Goal: Task Accomplishment & Management: Use online tool/utility

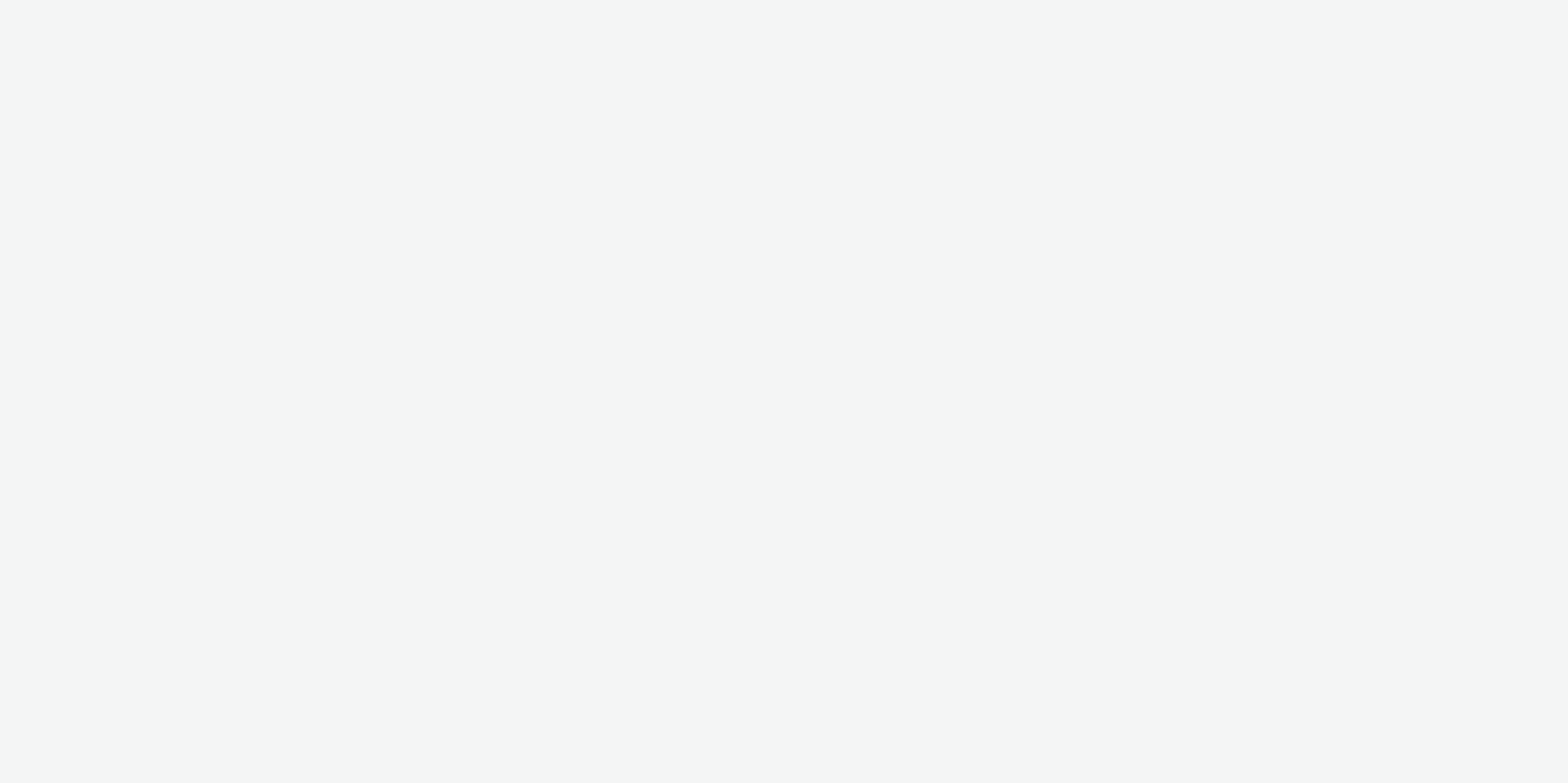
select select "d57a0b46-ef33-4938-977b-e6d07593e41f"
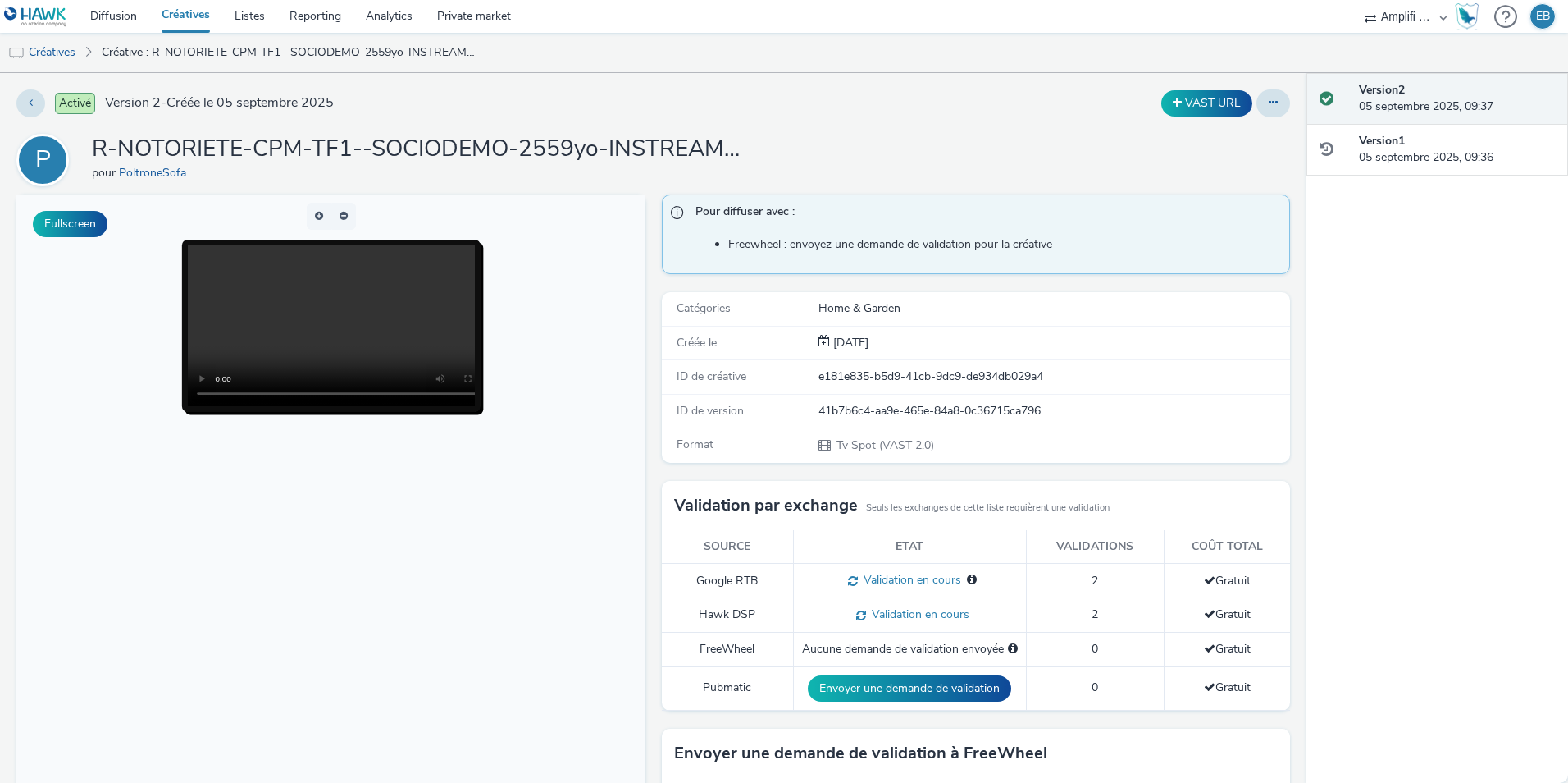
click at [59, 56] on link "Créatives" at bounding box center [42, 52] width 84 height 39
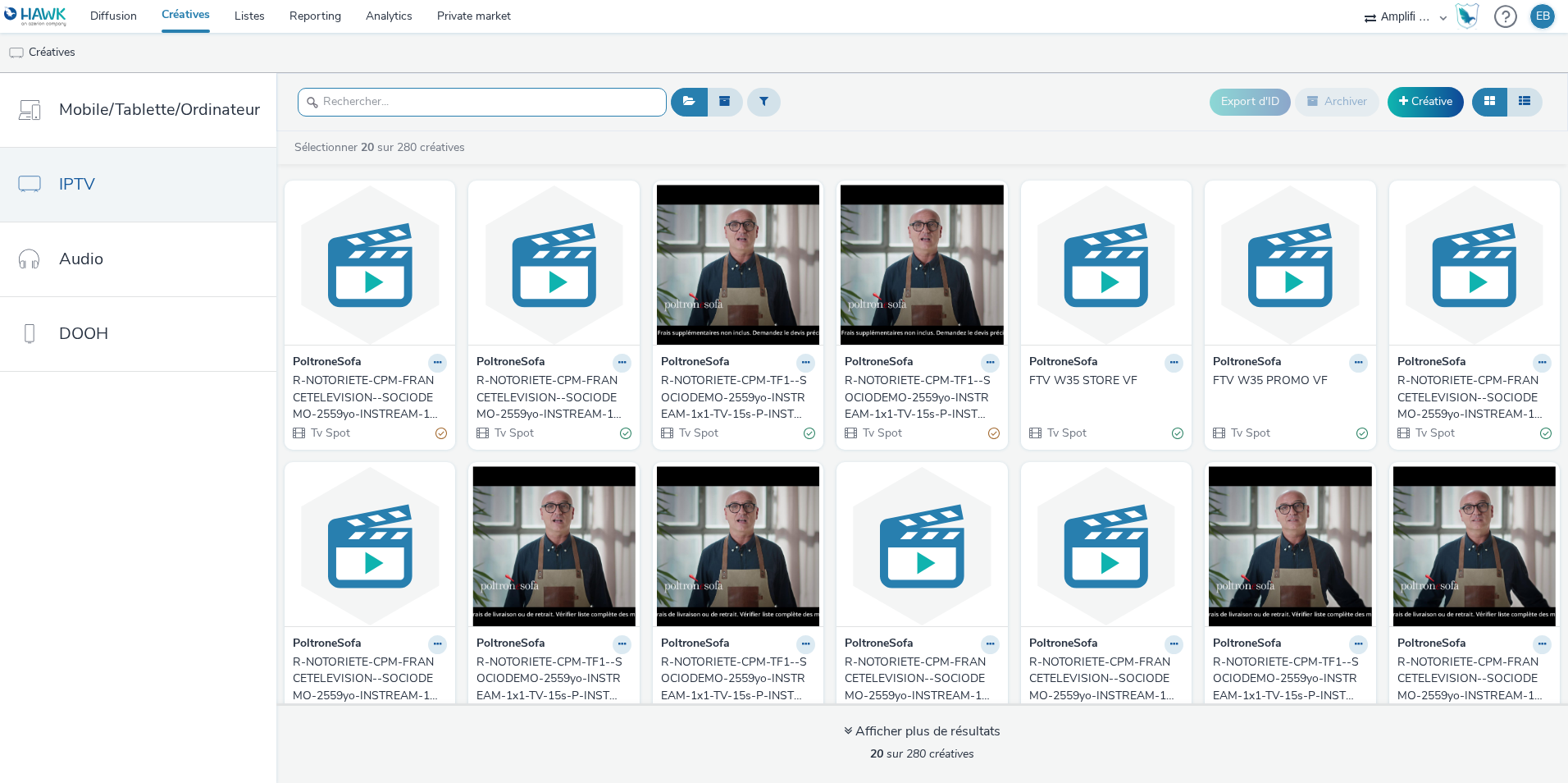
click at [333, 110] on input "text" at bounding box center [482, 102] width 369 height 28
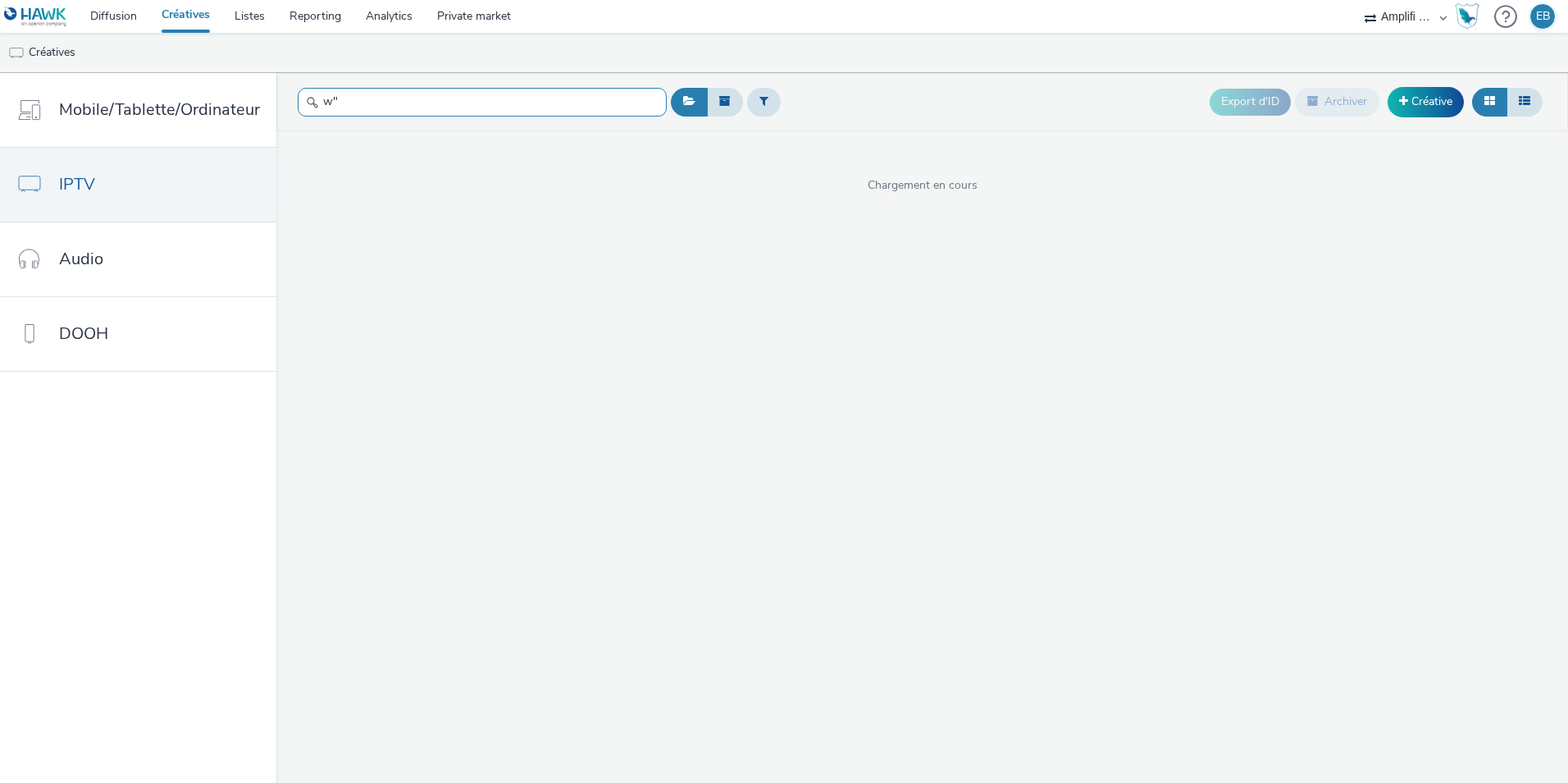
type input "w"
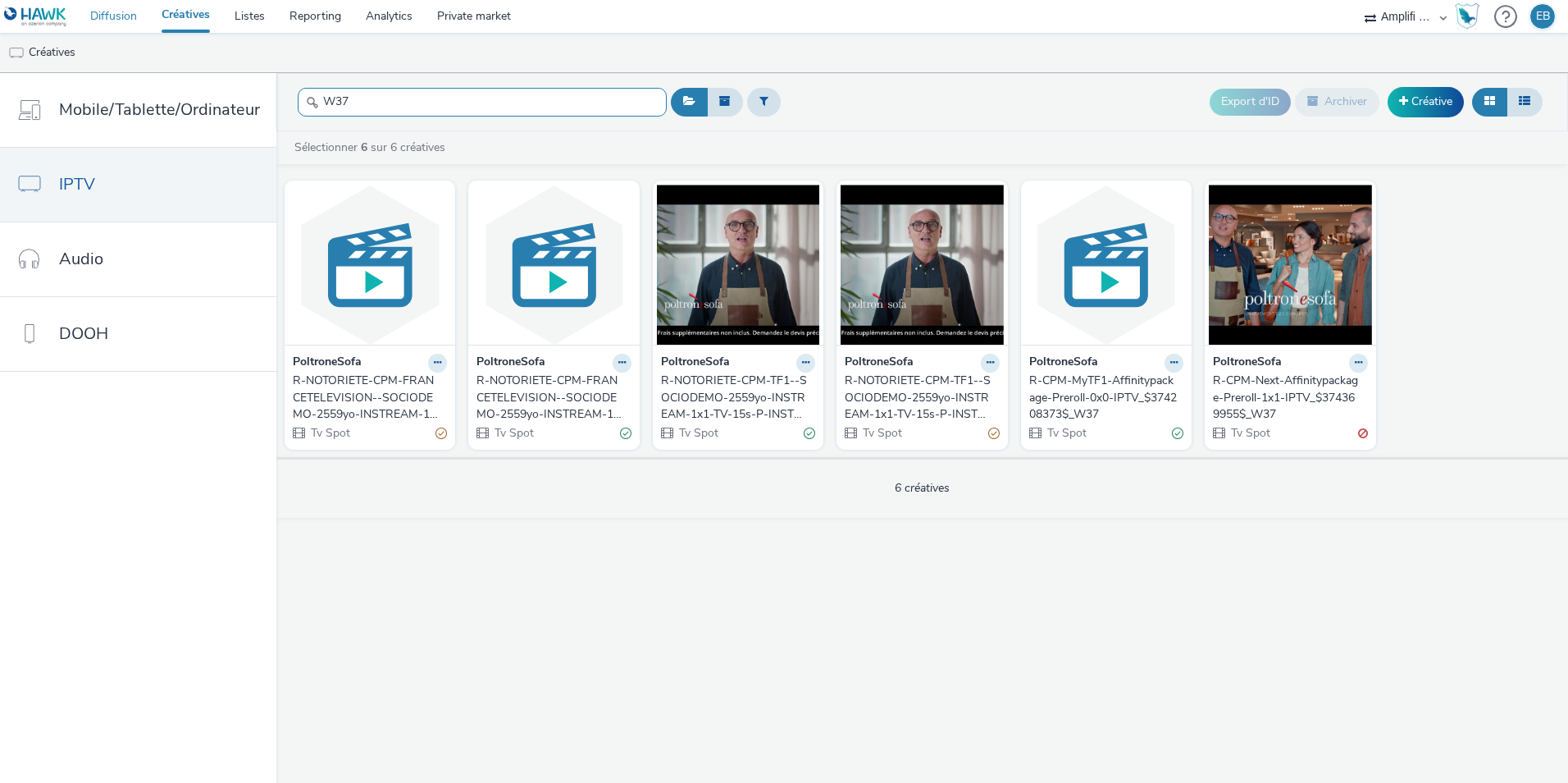
type input "W37"
click at [138, 28] on link "Diffusion" at bounding box center [113, 16] width 72 height 33
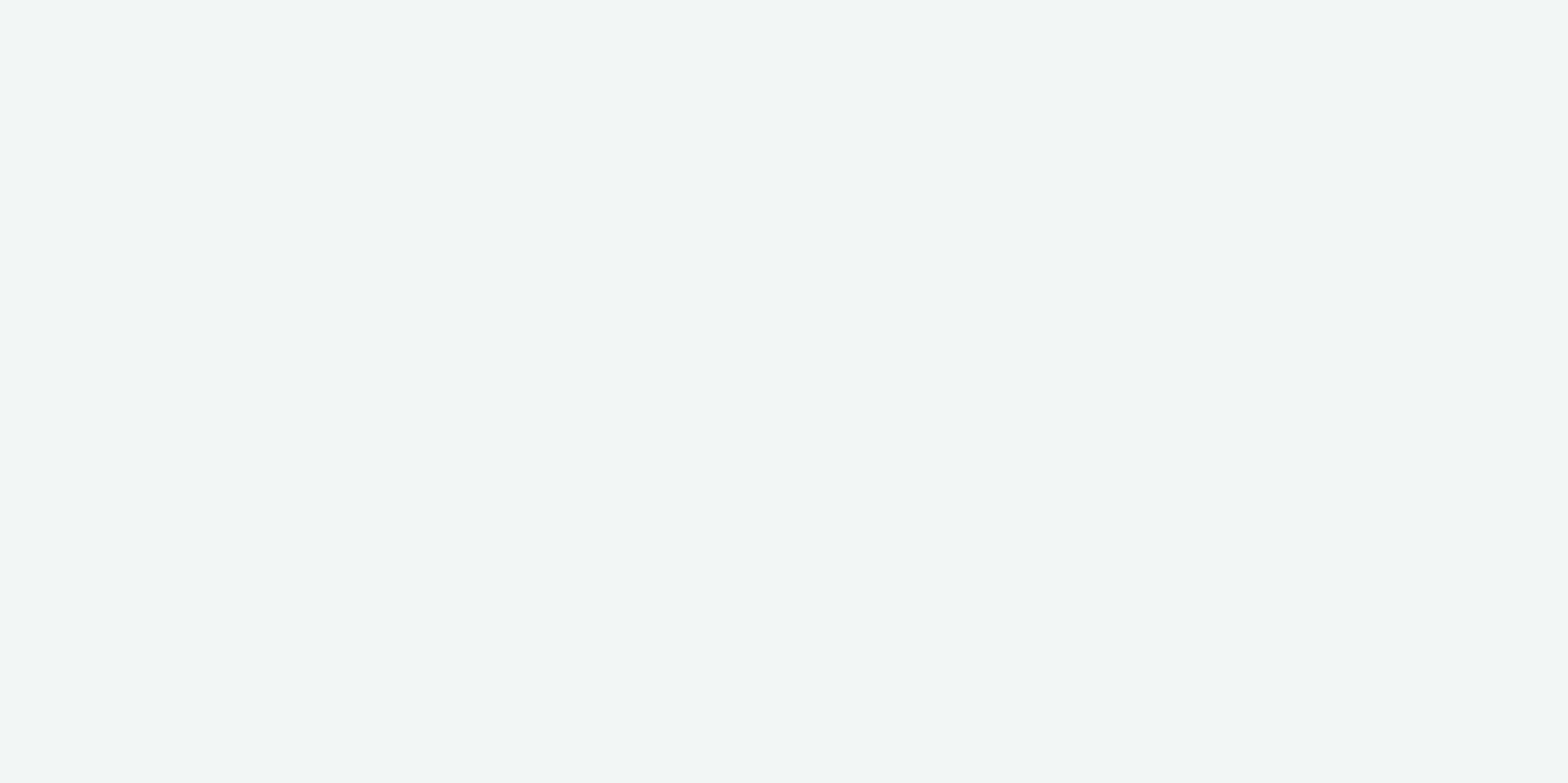
select select "d57a0b46-ef33-4938-977b-e6d07593e41f"
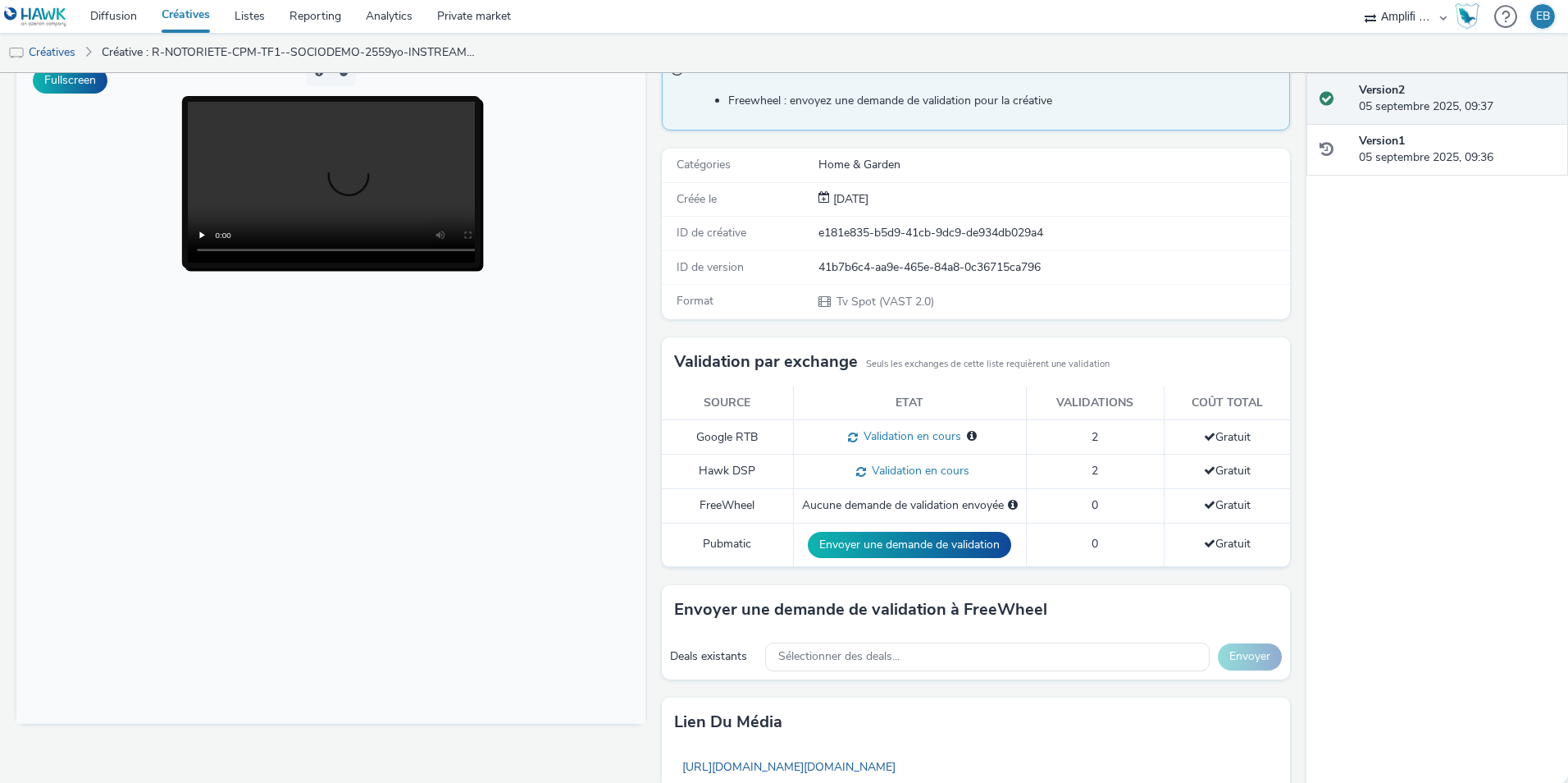
scroll to position [164, 0]
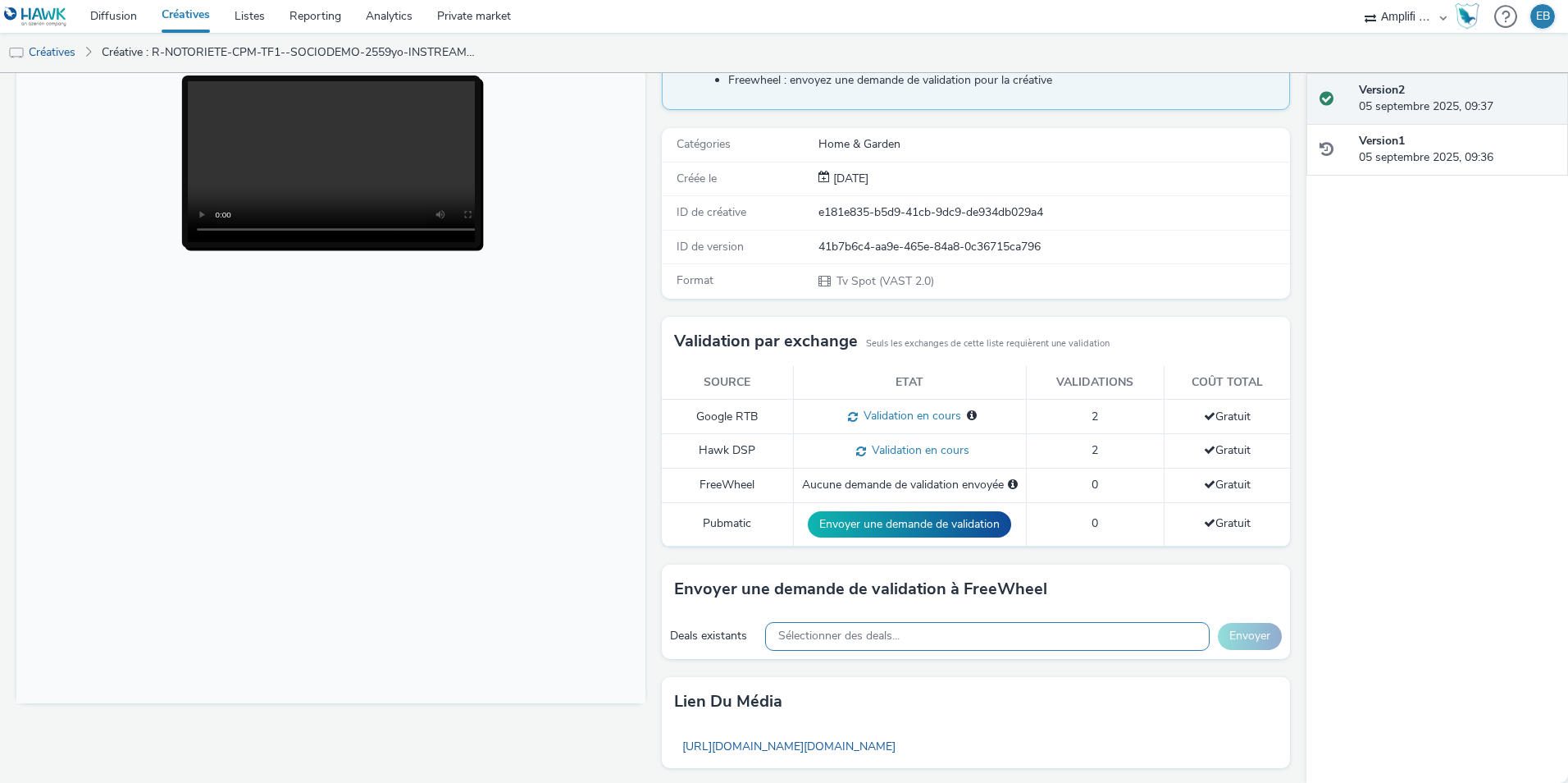
click at [797, 635] on span "Sélectionner des deals..." at bounding box center [838, 637] width 121 height 14
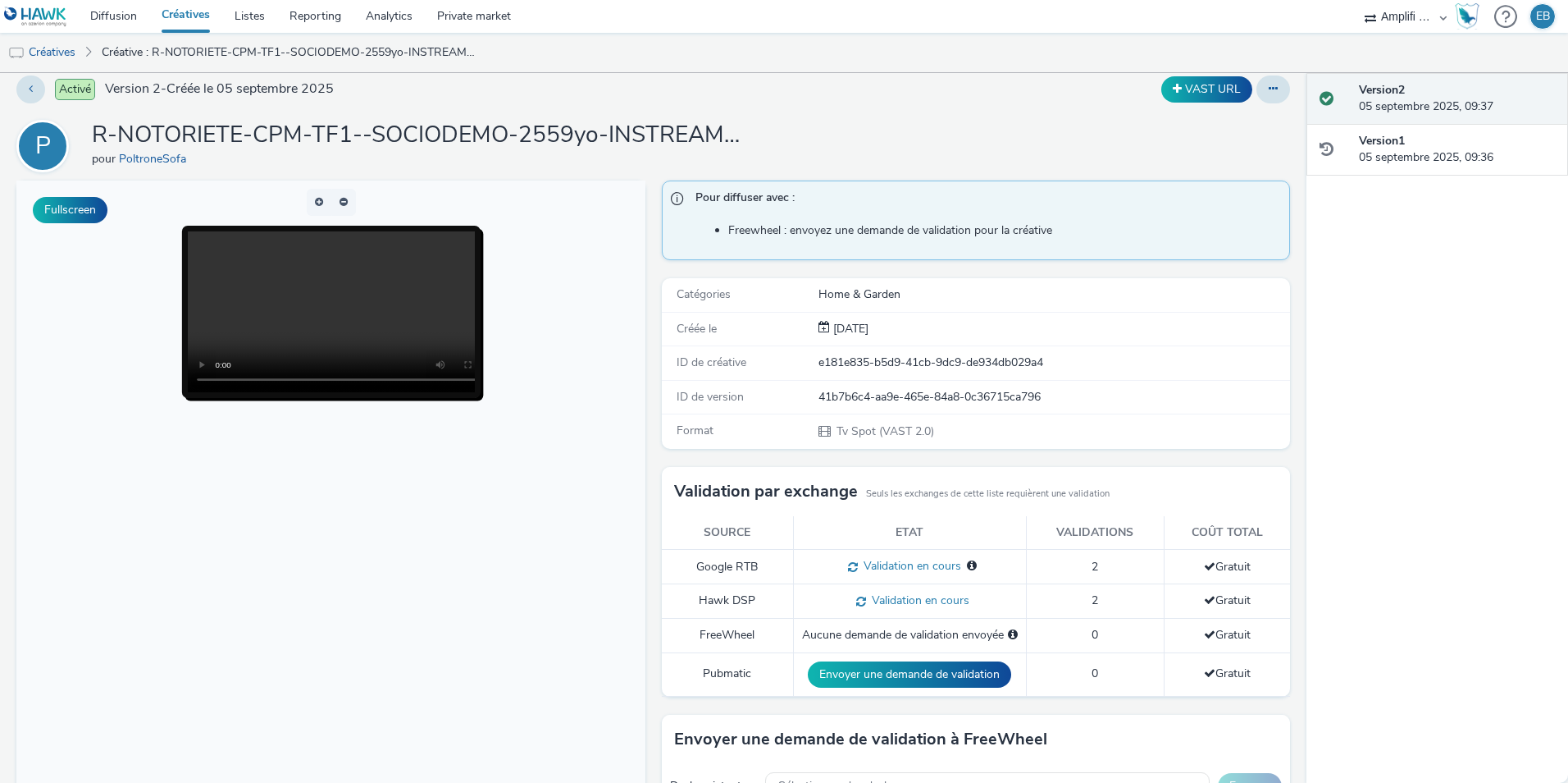
scroll to position [0, 0]
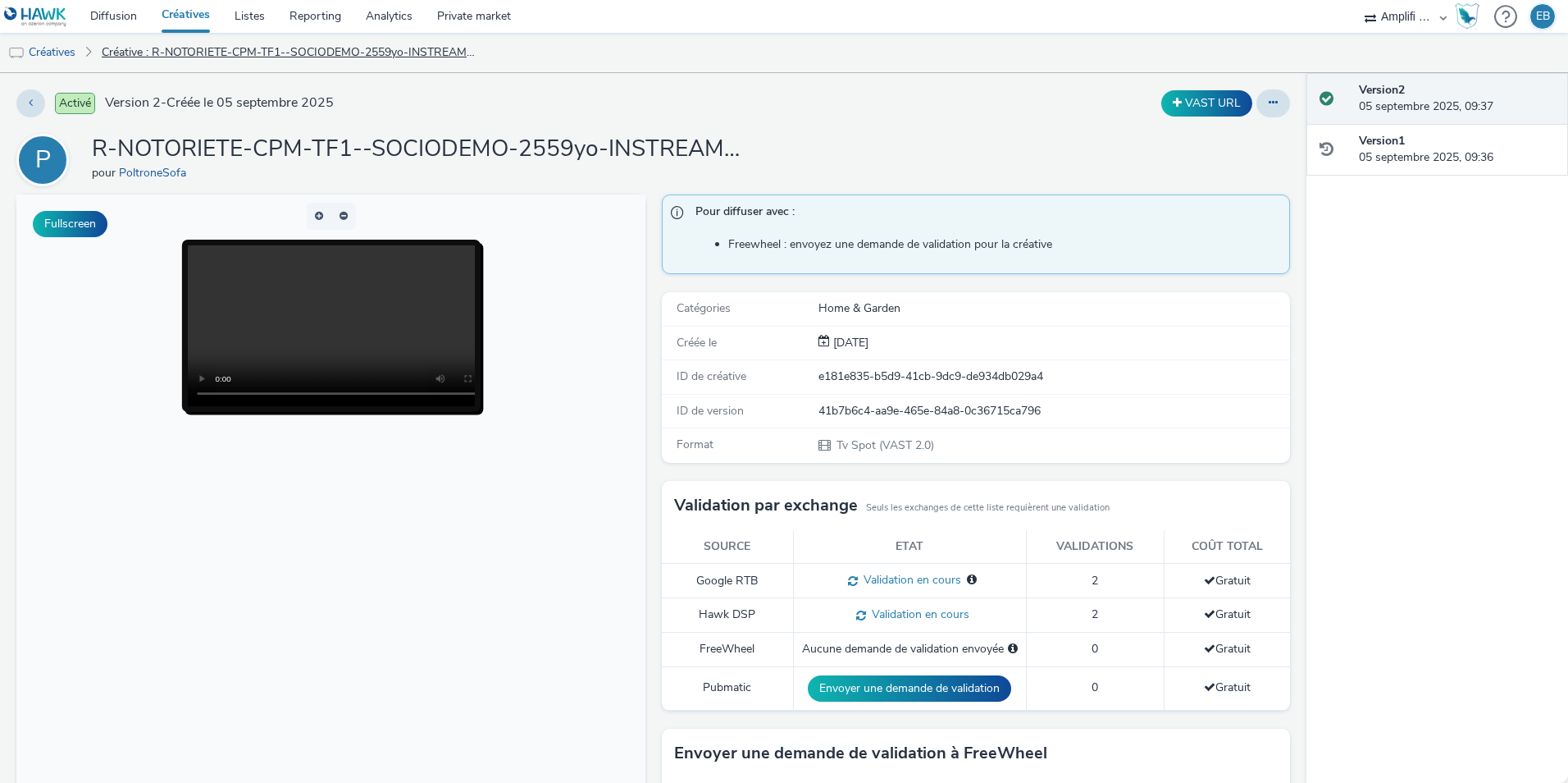
type input "W37"
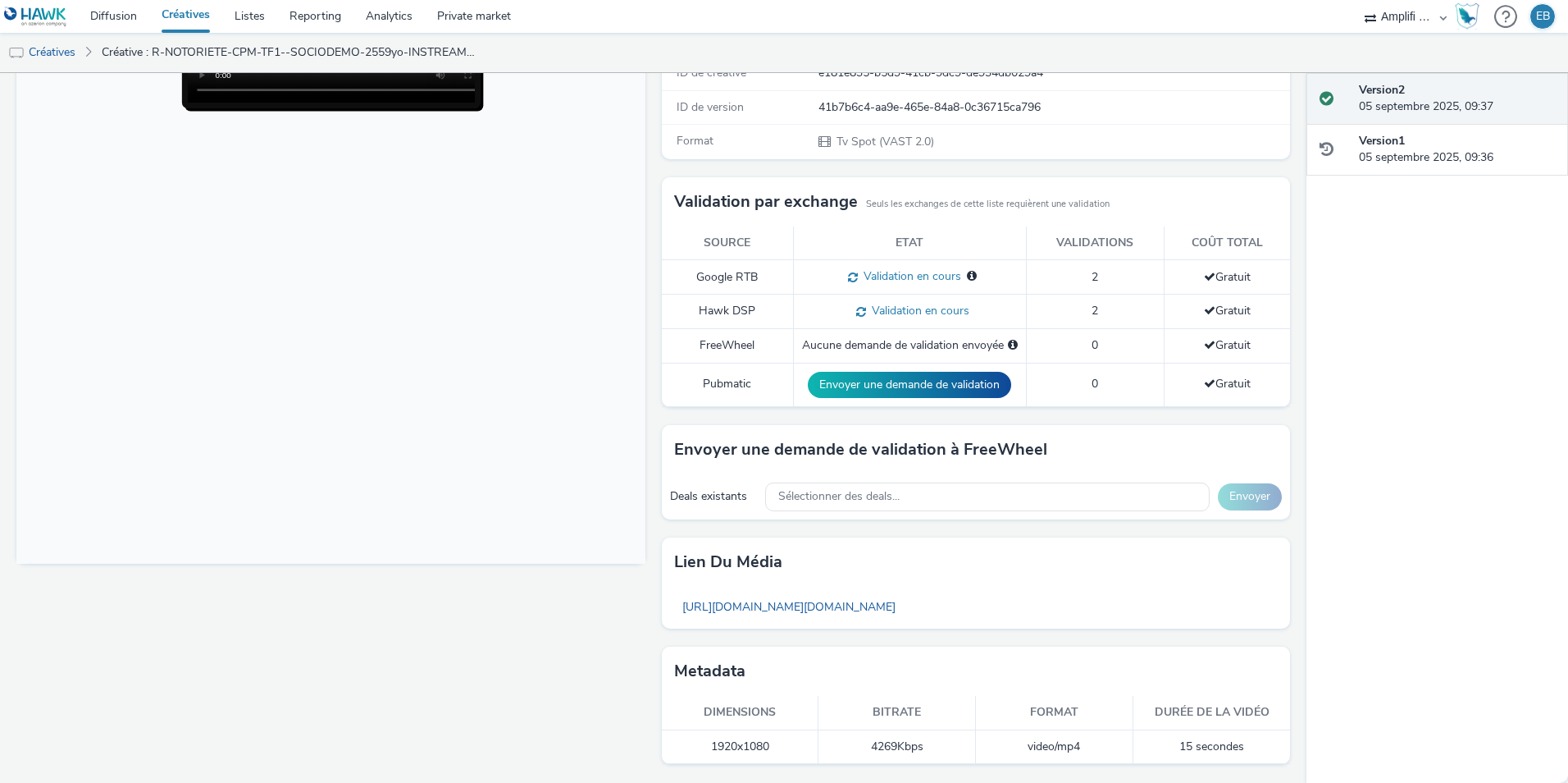
drag, startPoint x: 379, startPoint y: -50, endPoint x: 307, endPoint y: 312, distance: 369.1
click at [307, 312] on body at bounding box center [331, 229] width 630 height 673
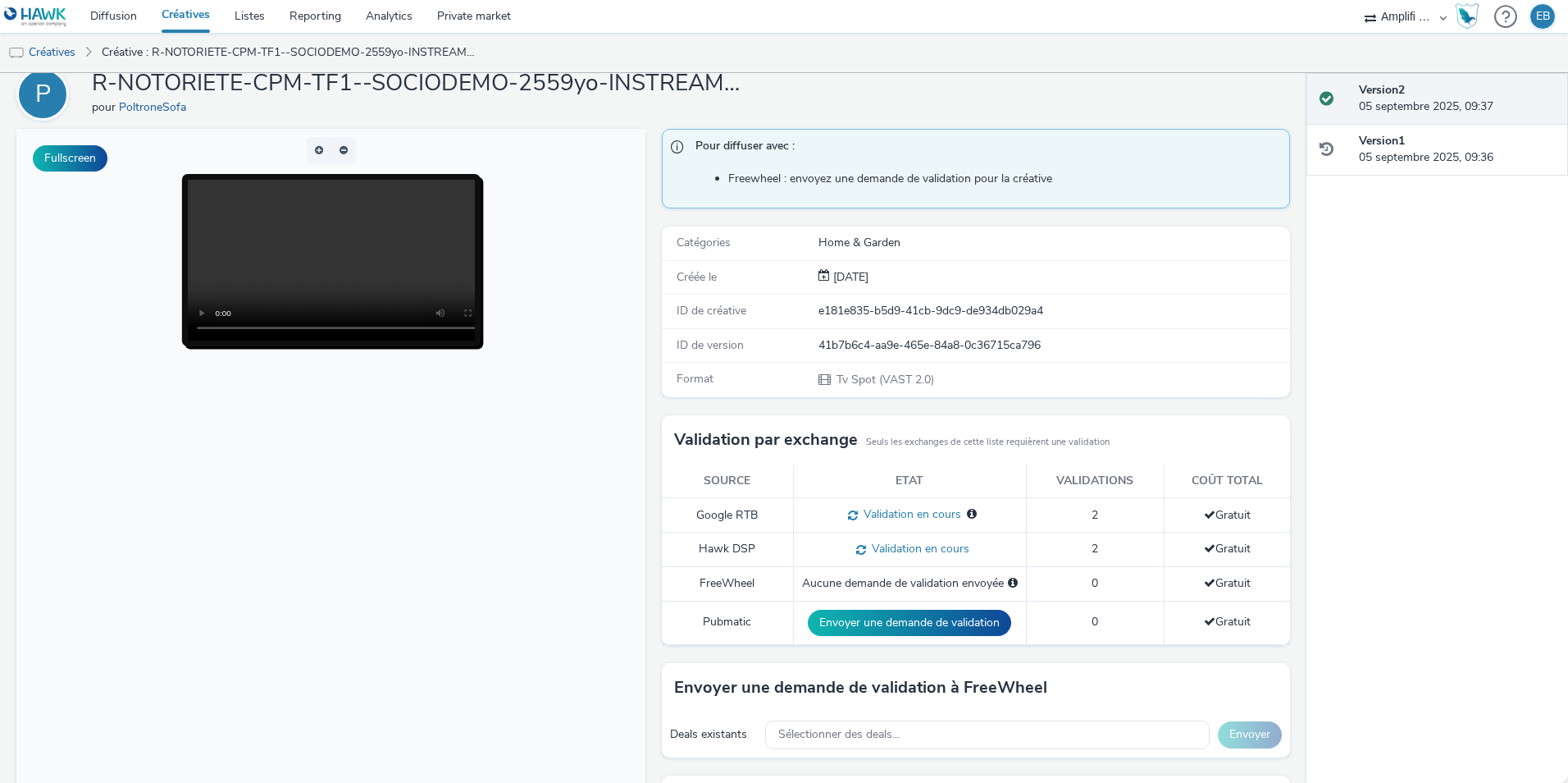
scroll to position [0, 0]
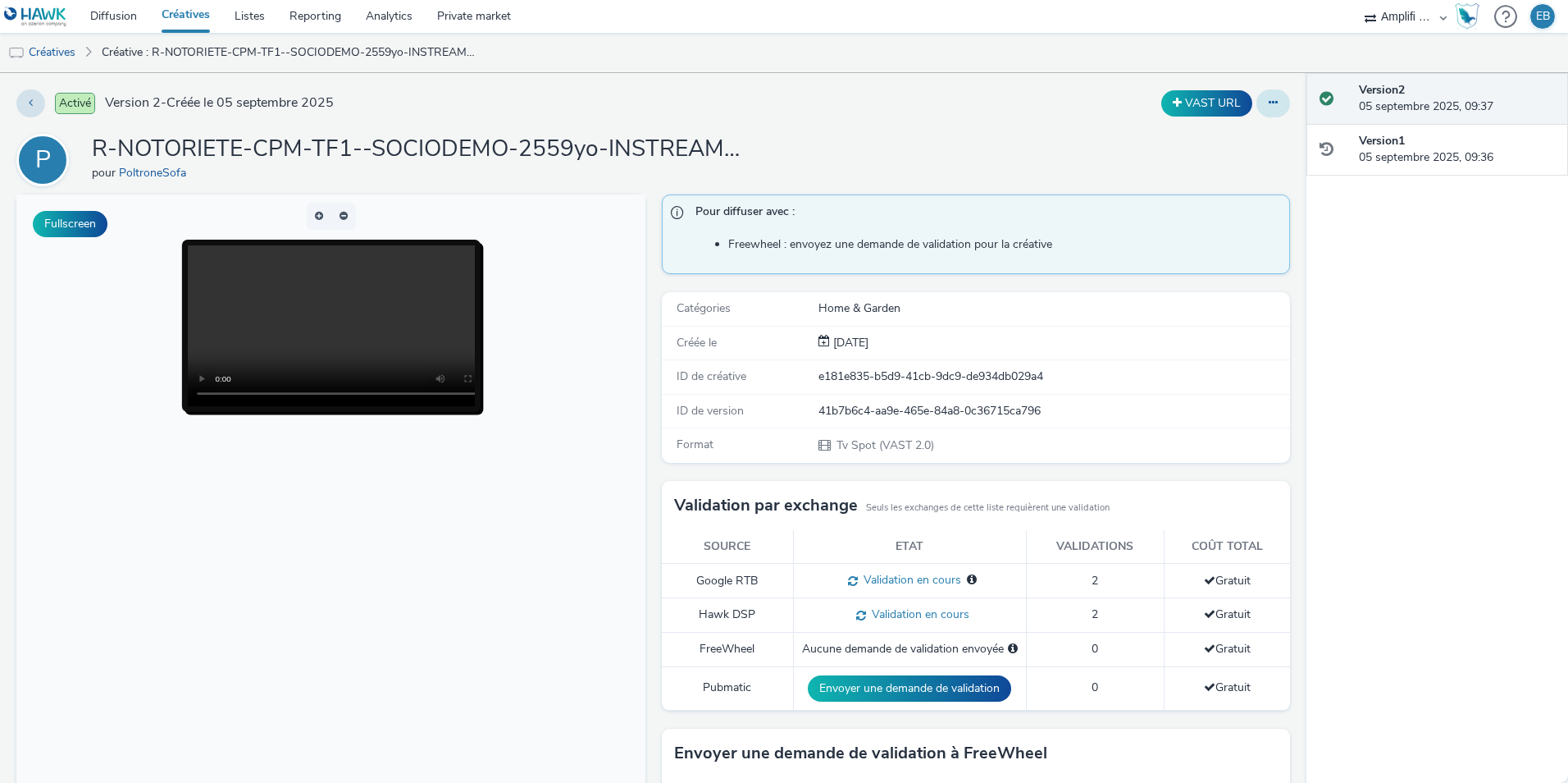
click at [1267, 106] on button at bounding box center [1273, 104] width 34 height 28
click at [1202, 144] on link "Modifier" at bounding box center [1228, 136] width 123 height 33
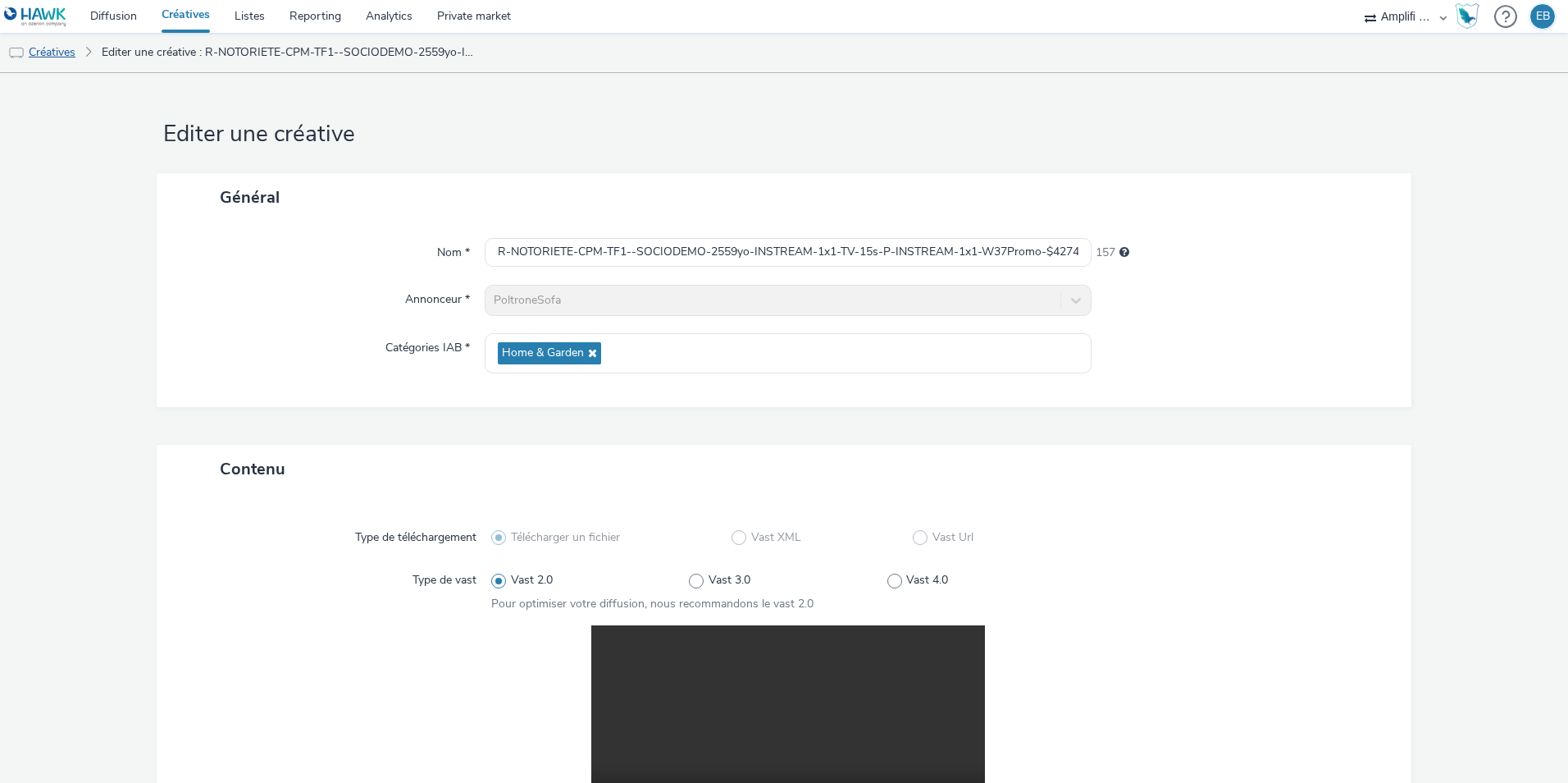
click at [66, 49] on link "Créatives" at bounding box center [42, 52] width 84 height 39
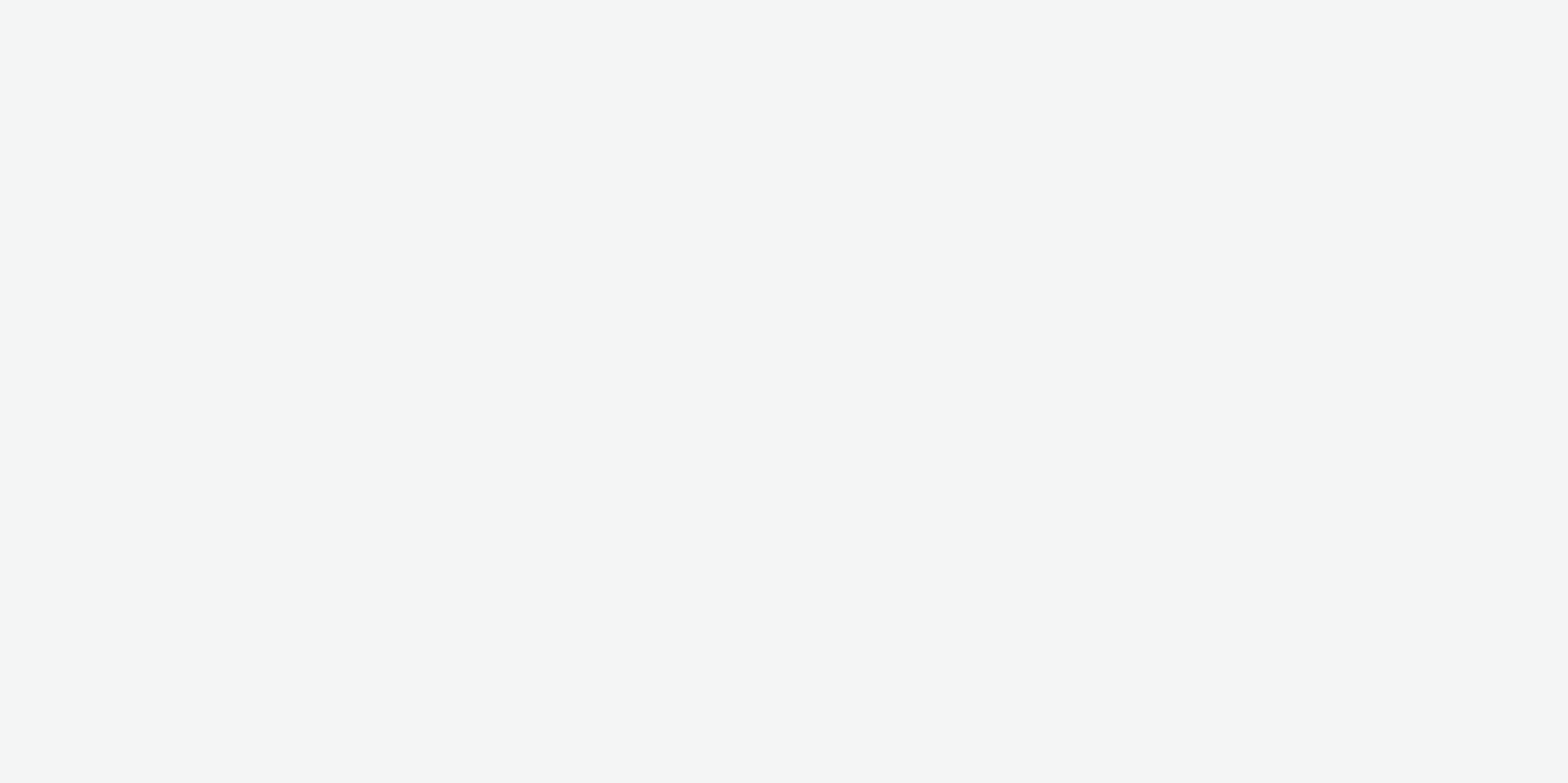
select select "d57a0b46-ef33-4938-977b-e6d07593e41f"
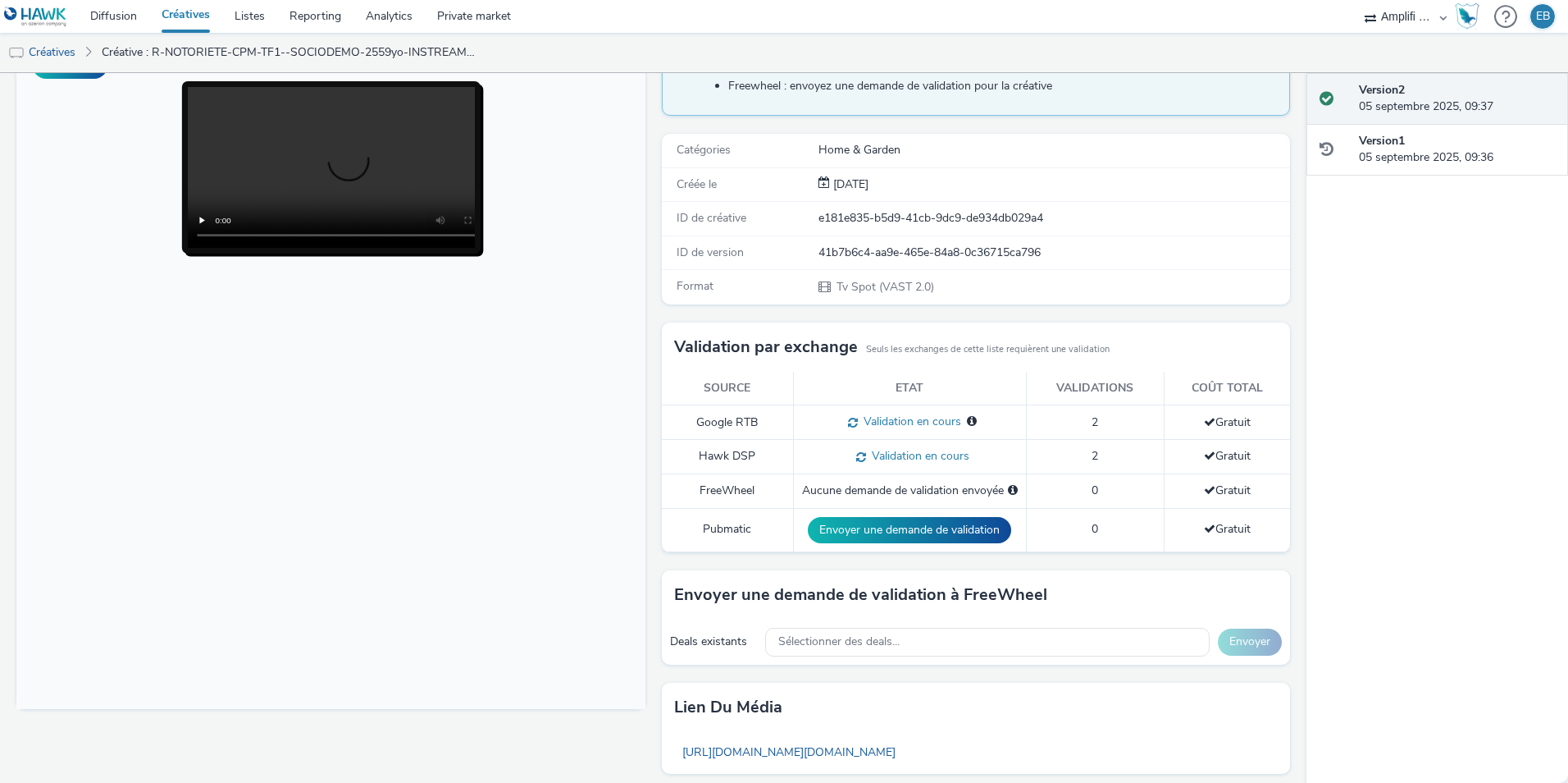
scroll to position [164, 0]
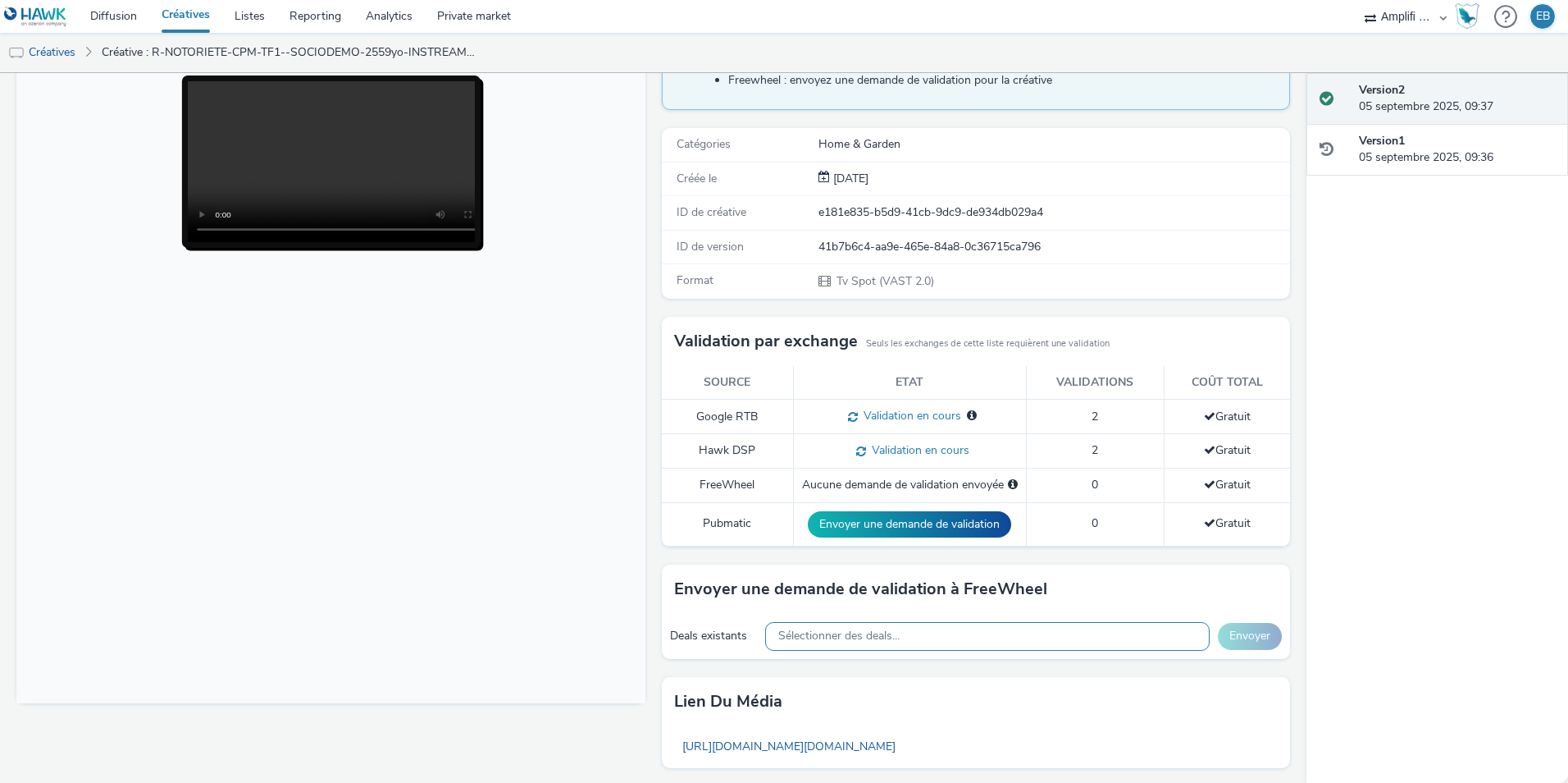
click at [912, 647] on div "Sélectionner des deals..." at bounding box center [987, 636] width 444 height 28
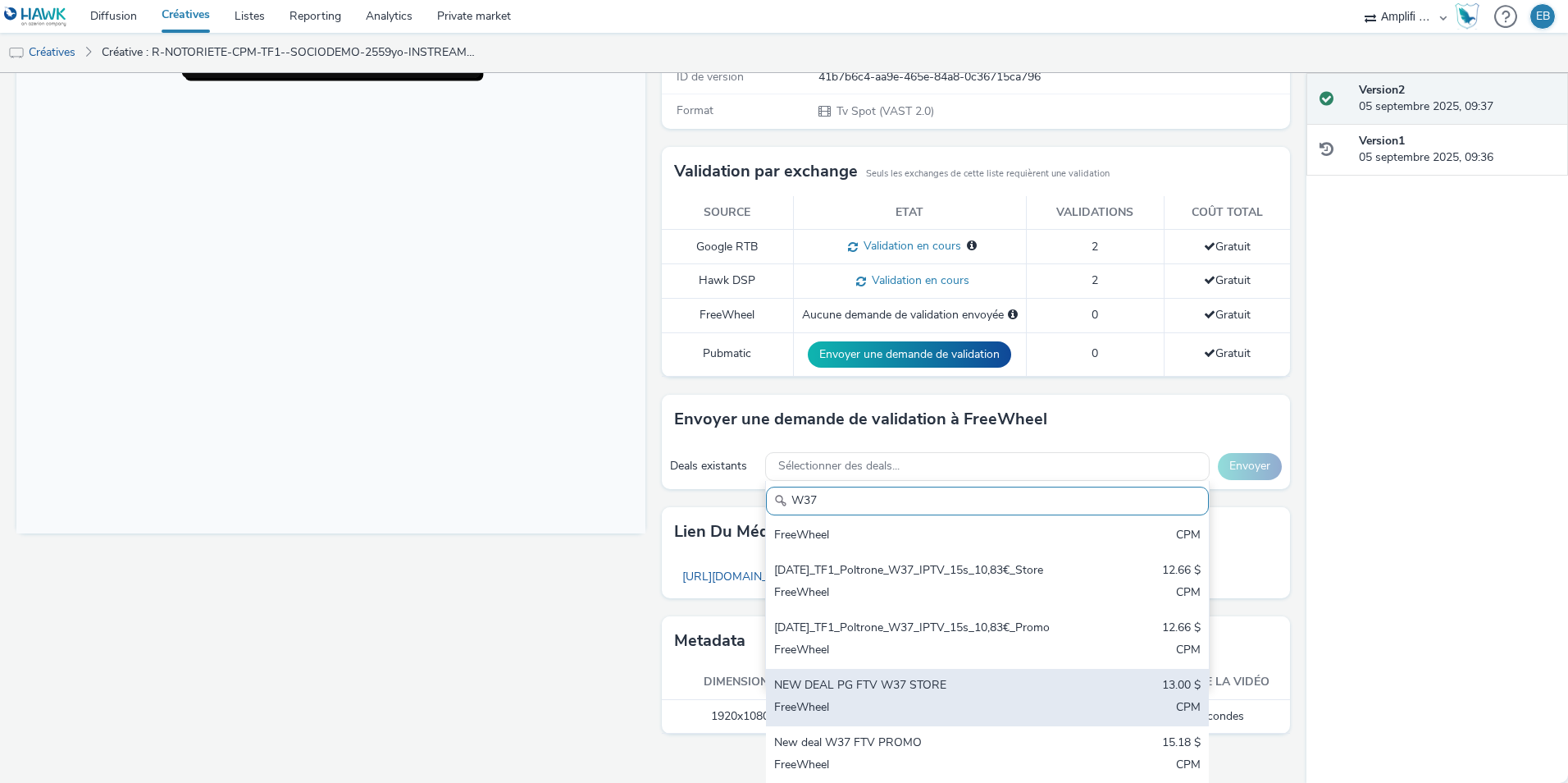
scroll to position [335, 0]
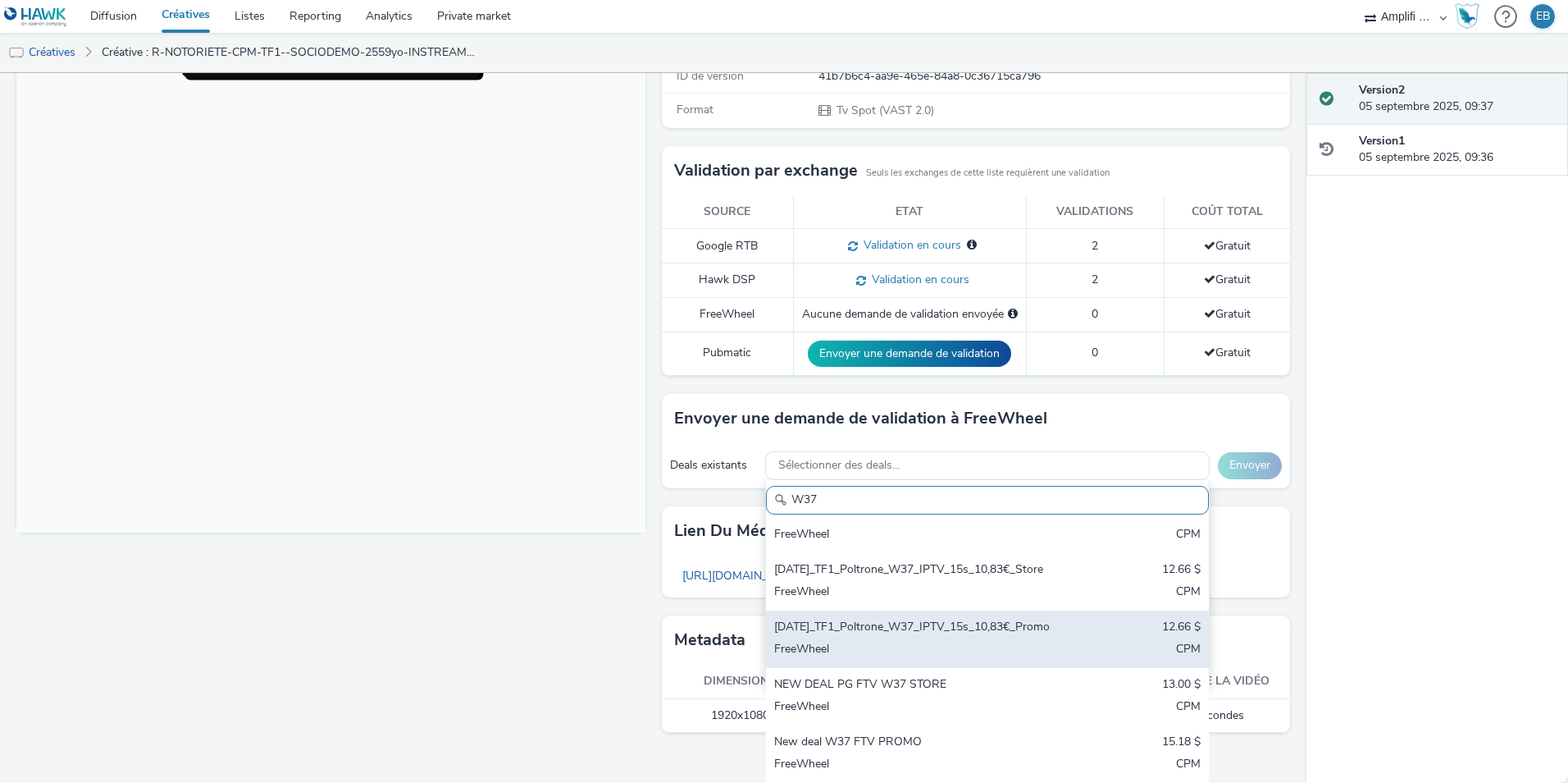
type input "W37"
click at [867, 619] on div "[DATE]_TF1_Poltrone_W37_IPTV_15s_10,83€_Promo" at bounding box center [915, 628] width 282 height 19
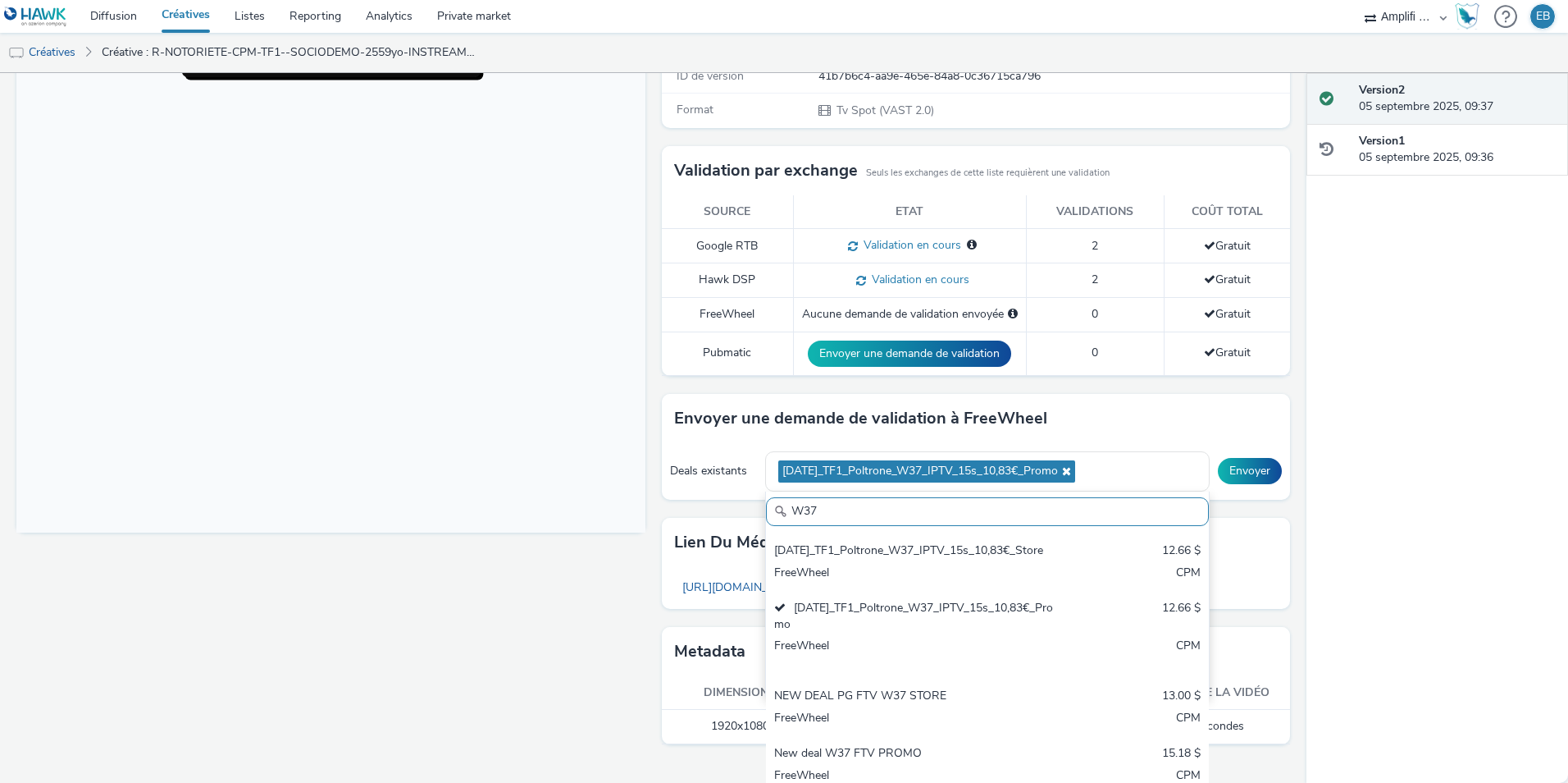
click at [1187, 441] on div "Envoyer une demande de validation à FreeWheel" at bounding box center [977, 419] width 630 height 50
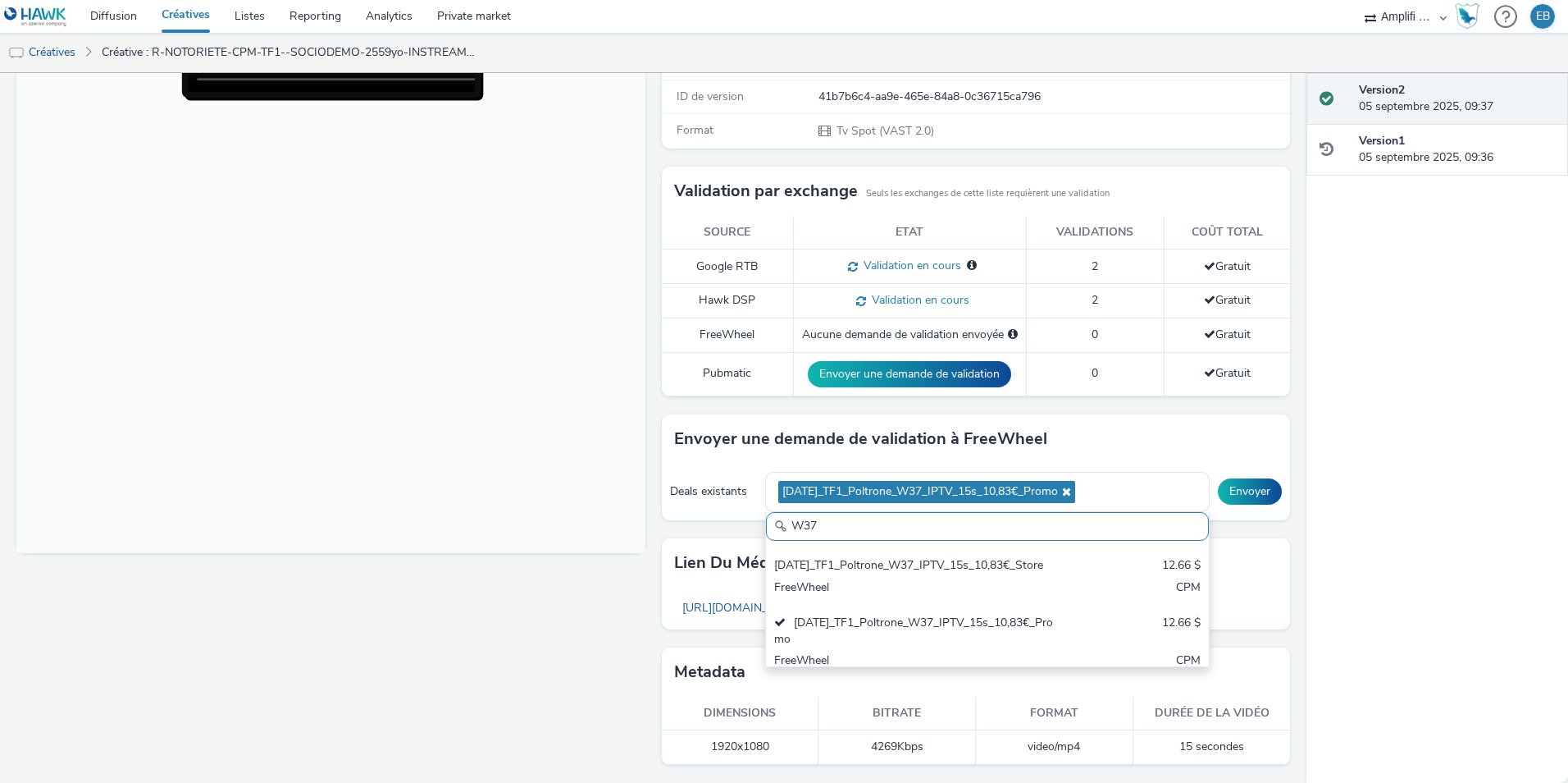
scroll to position [314, 0]
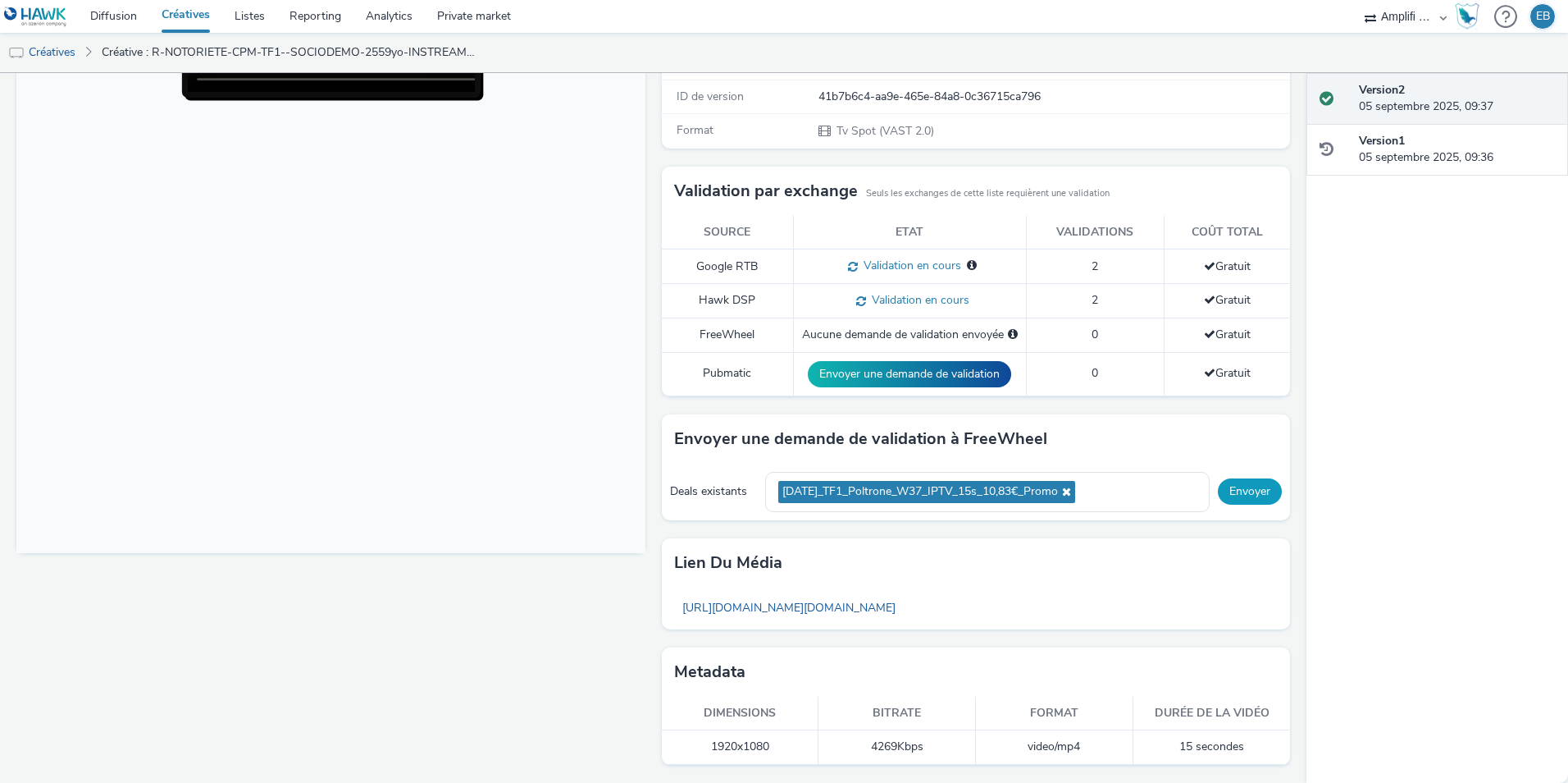
click at [1240, 485] on button "Envoyer" at bounding box center [1250, 492] width 64 height 27
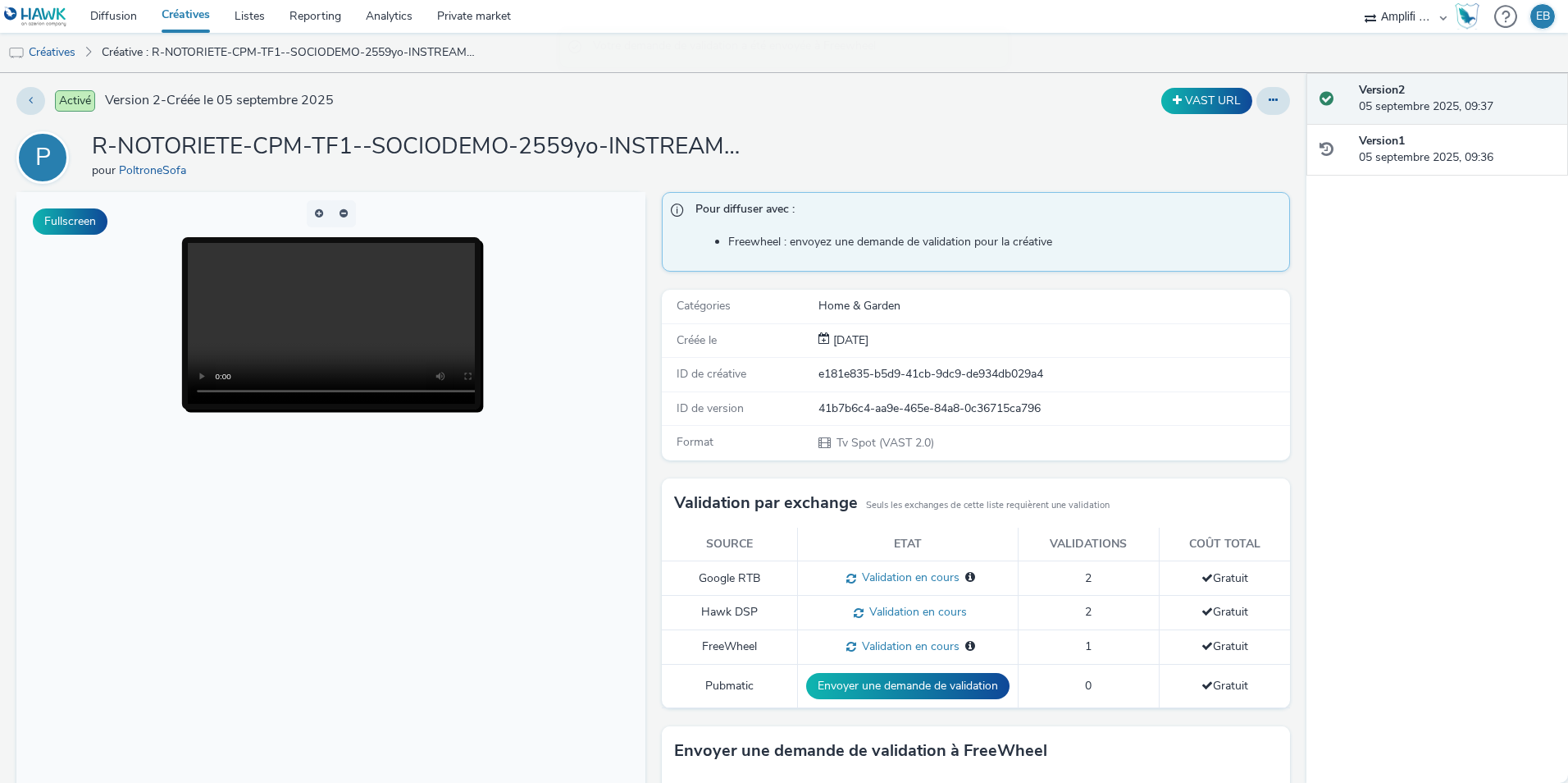
scroll to position [0, 0]
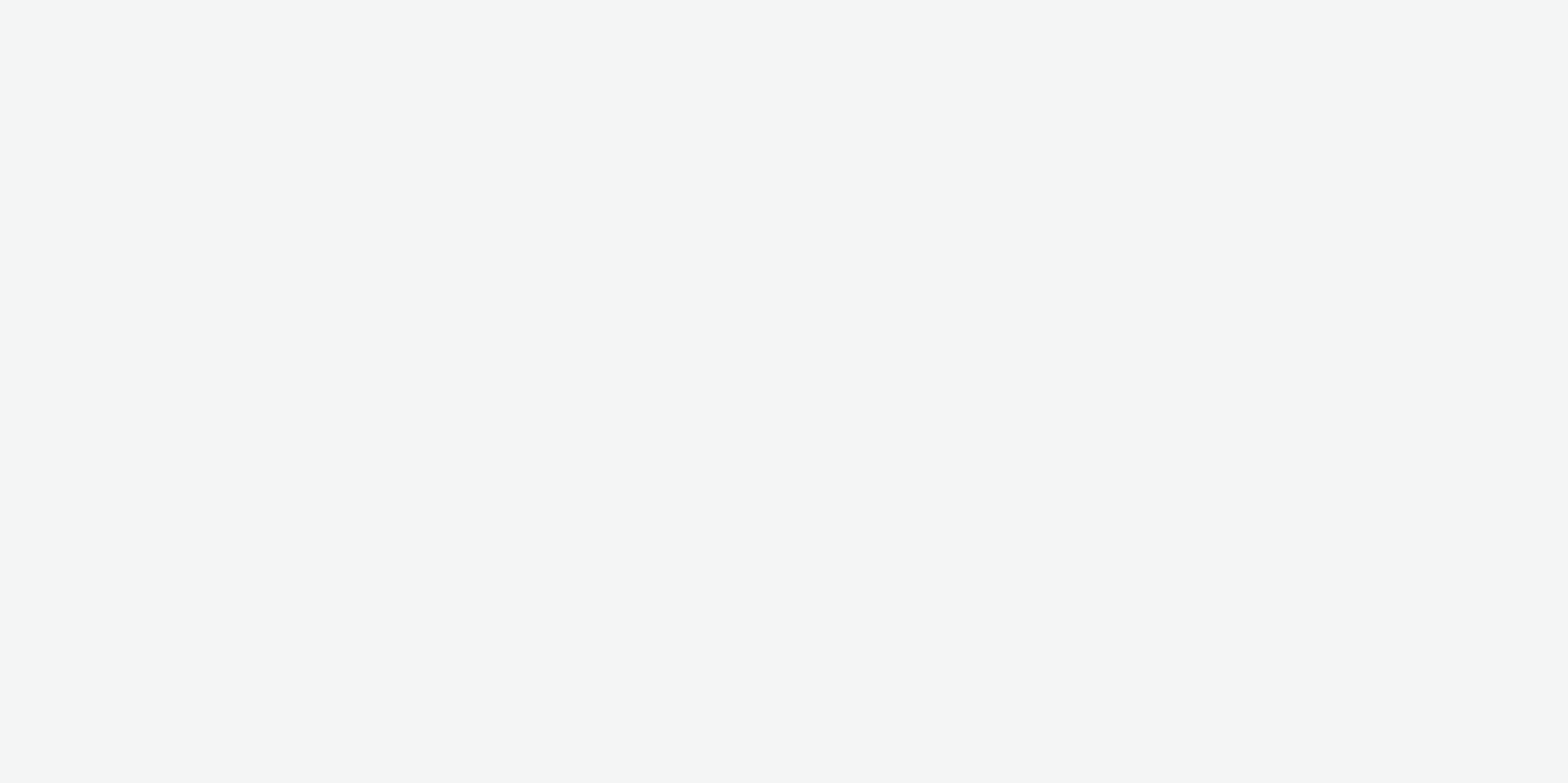
select select "d57a0b46-ef33-4938-977b-e6d07593e41f"
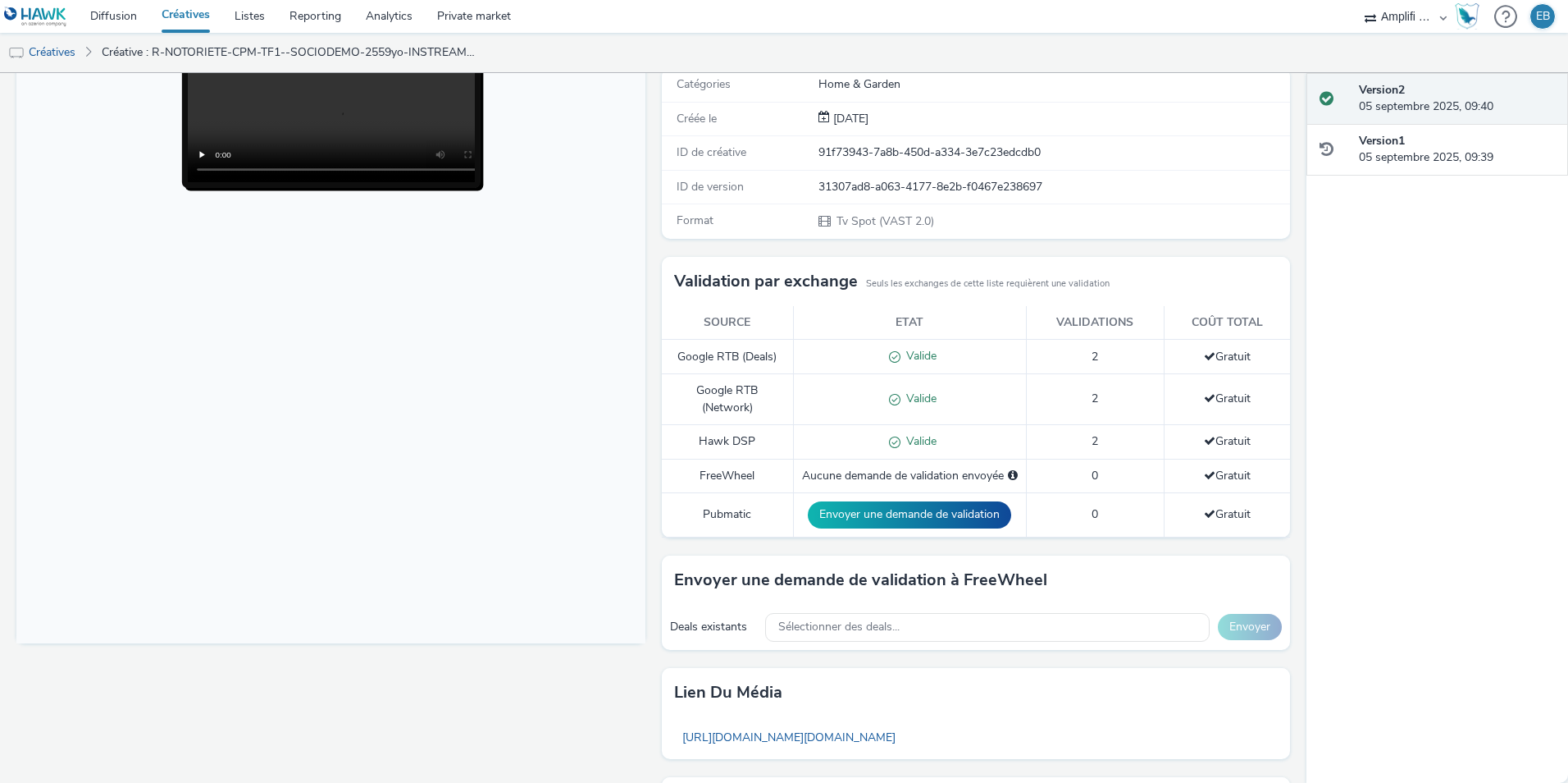
scroll to position [246, 0]
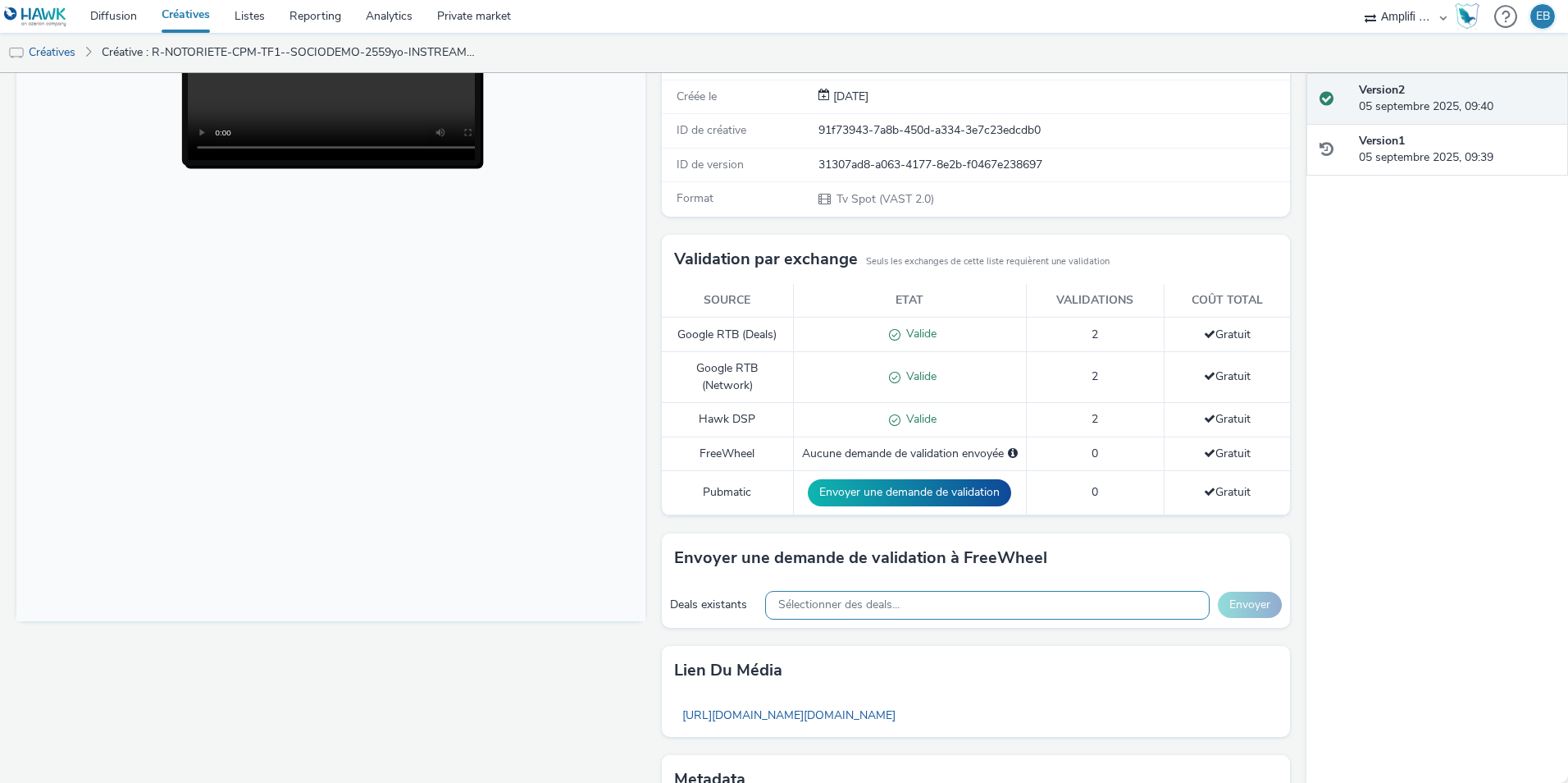
click at [986, 598] on div "Sélectionner des deals..." at bounding box center [987, 605] width 444 height 28
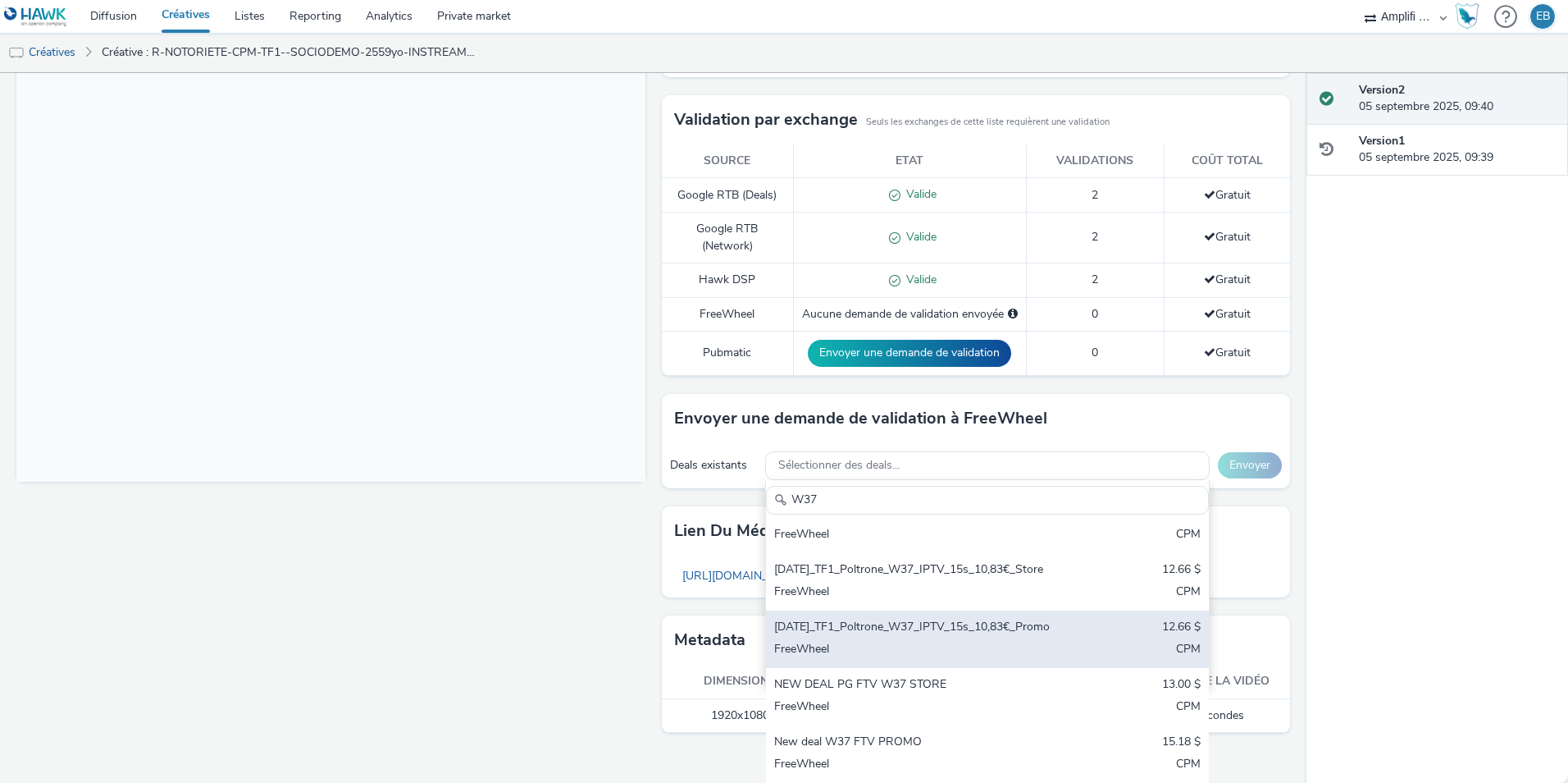
scroll to position [175, 0]
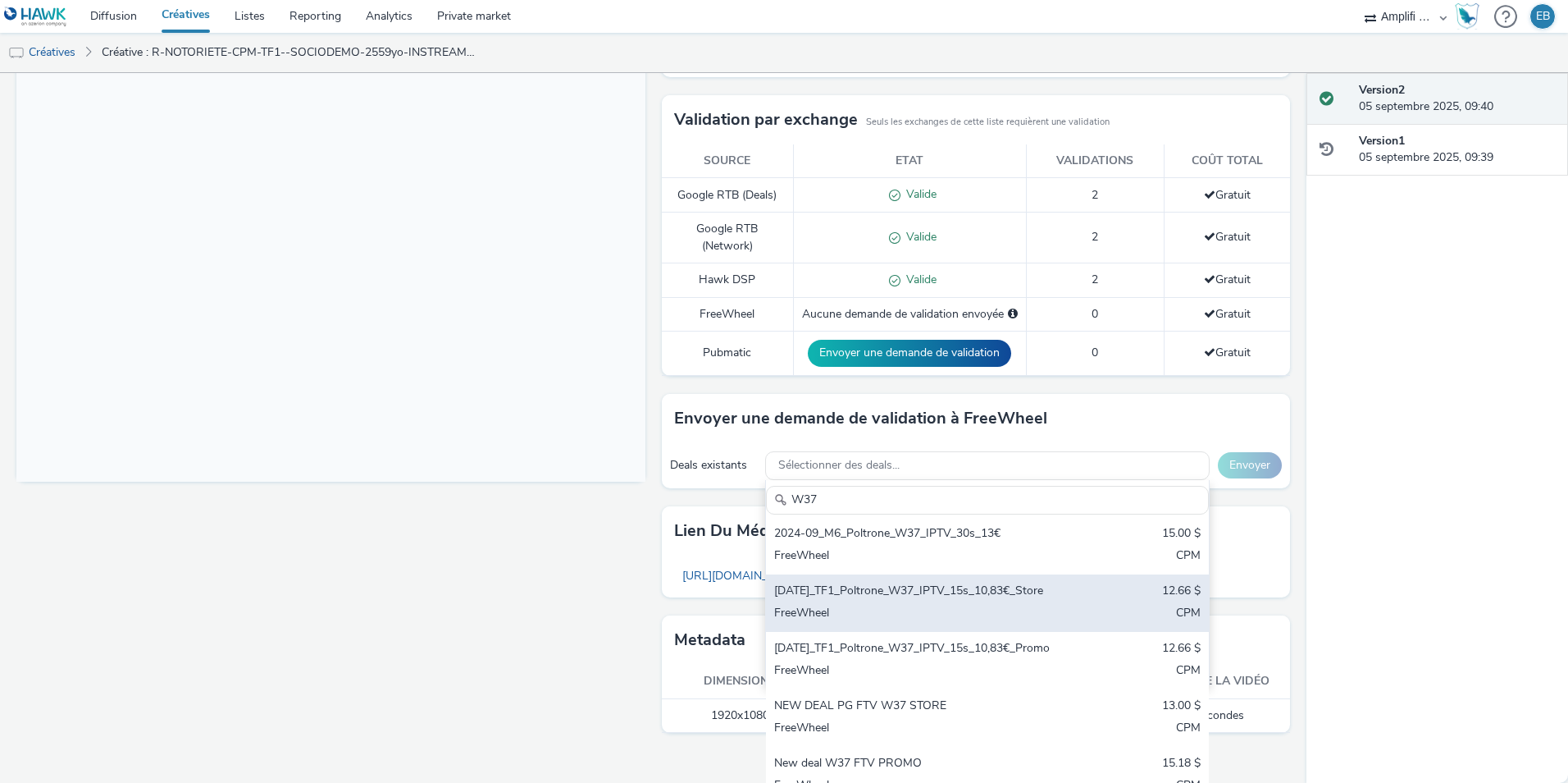
type input "W37"
click at [966, 620] on div "FreeWheel" at bounding box center [915, 614] width 282 height 19
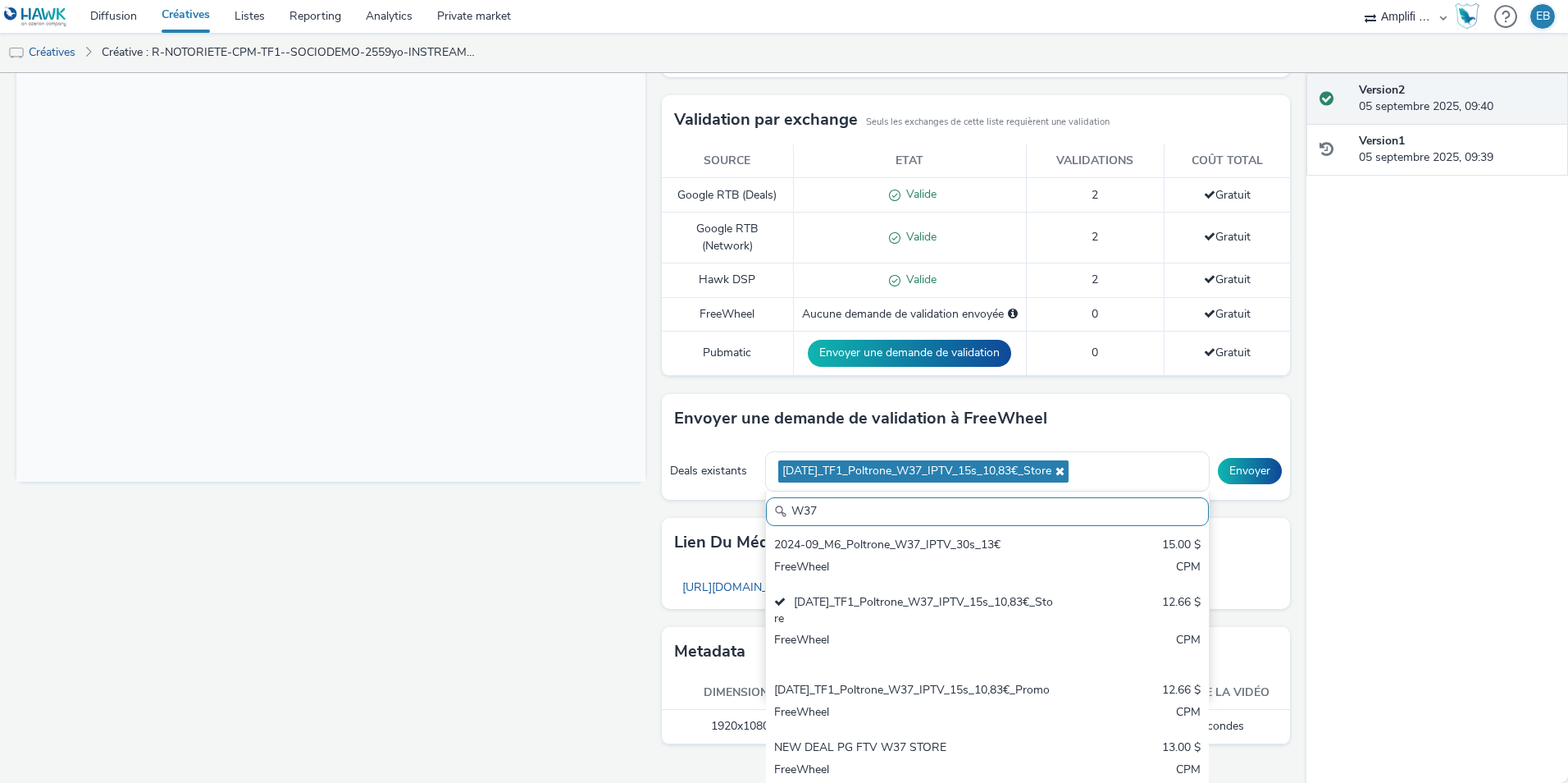
click at [1156, 430] on div "Envoyer une demande de validation à FreeWheel" at bounding box center [977, 419] width 630 height 50
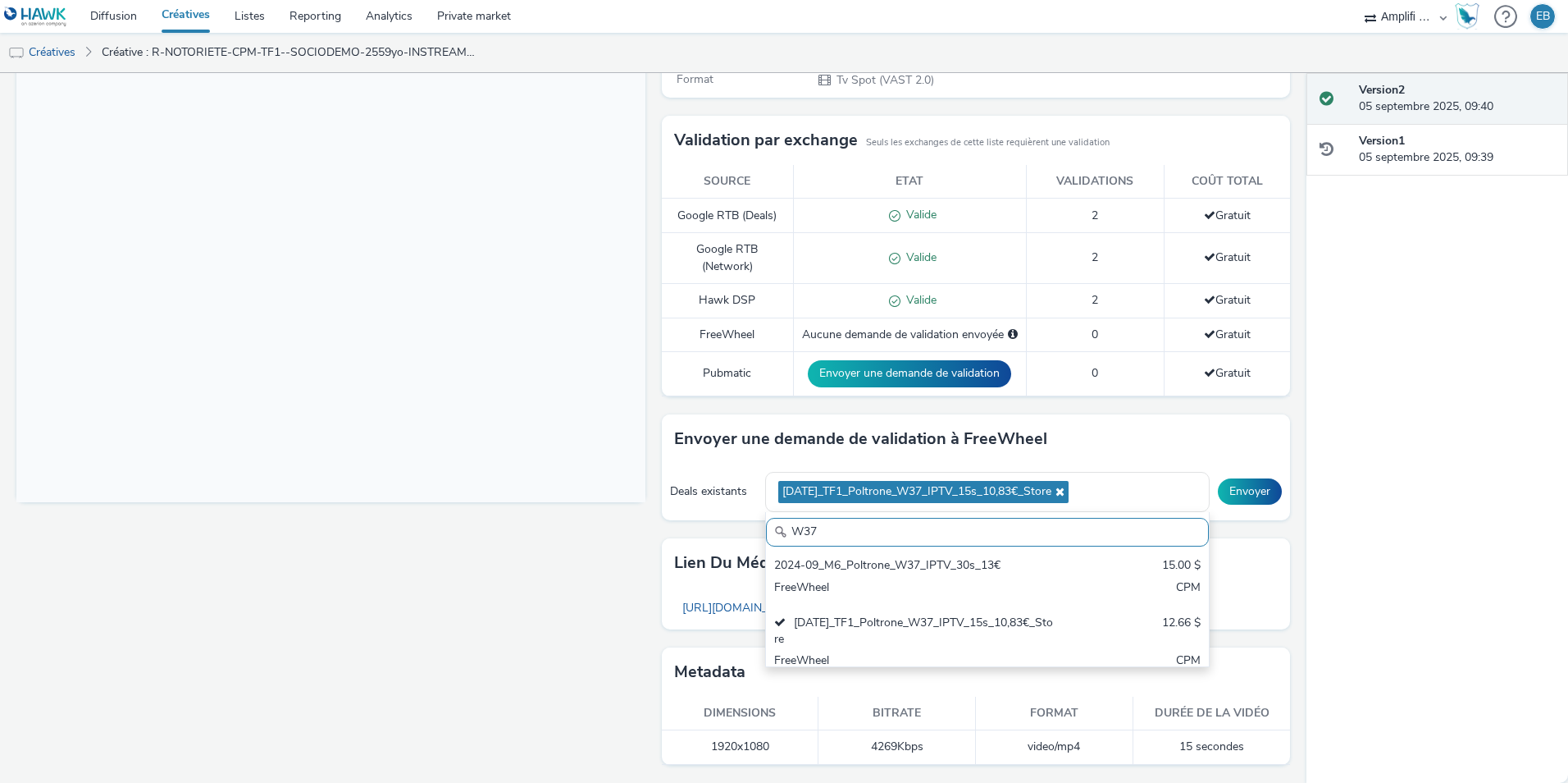
scroll to position [365, 0]
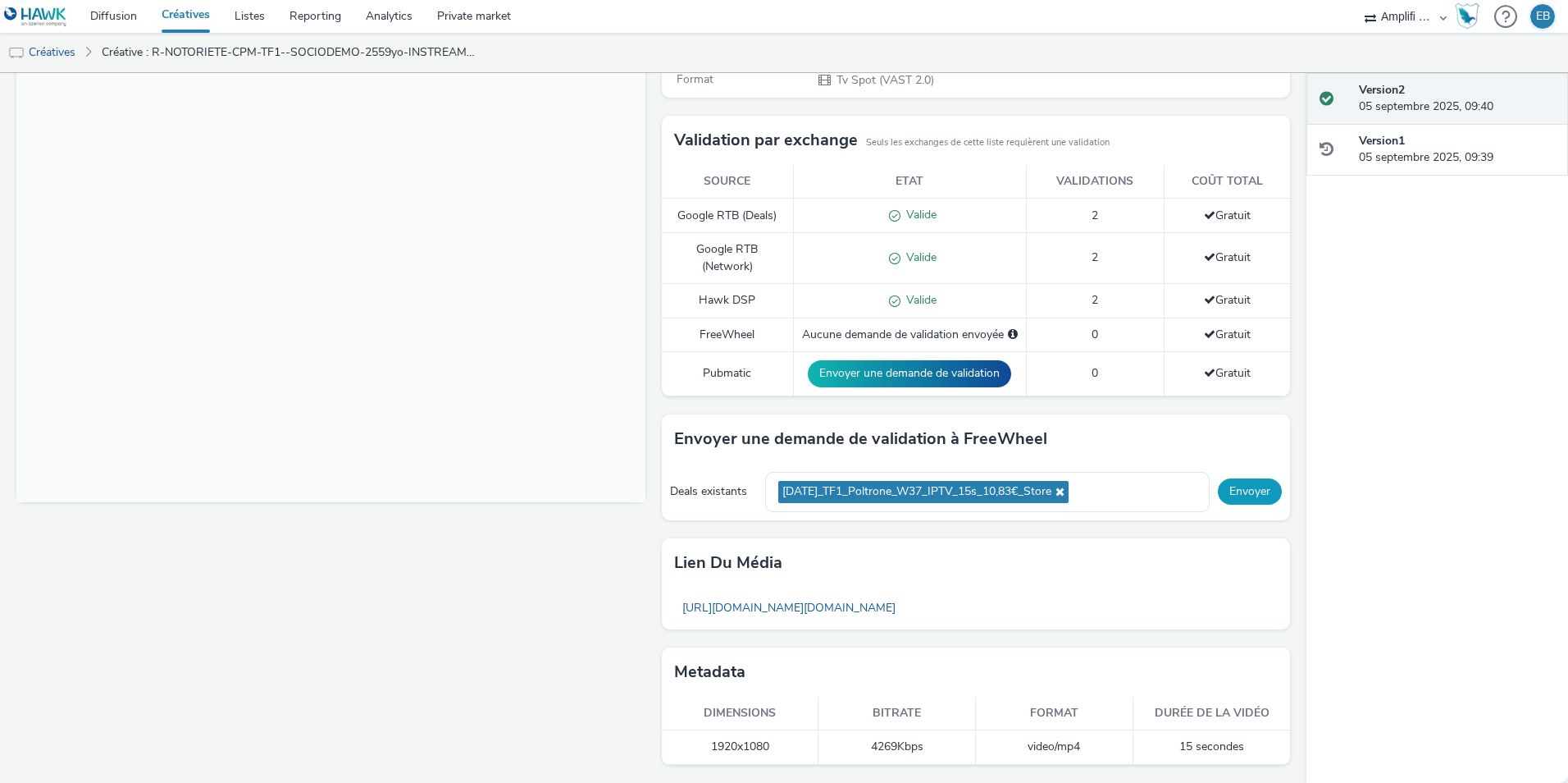
click at [1242, 489] on button "Envoyer" at bounding box center [1250, 492] width 64 height 27
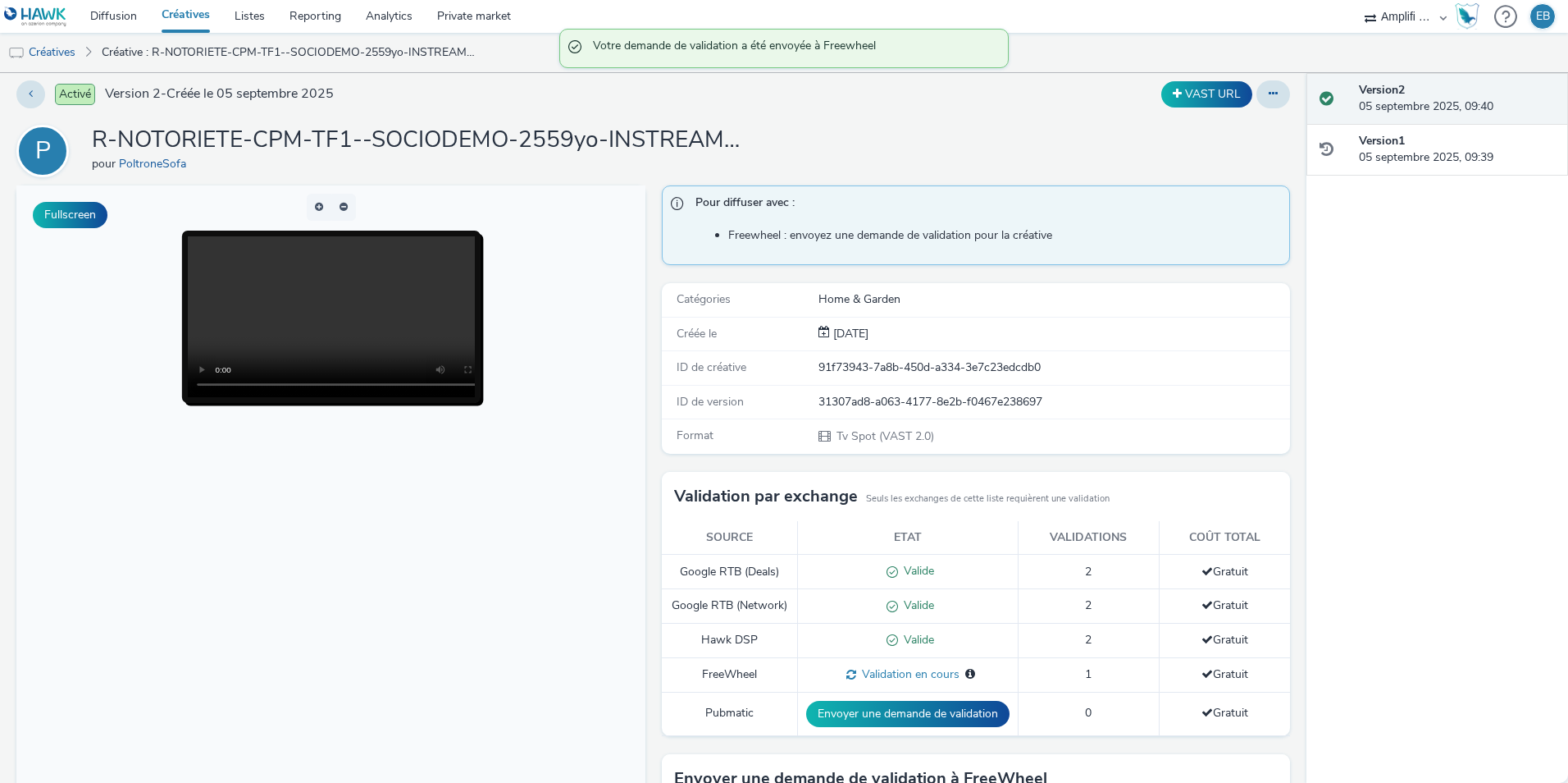
scroll to position [0, 0]
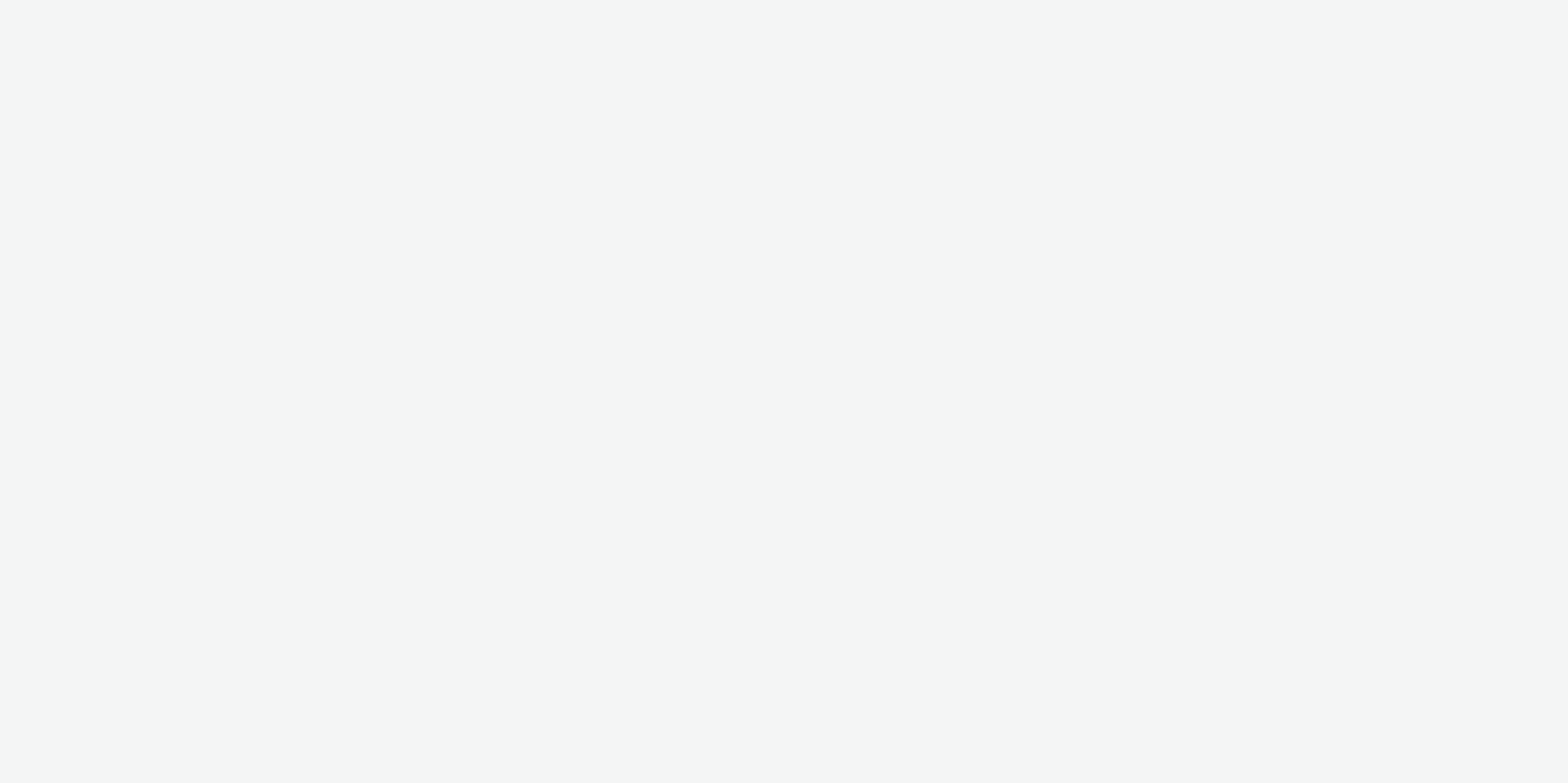
select select "d57a0b46-ef33-4938-977b-e6d07593e41f"
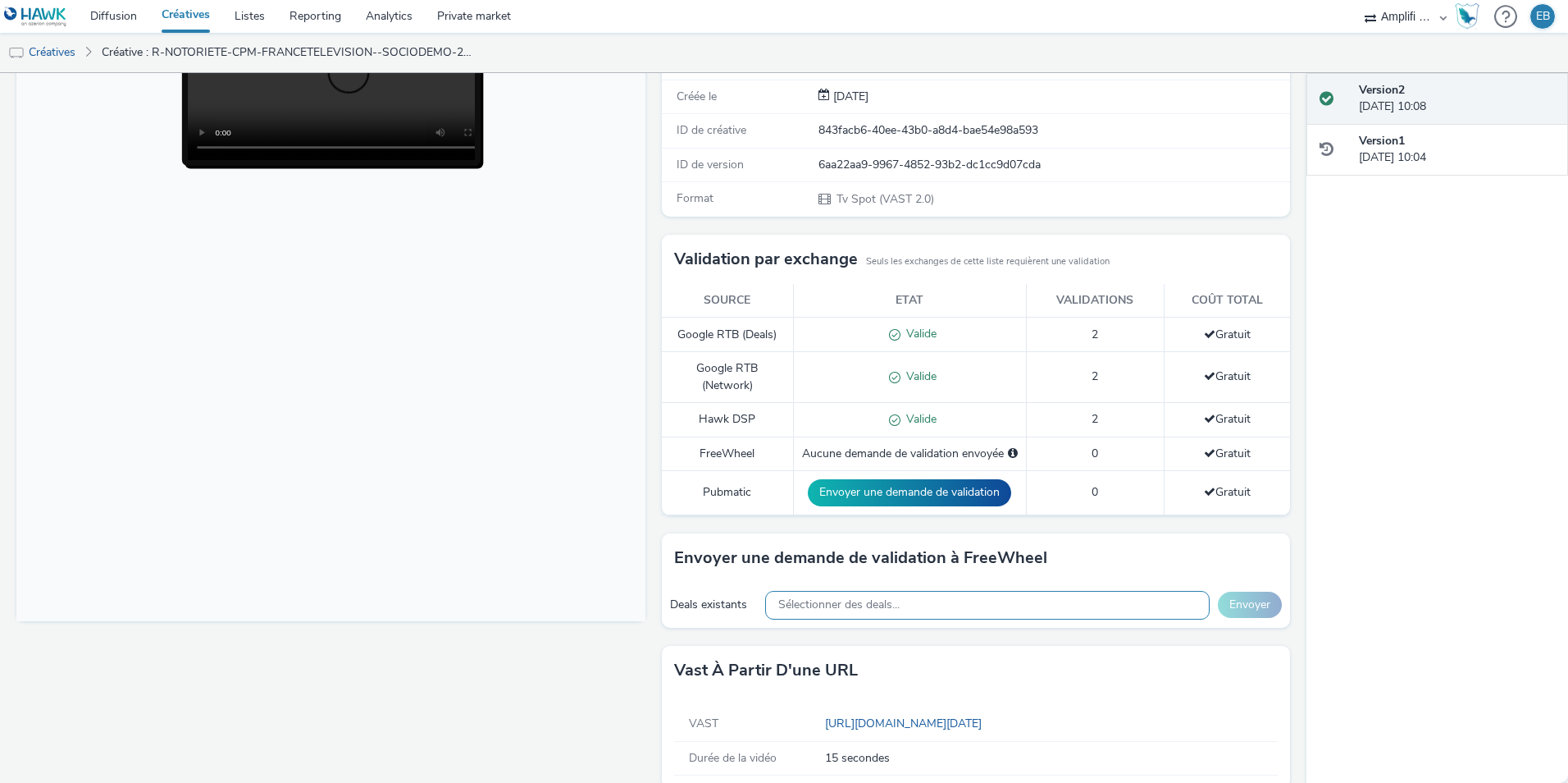
scroll to position [270, 0]
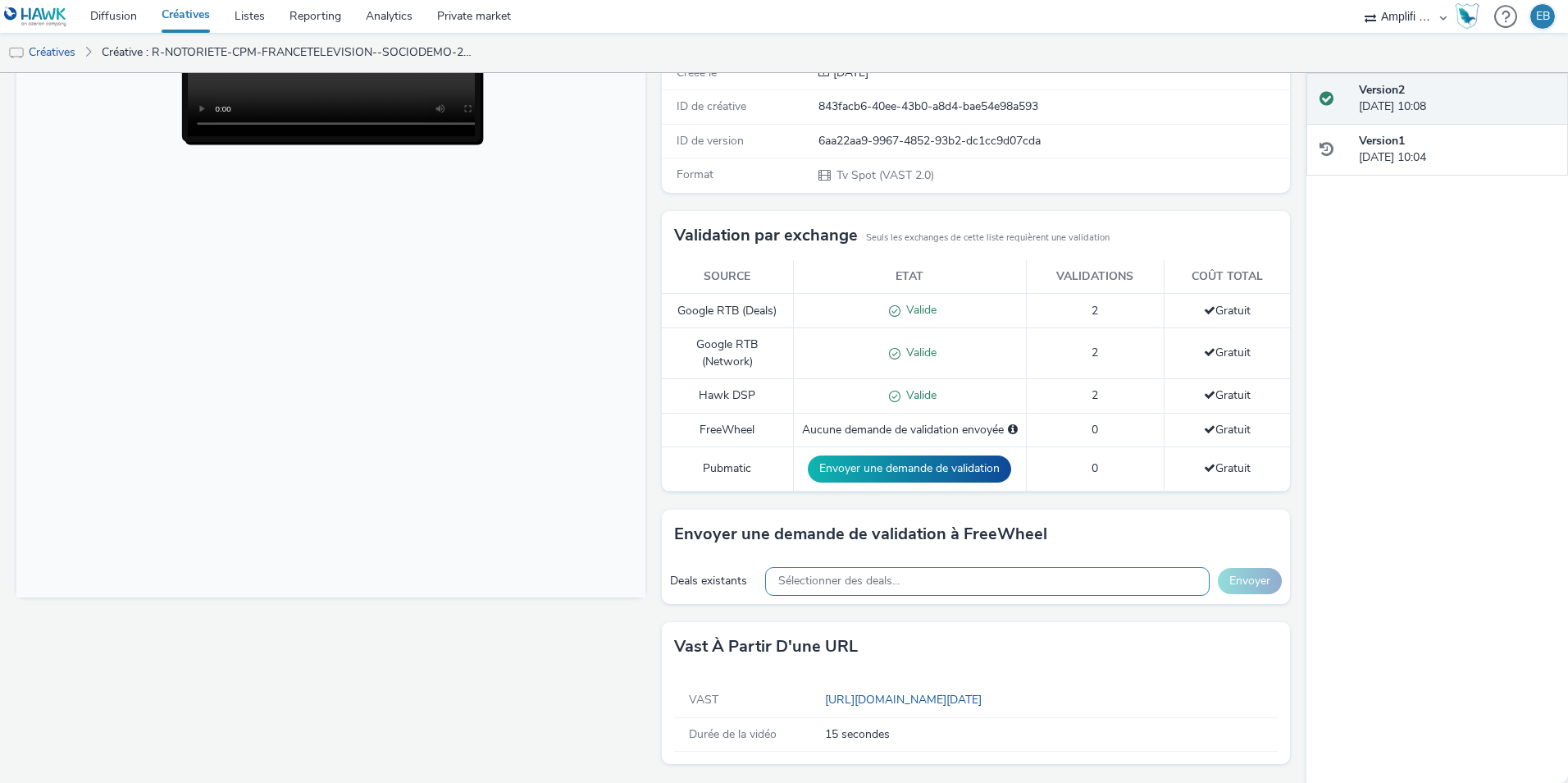
click at [845, 570] on div "Sélectionner des deals..." at bounding box center [987, 581] width 444 height 28
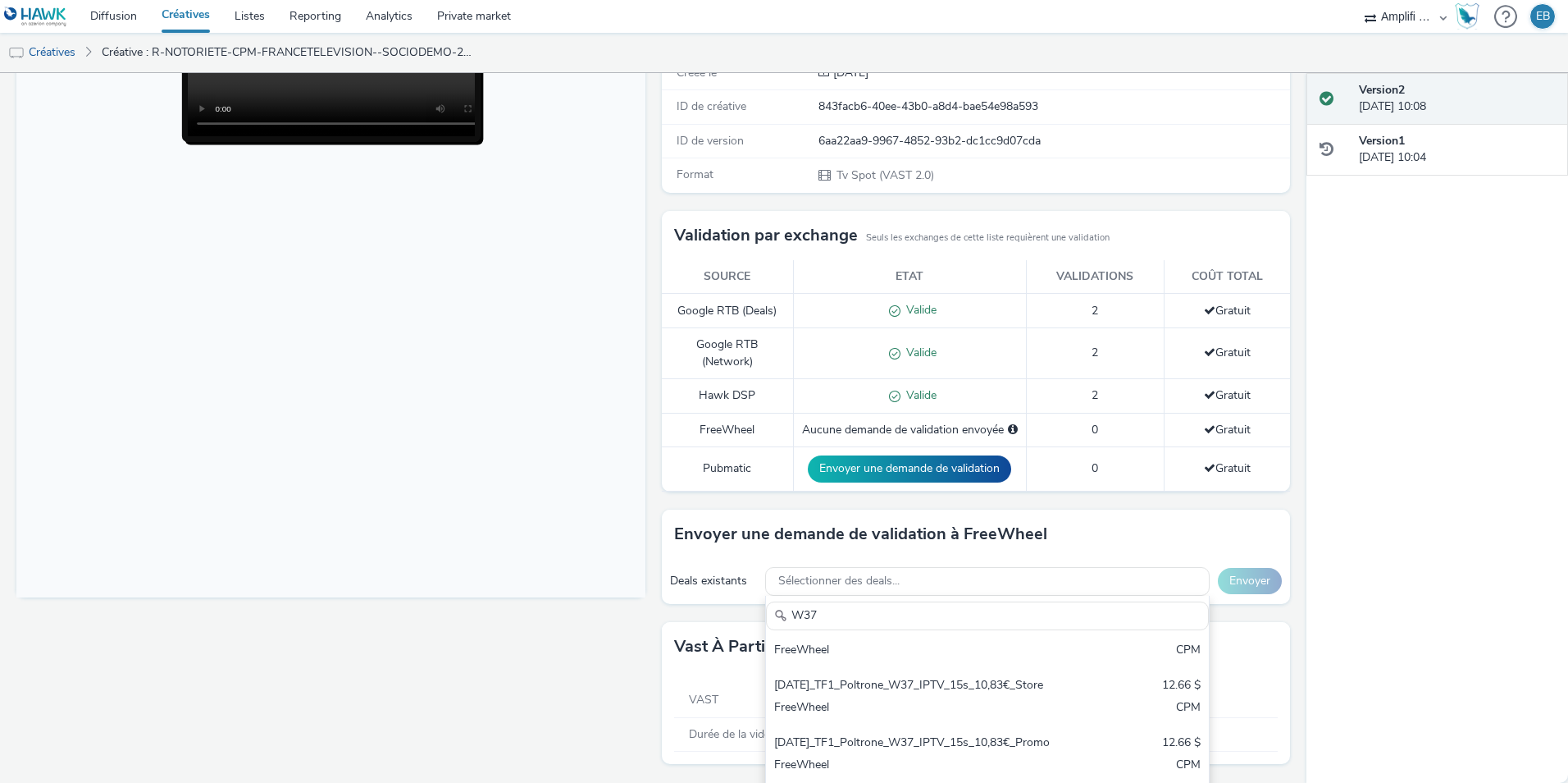
scroll to position [258, 0]
type input "W"
type input "F"
type input "R"
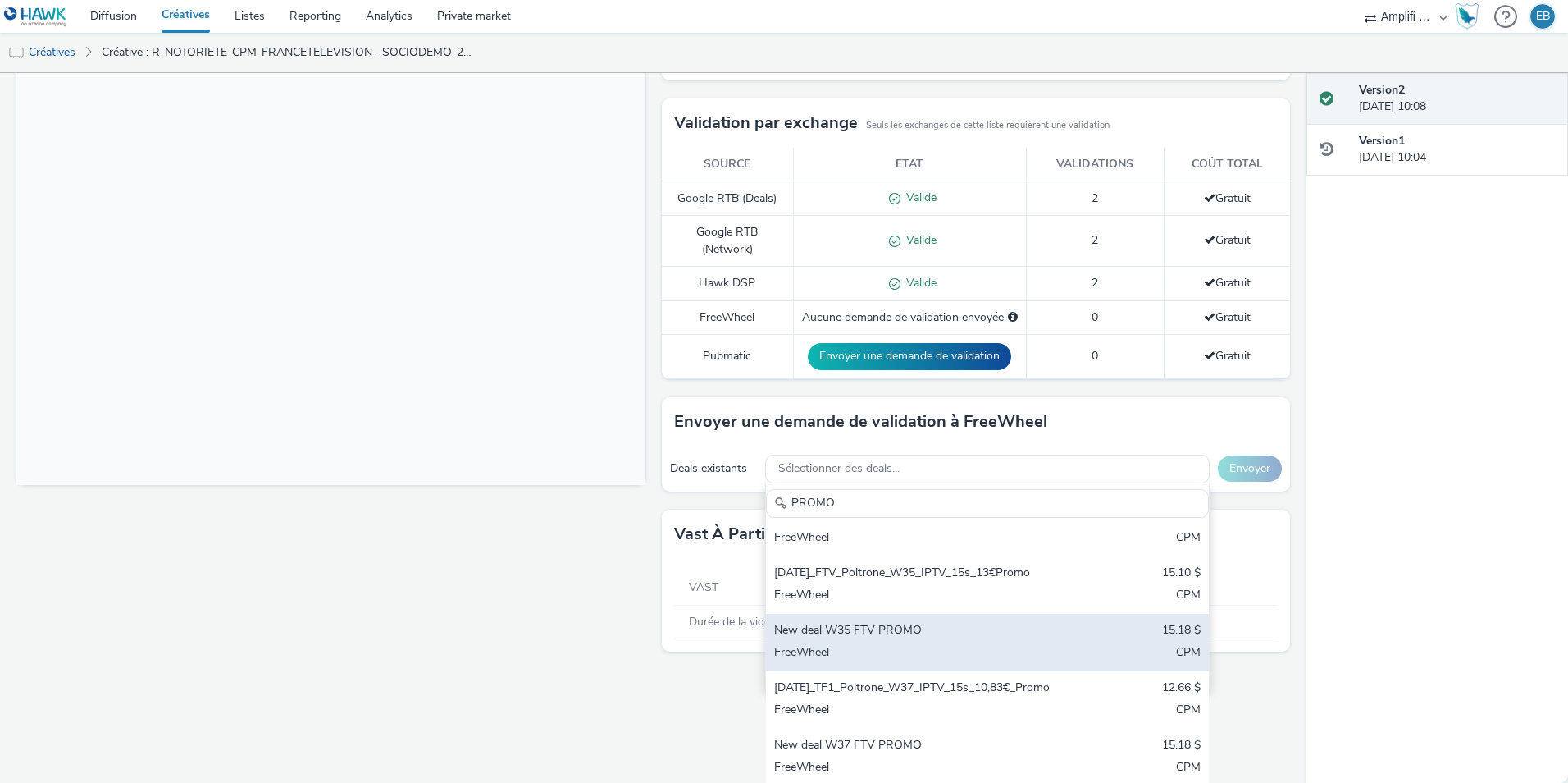
scroll to position [385, 0]
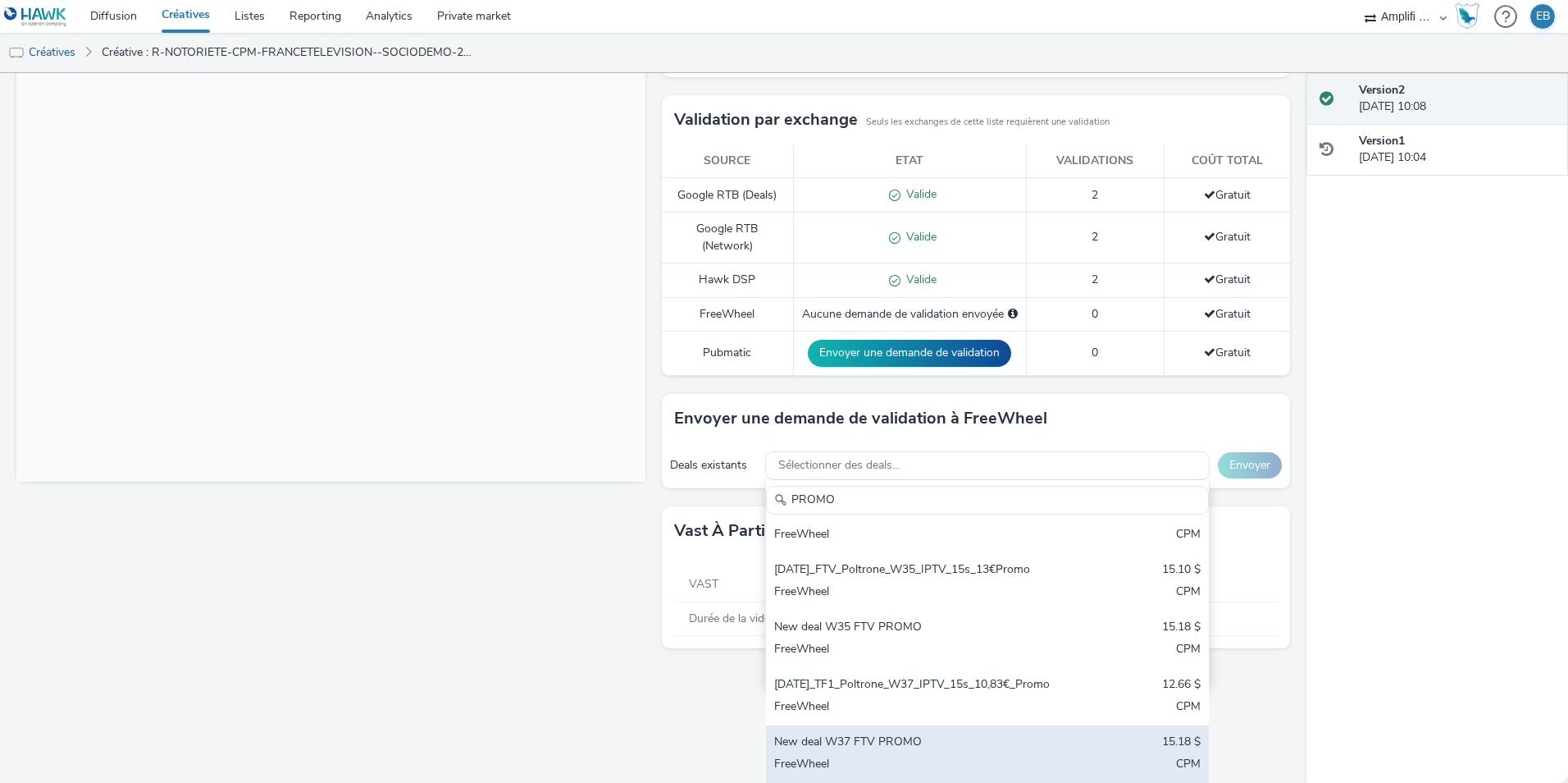
type input "PROMO"
click at [938, 756] on div "FreeWheel" at bounding box center [915, 764] width 282 height 19
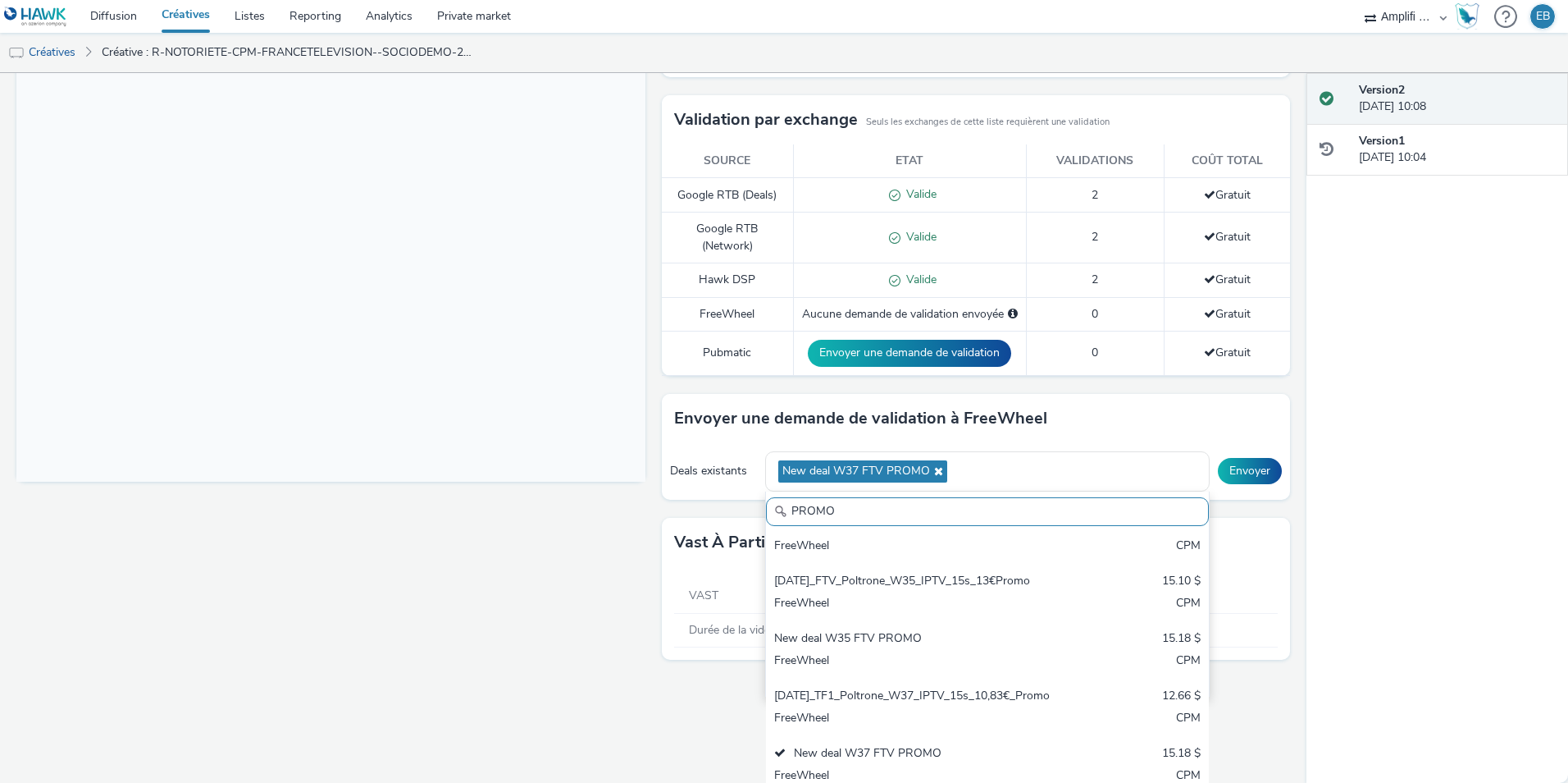
click at [1085, 424] on div "Pour diffuser avec : Freewheel : envoyez une demande de validation pour la créa…" at bounding box center [972, 243] width 637 height 869
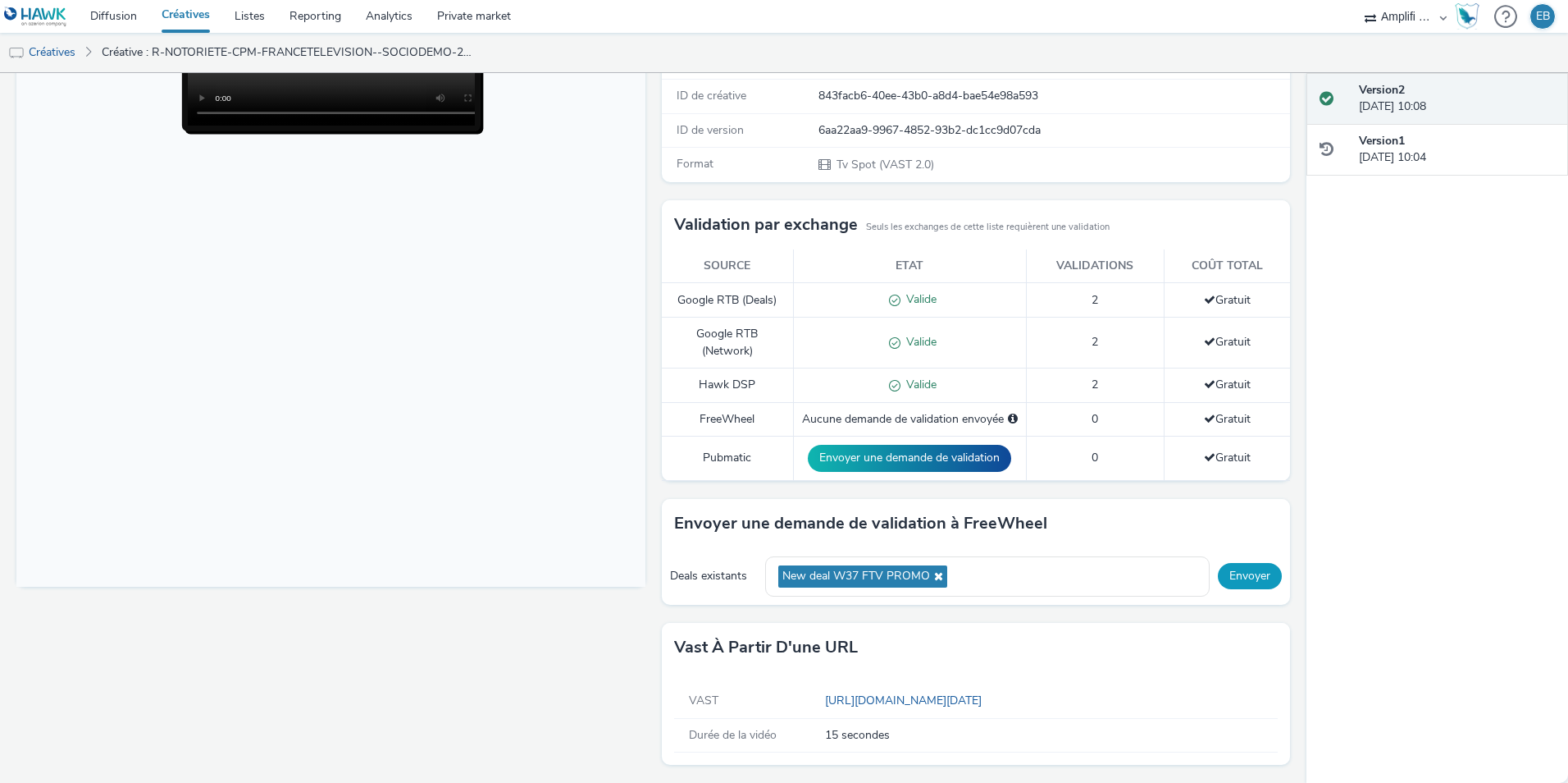
click at [1227, 575] on button "Envoyer" at bounding box center [1250, 577] width 64 height 27
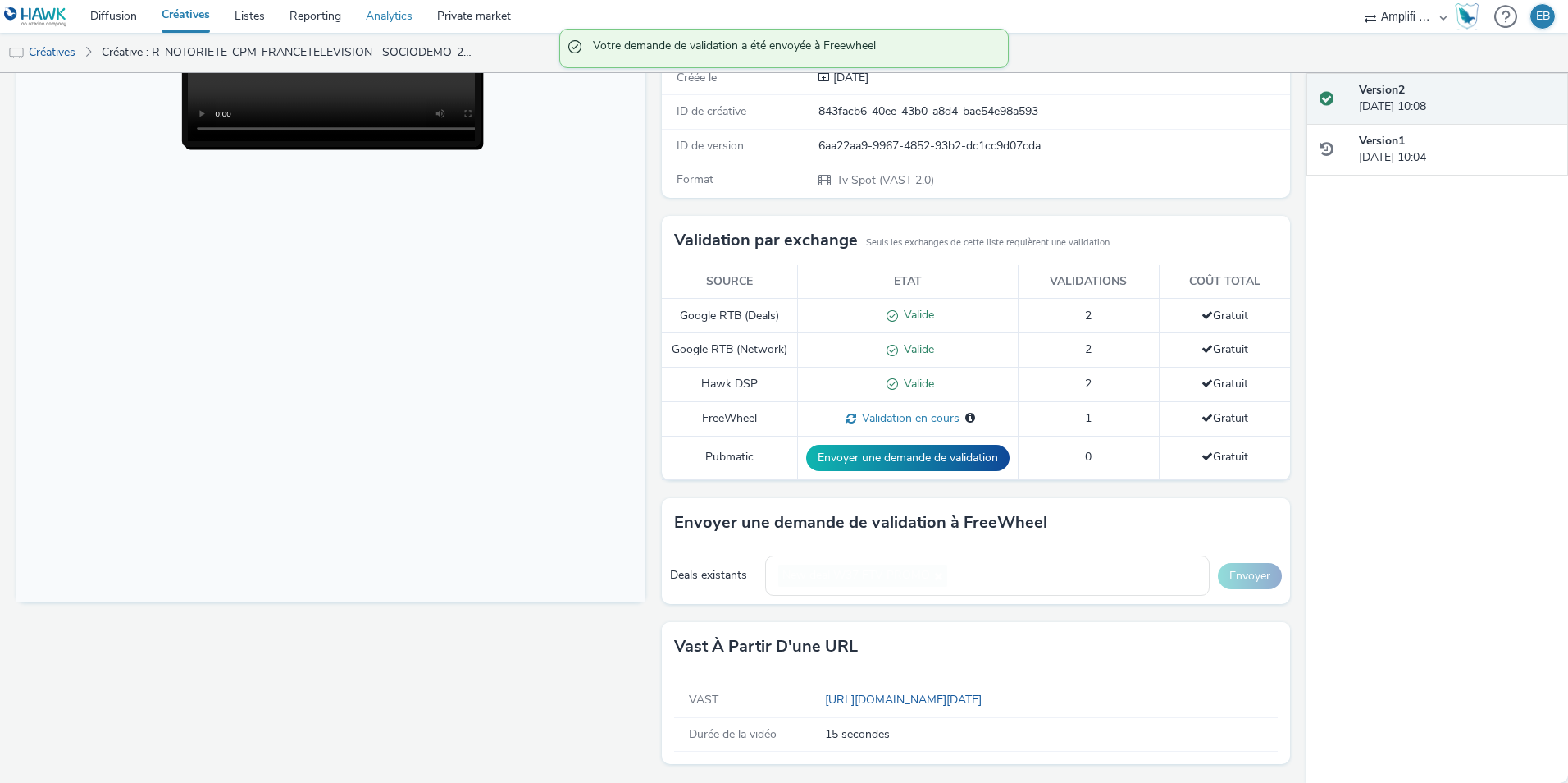
scroll to position [253, 0]
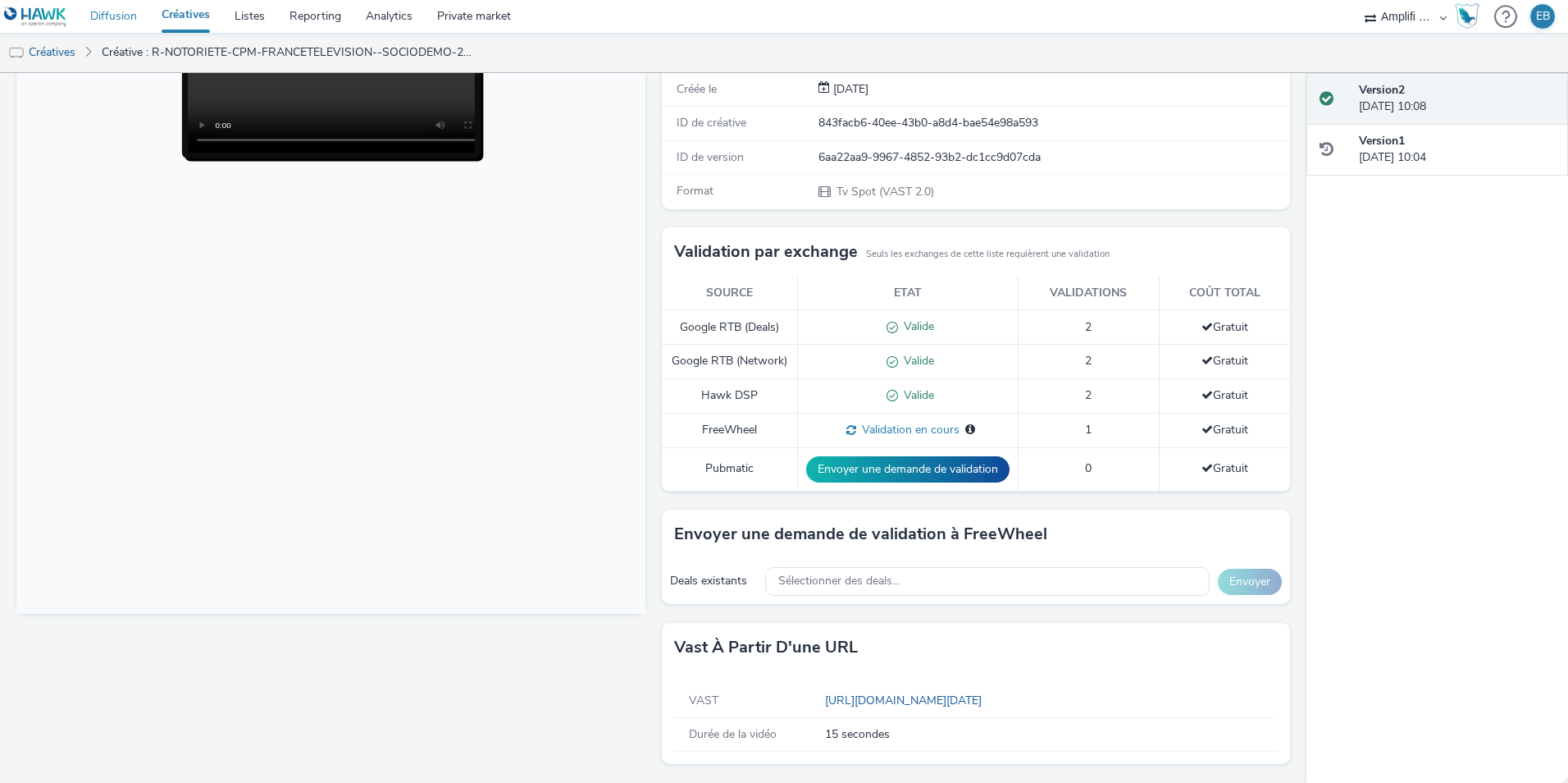
click at [132, 19] on link "Diffusion" at bounding box center [113, 16] width 72 height 33
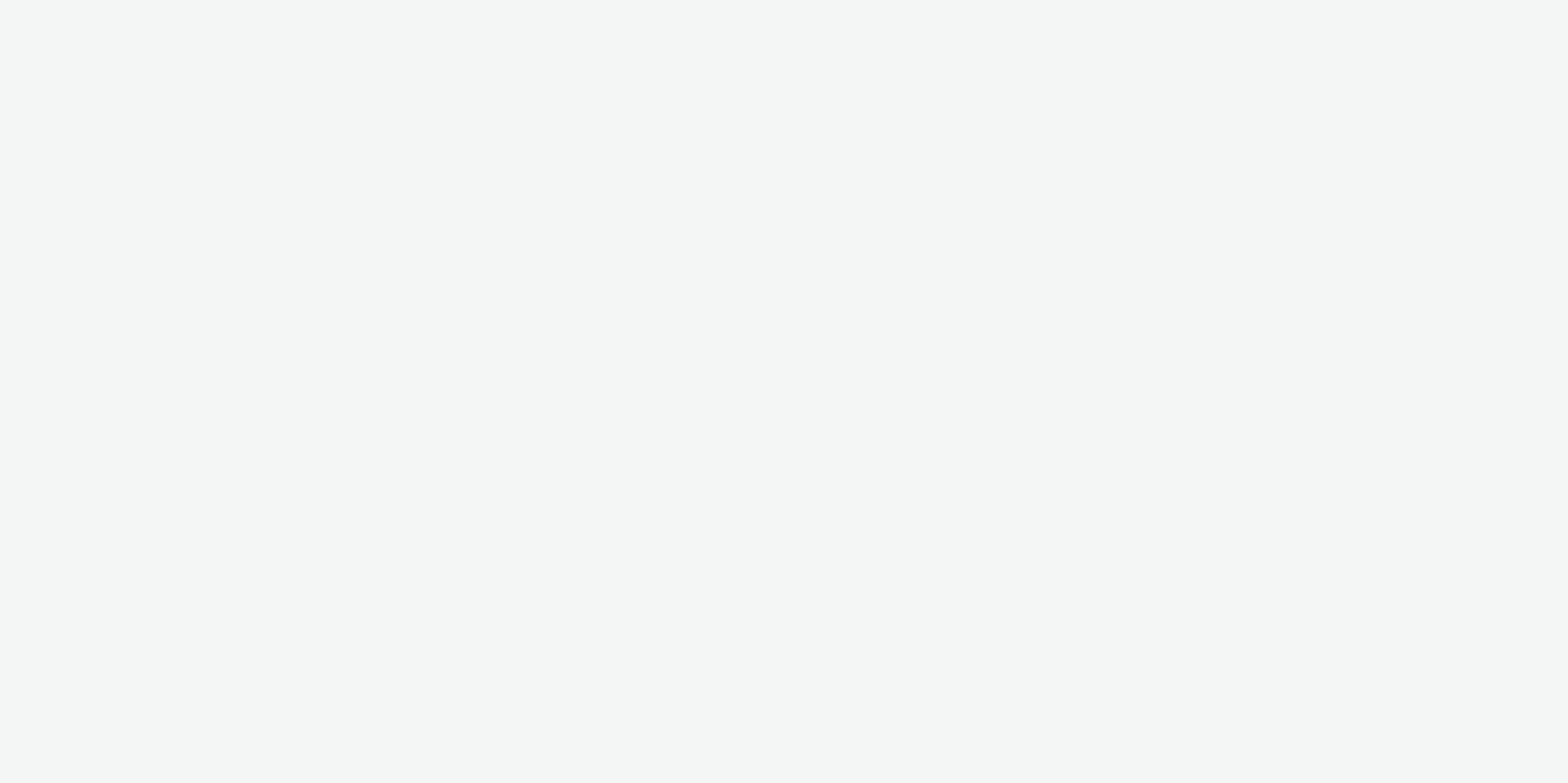
select select "d57a0b46-ef33-4938-977b-e6d07593e41f"
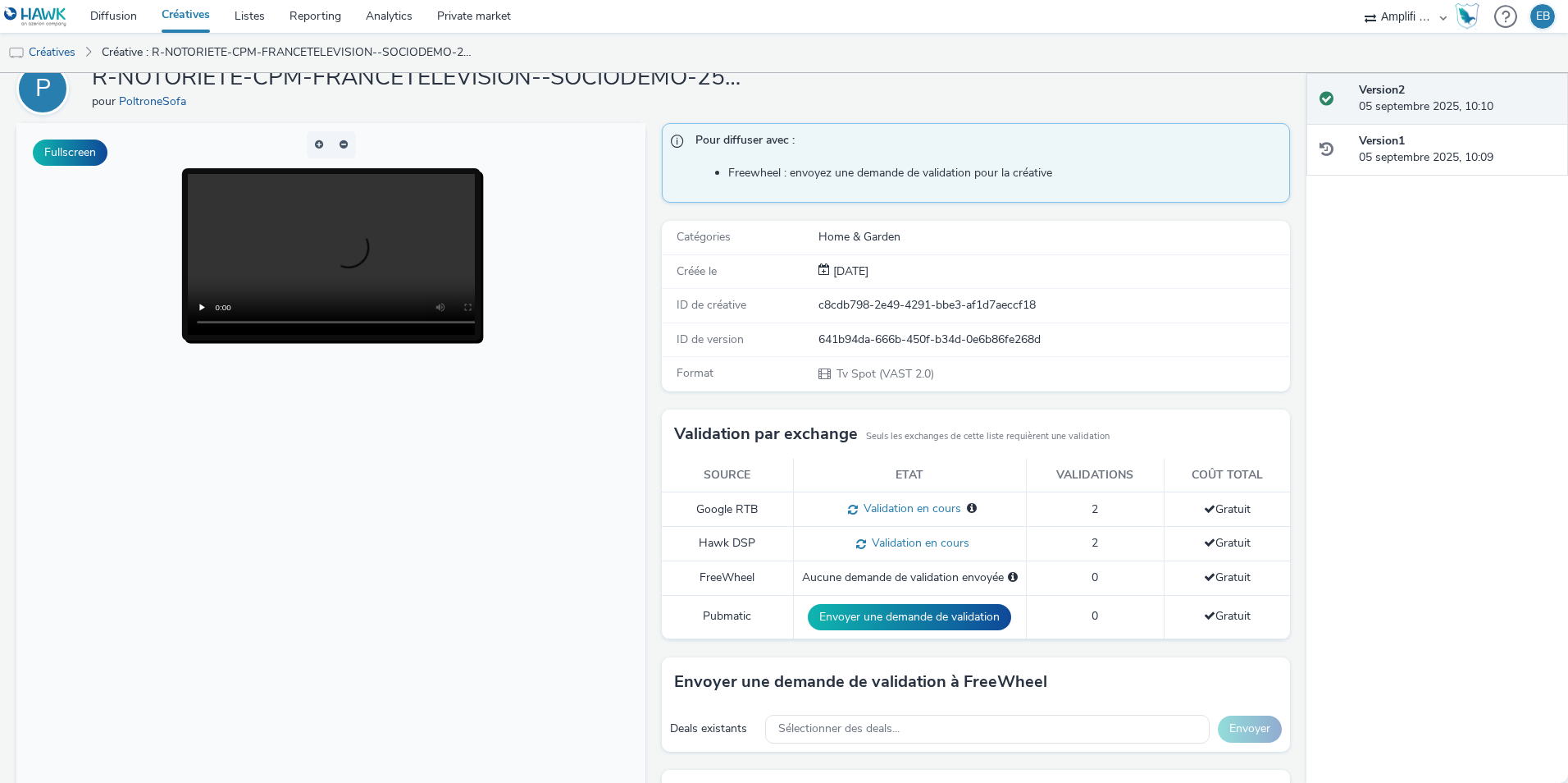
scroll to position [164, 0]
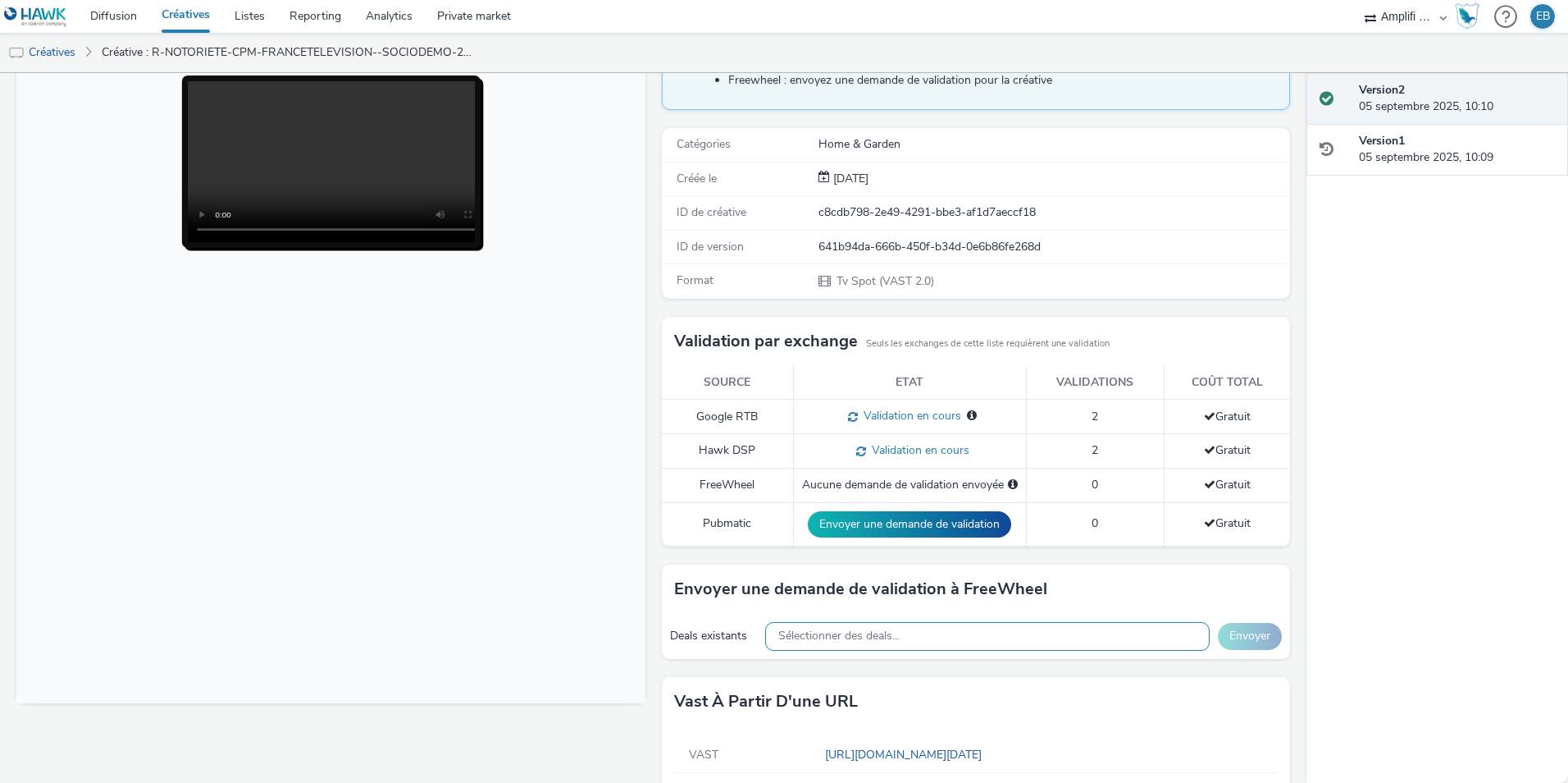
click at [990, 636] on div "Sélectionner des deals..." at bounding box center [987, 636] width 444 height 28
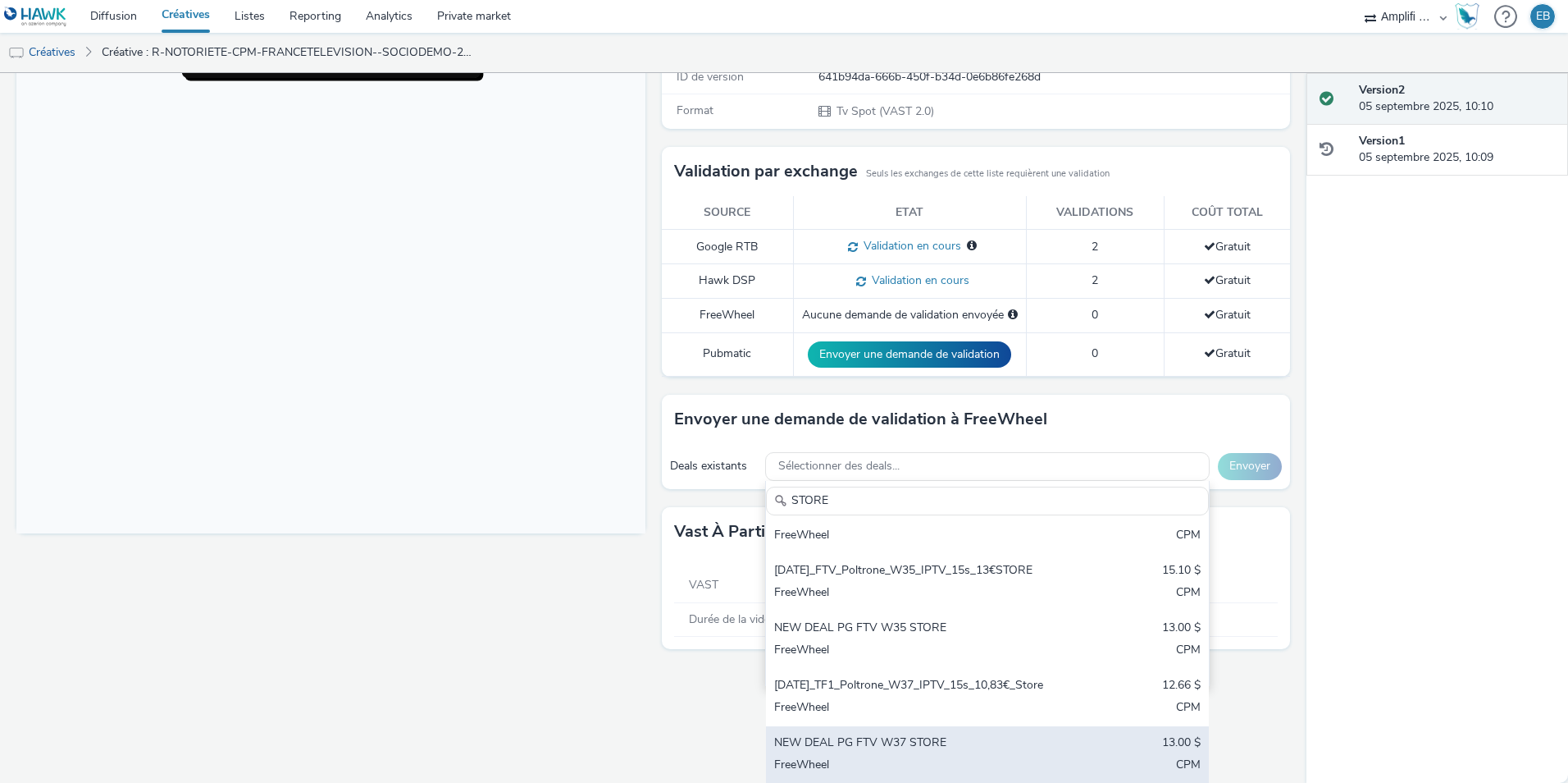
scroll to position [335, 0]
type input "STORE"
click at [825, 750] on div "NEW DEAL PG FTV W37 STORE" at bounding box center [915, 742] width 282 height 19
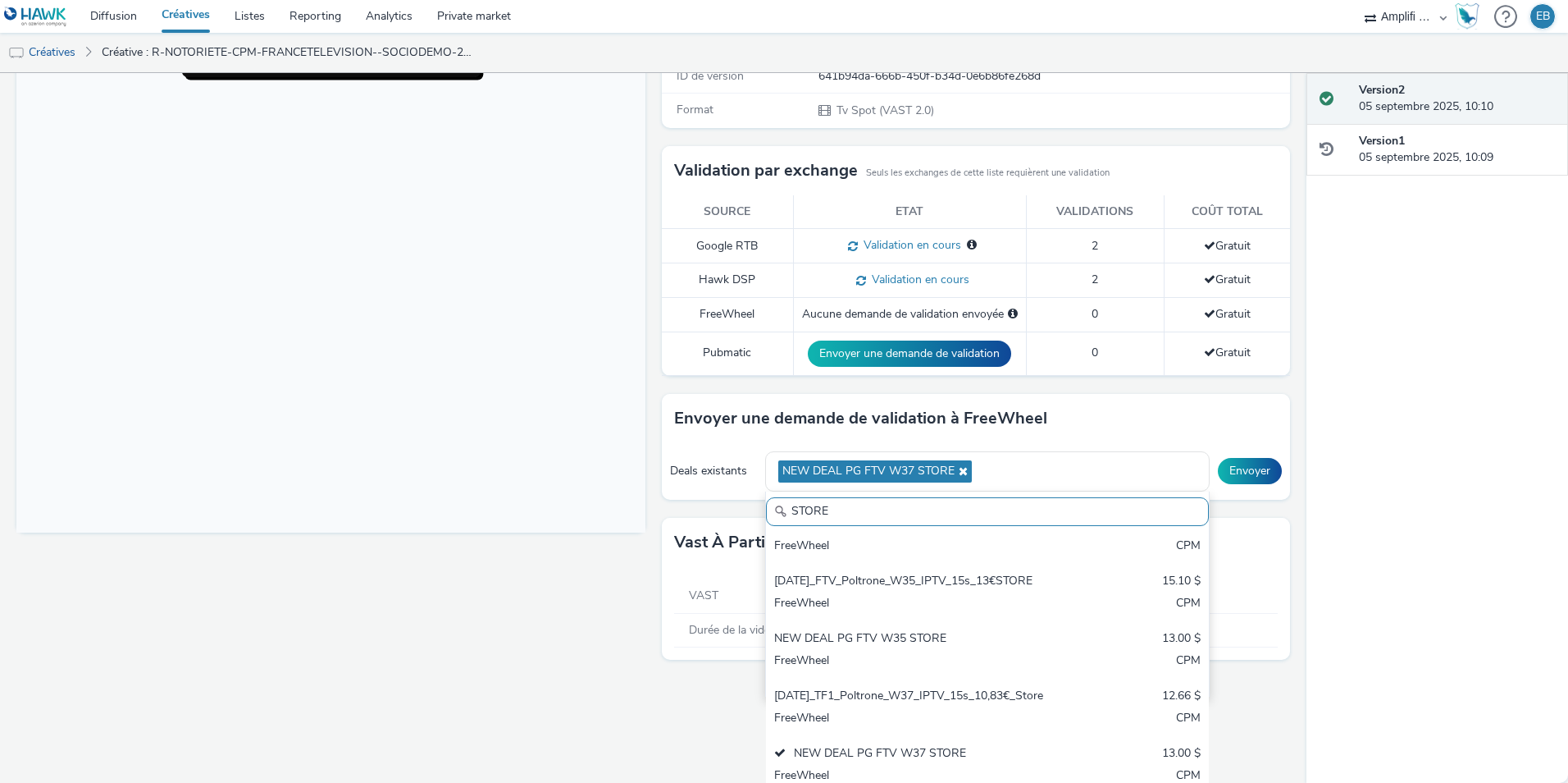
click at [552, 461] on body at bounding box center [331, 197] width 630 height 673
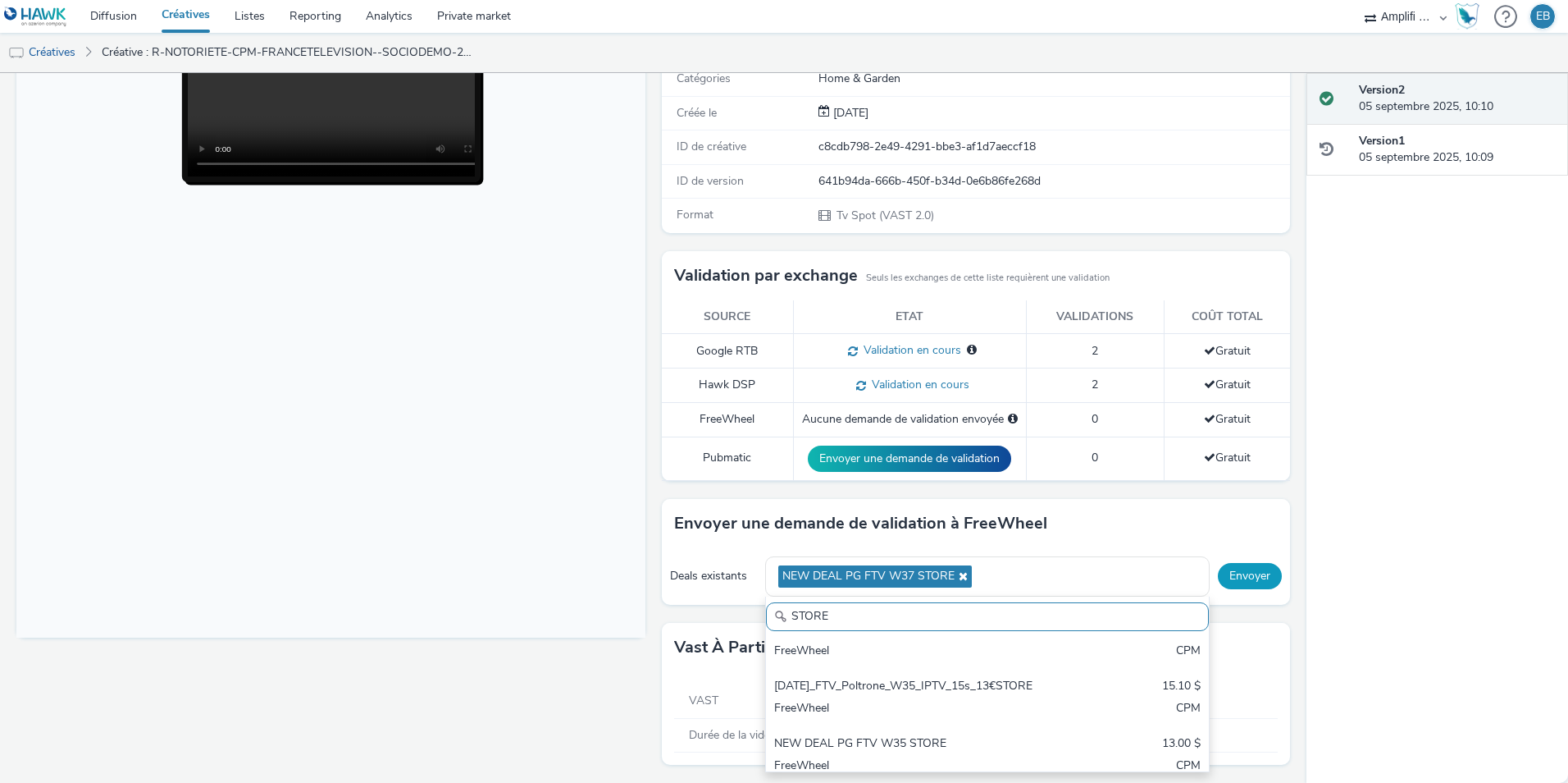
click at [1233, 480] on div "Pour diffuser avec : Freewheel : envoyez une demande de validation pour la créa…" at bounding box center [972, 374] width 637 height 818
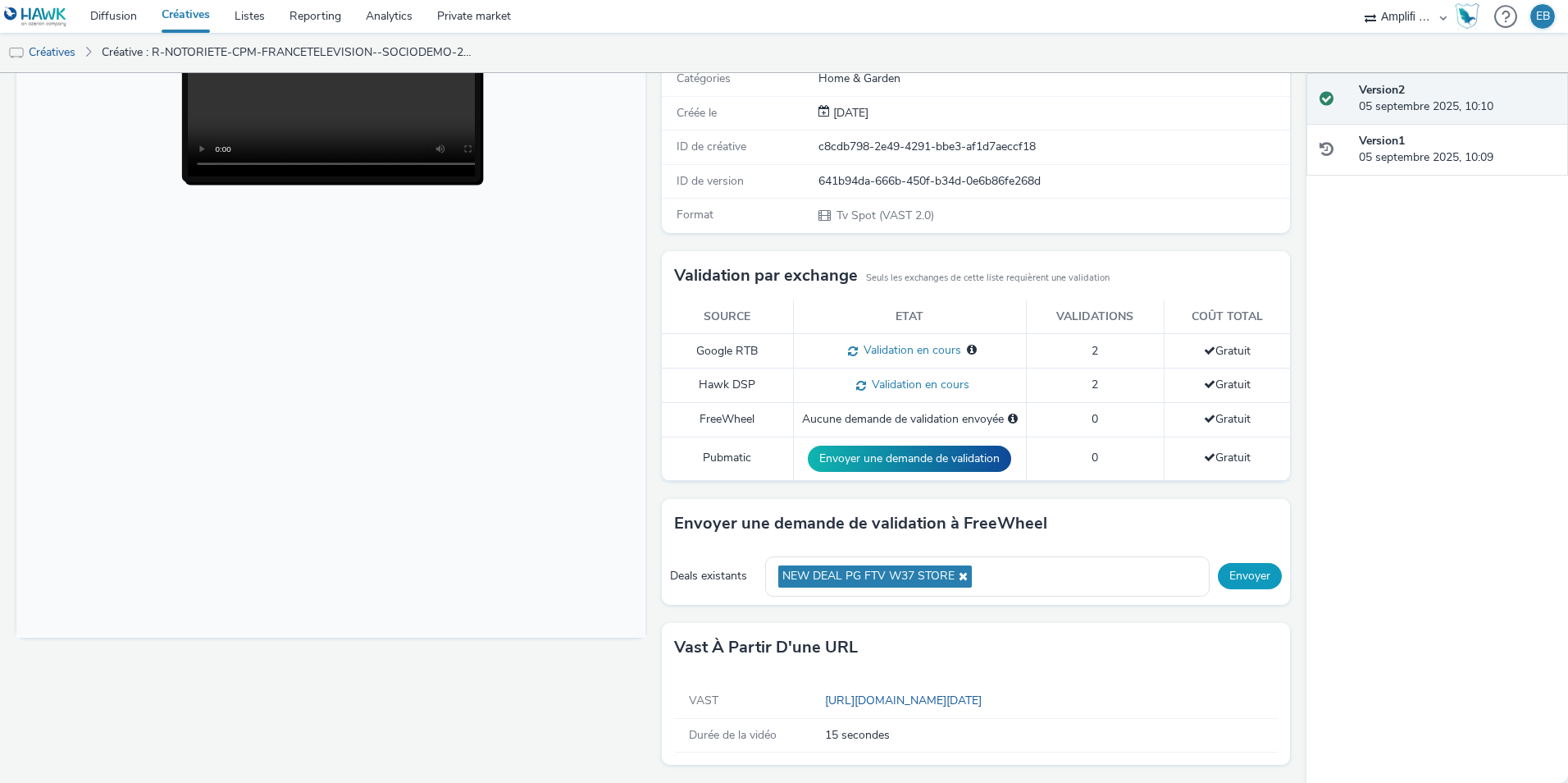
click at [1248, 577] on button "Envoyer" at bounding box center [1250, 577] width 64 height 27
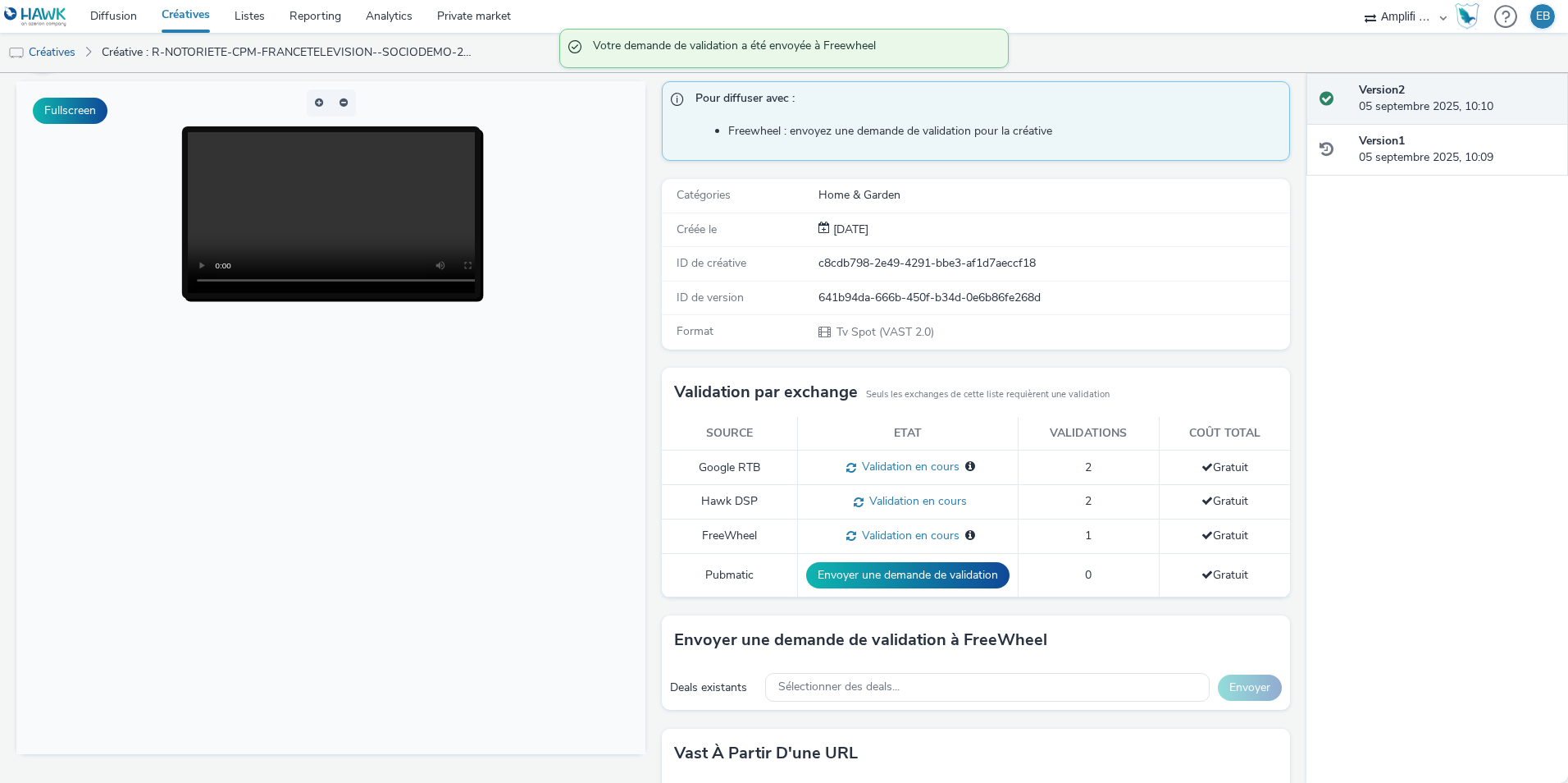
scroll to position [0, 0]
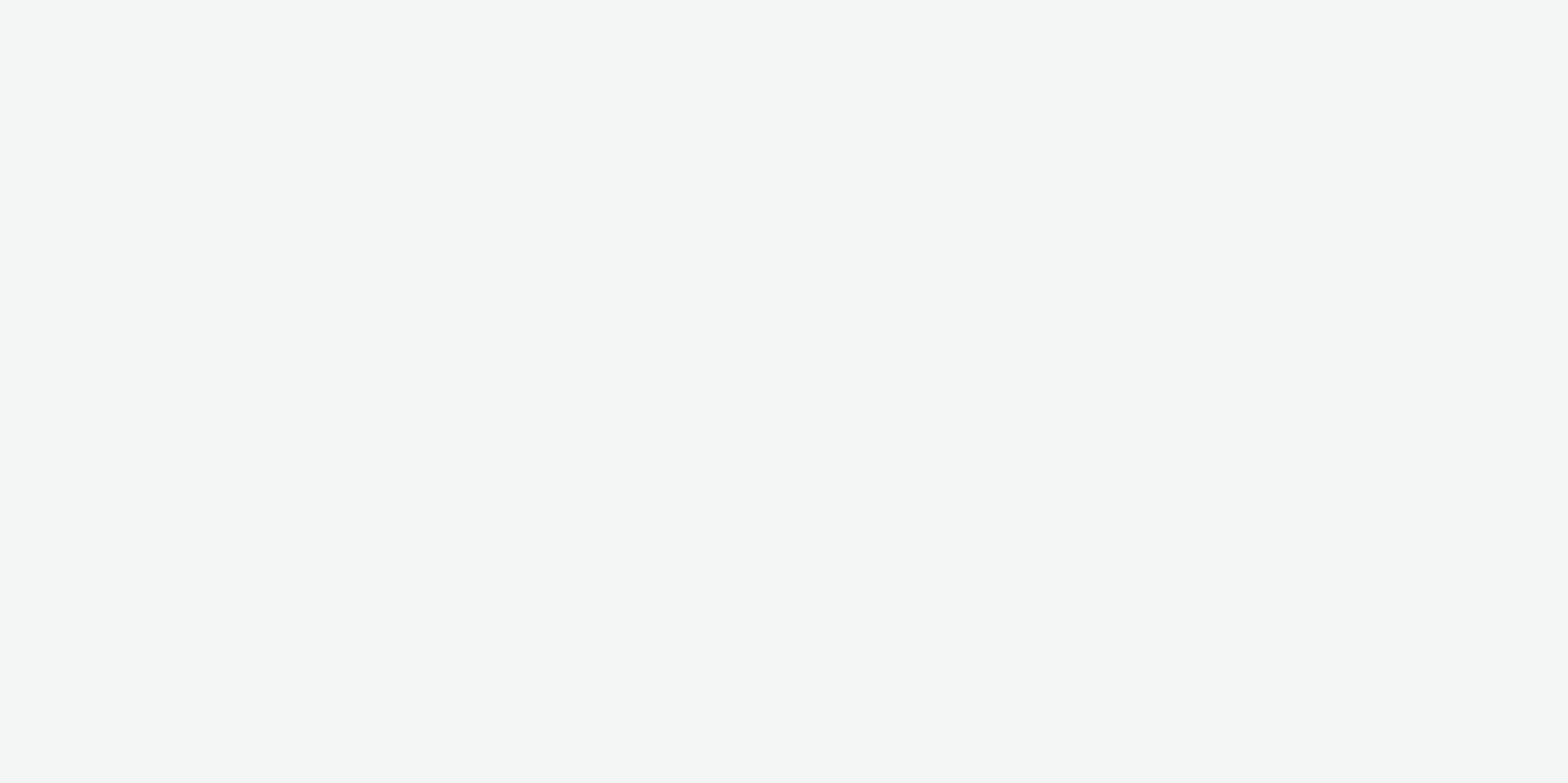
select select "d57a0b46-ef33-4938-977b-e6d07593e41f"
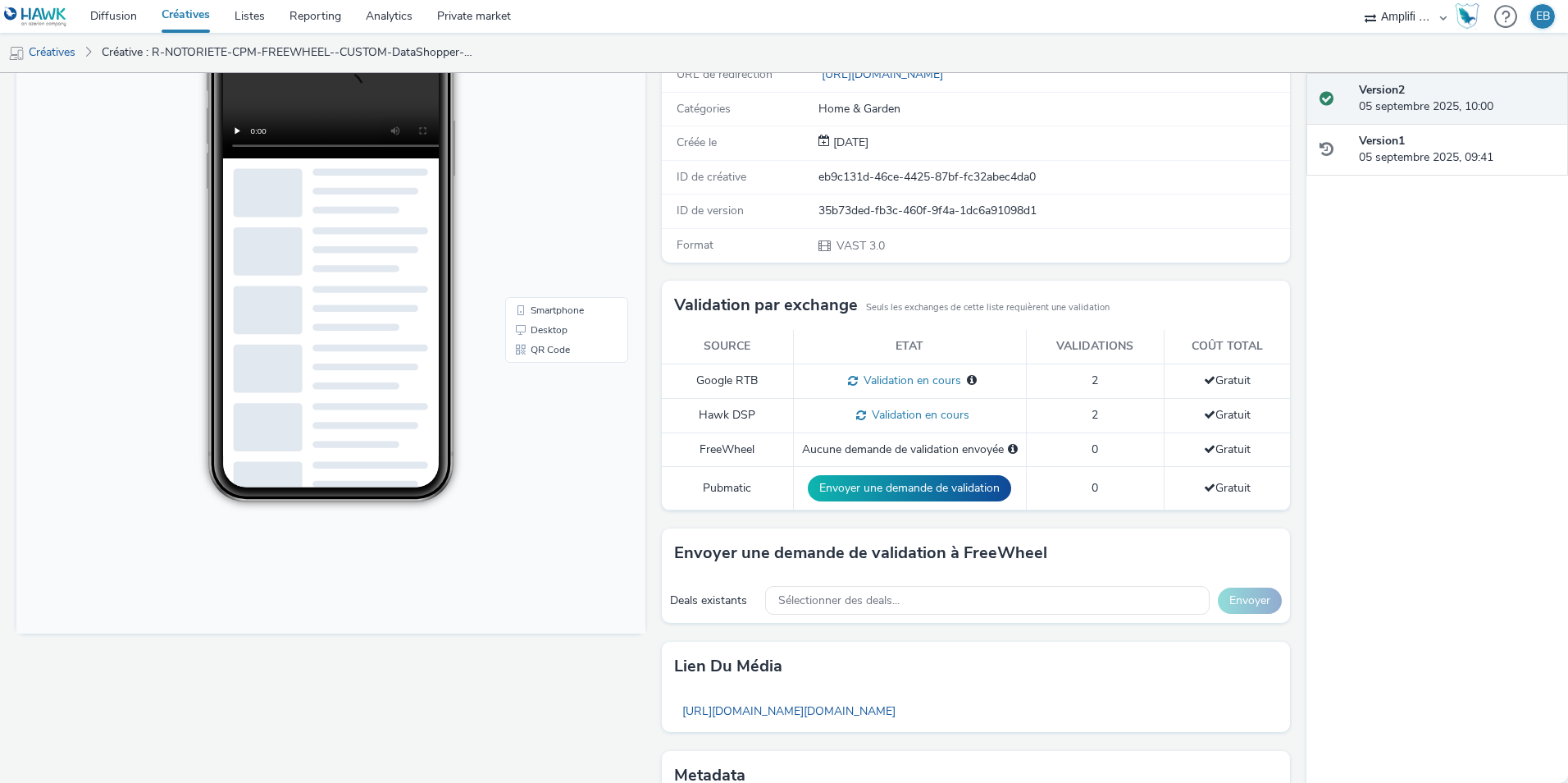
scroll to position [246, 0]
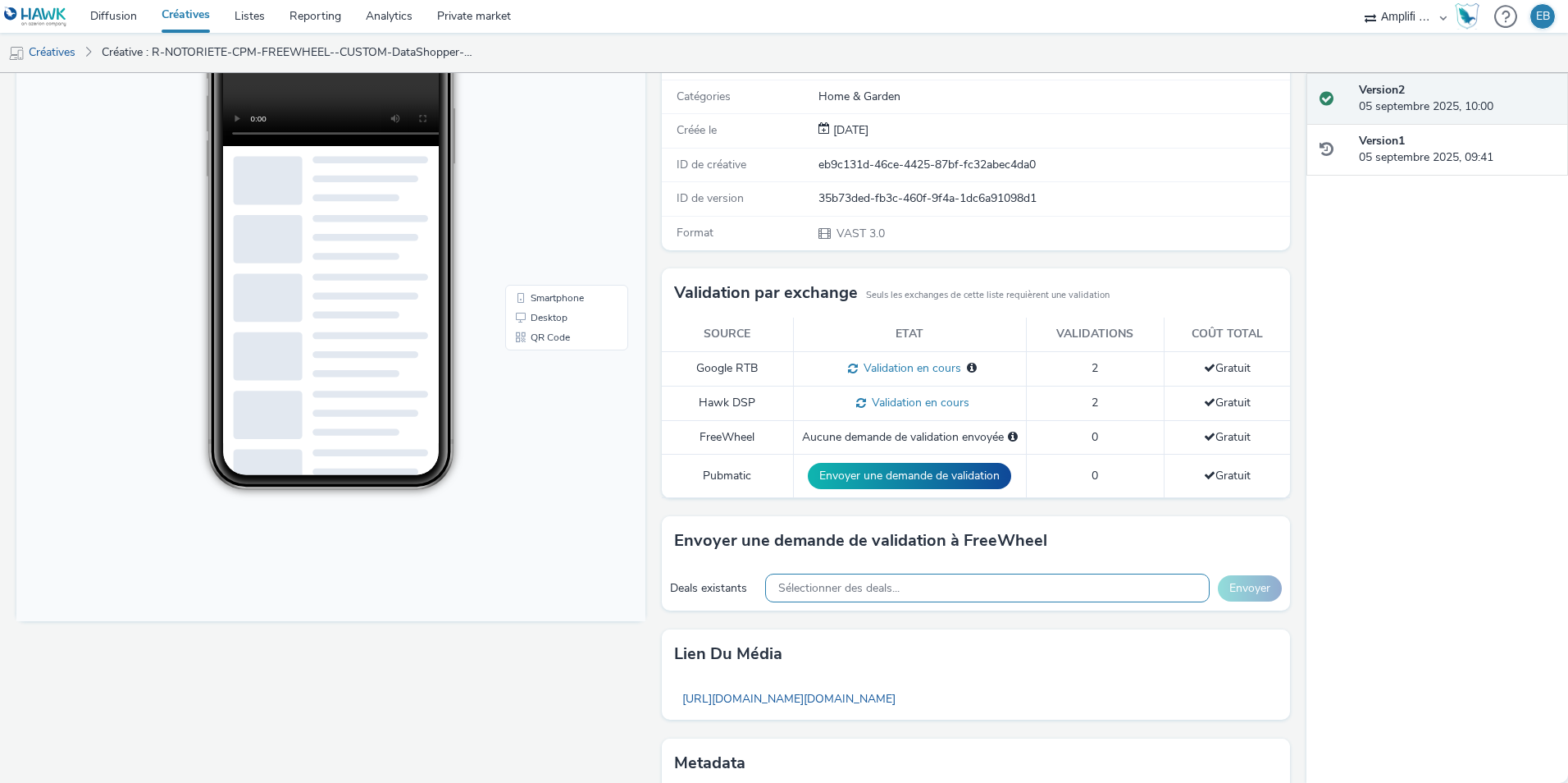
click at [875, 594] on span "Sélectionner des deals..." at bounding box center [838, 589] width 121 height 14
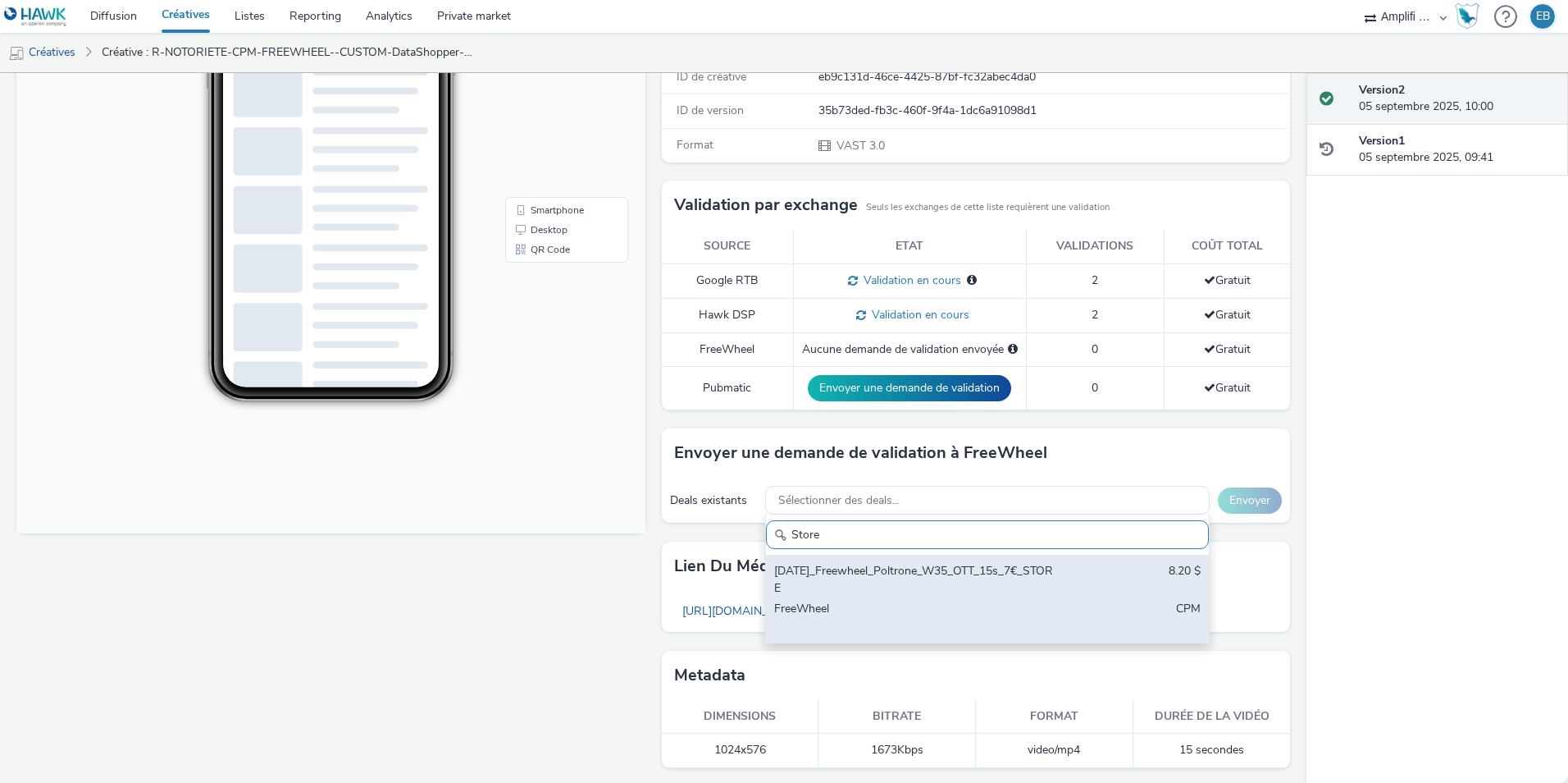
scroll to position [337, 0]
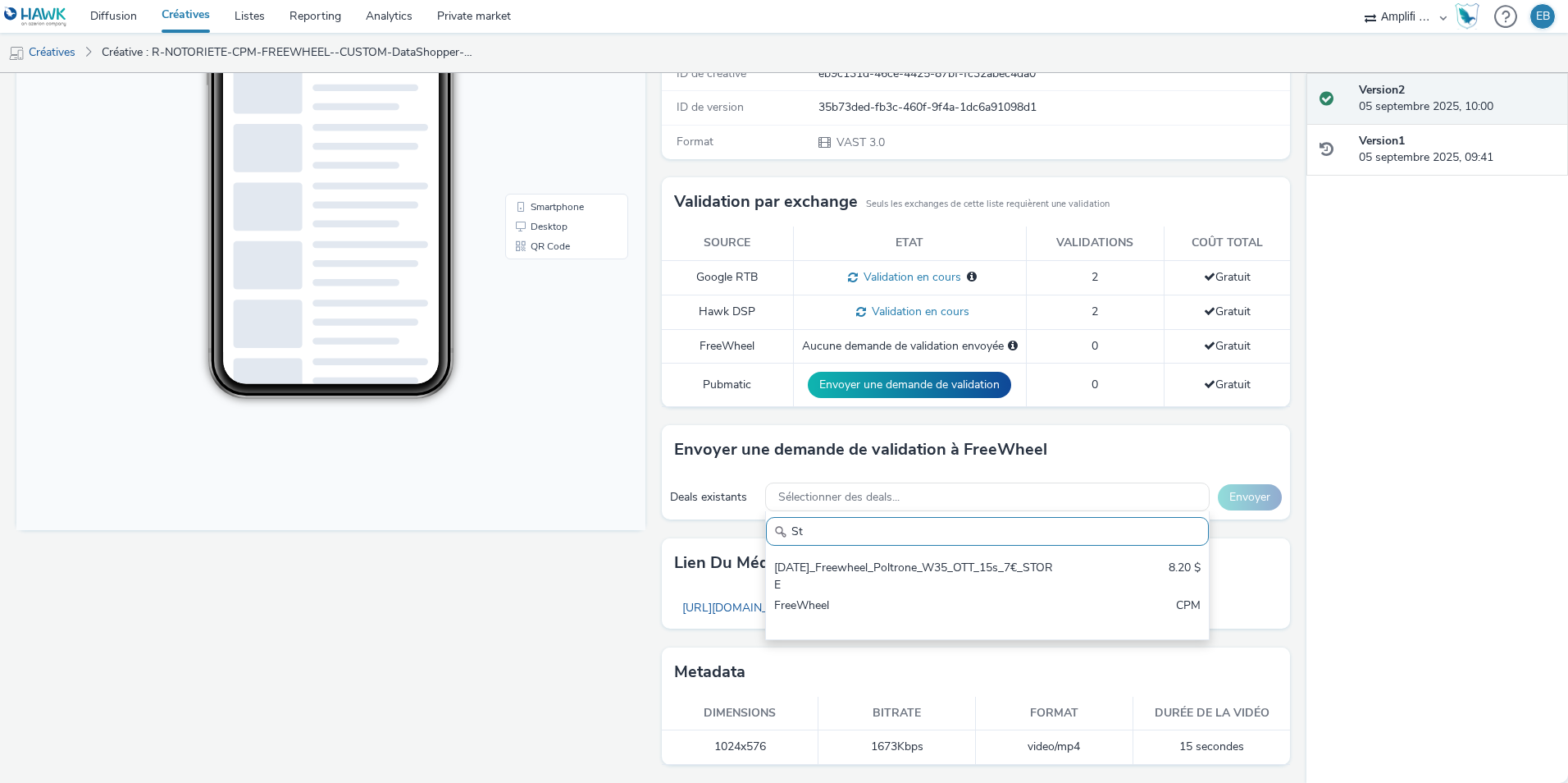
type input "S"
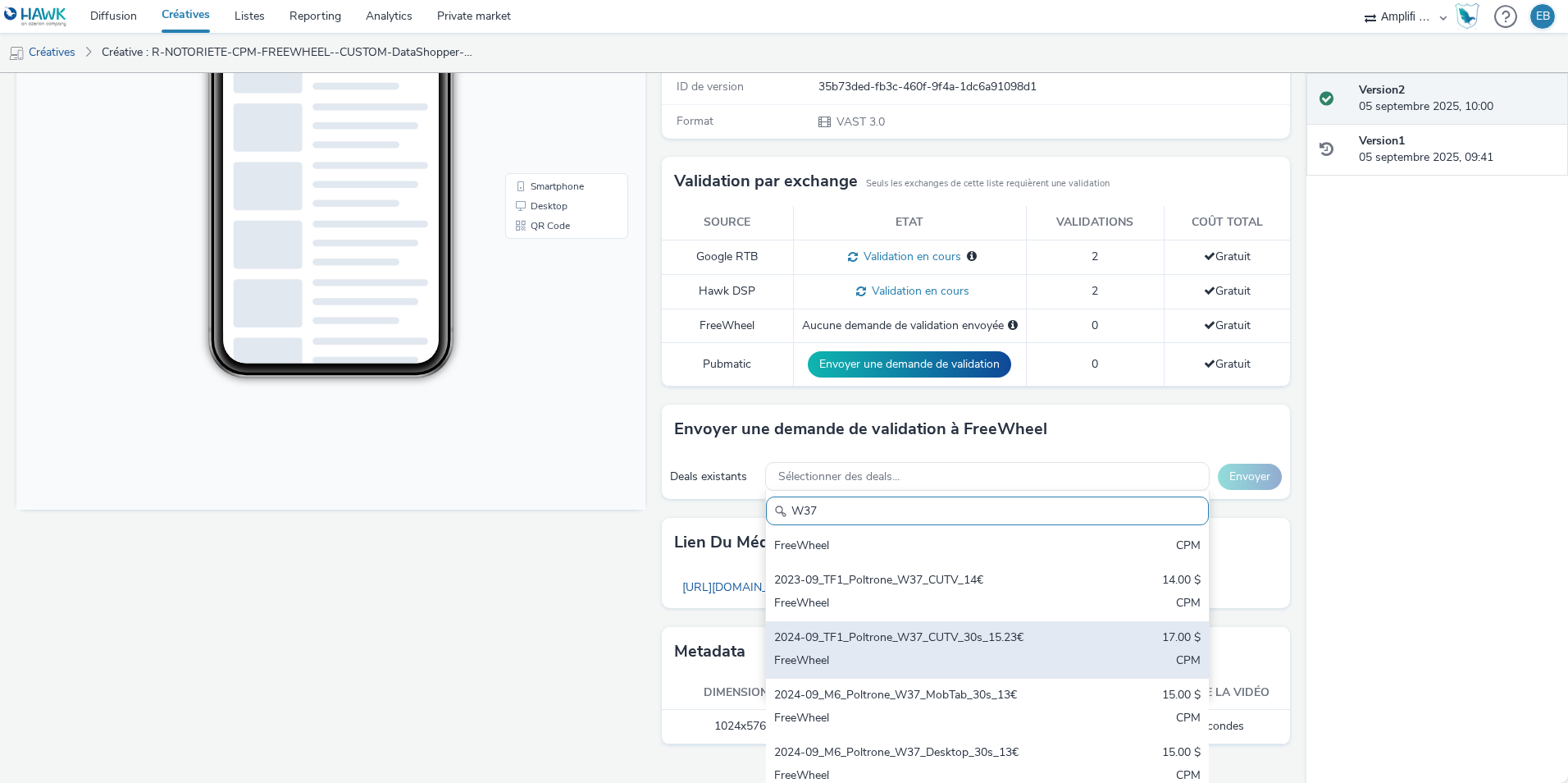
scroll to position [368, 0]
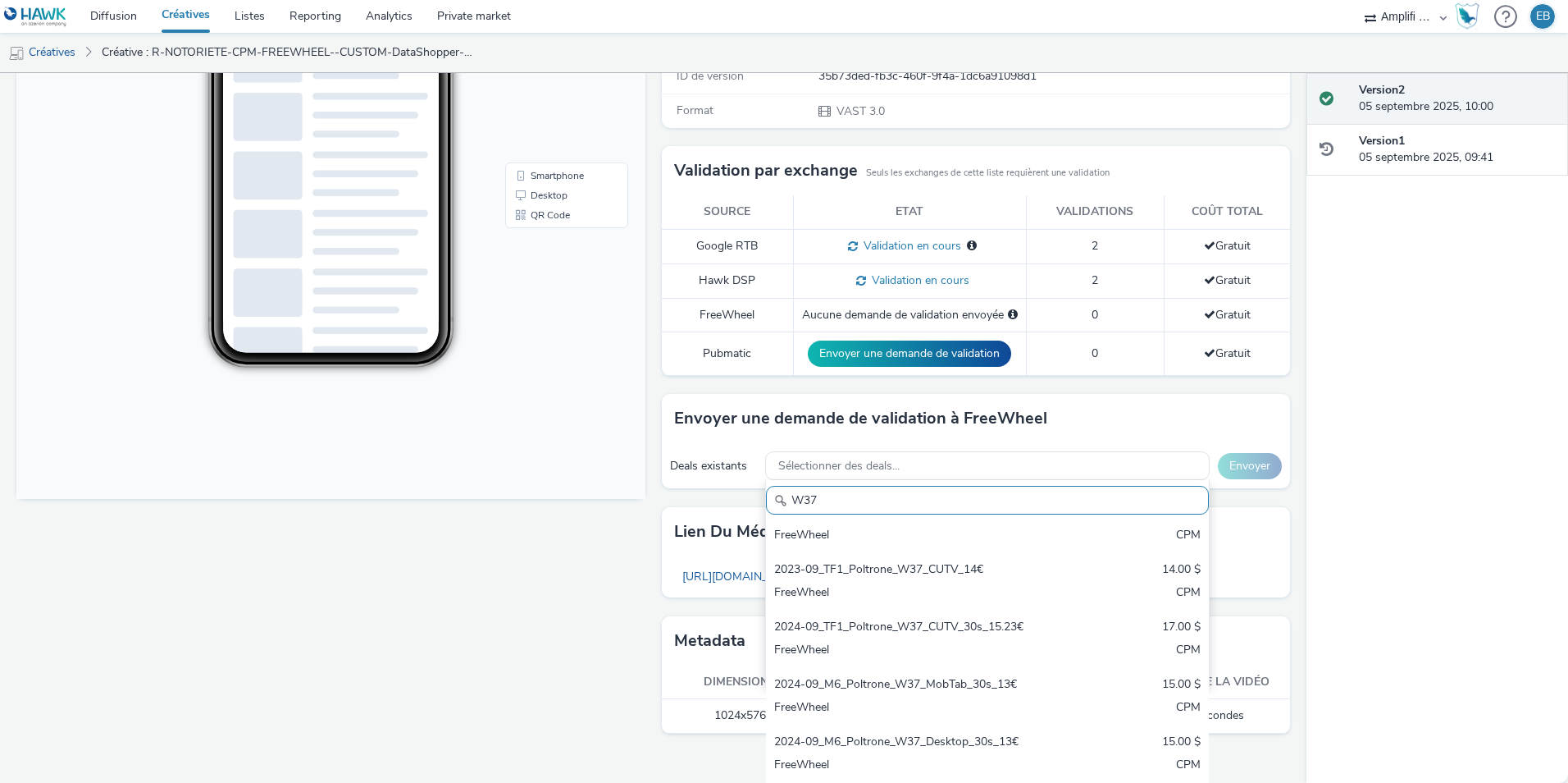
type input "W37"
click at [575, 598] on div "Fullscreen" at bounding box center [336, 289] width 637 height 926
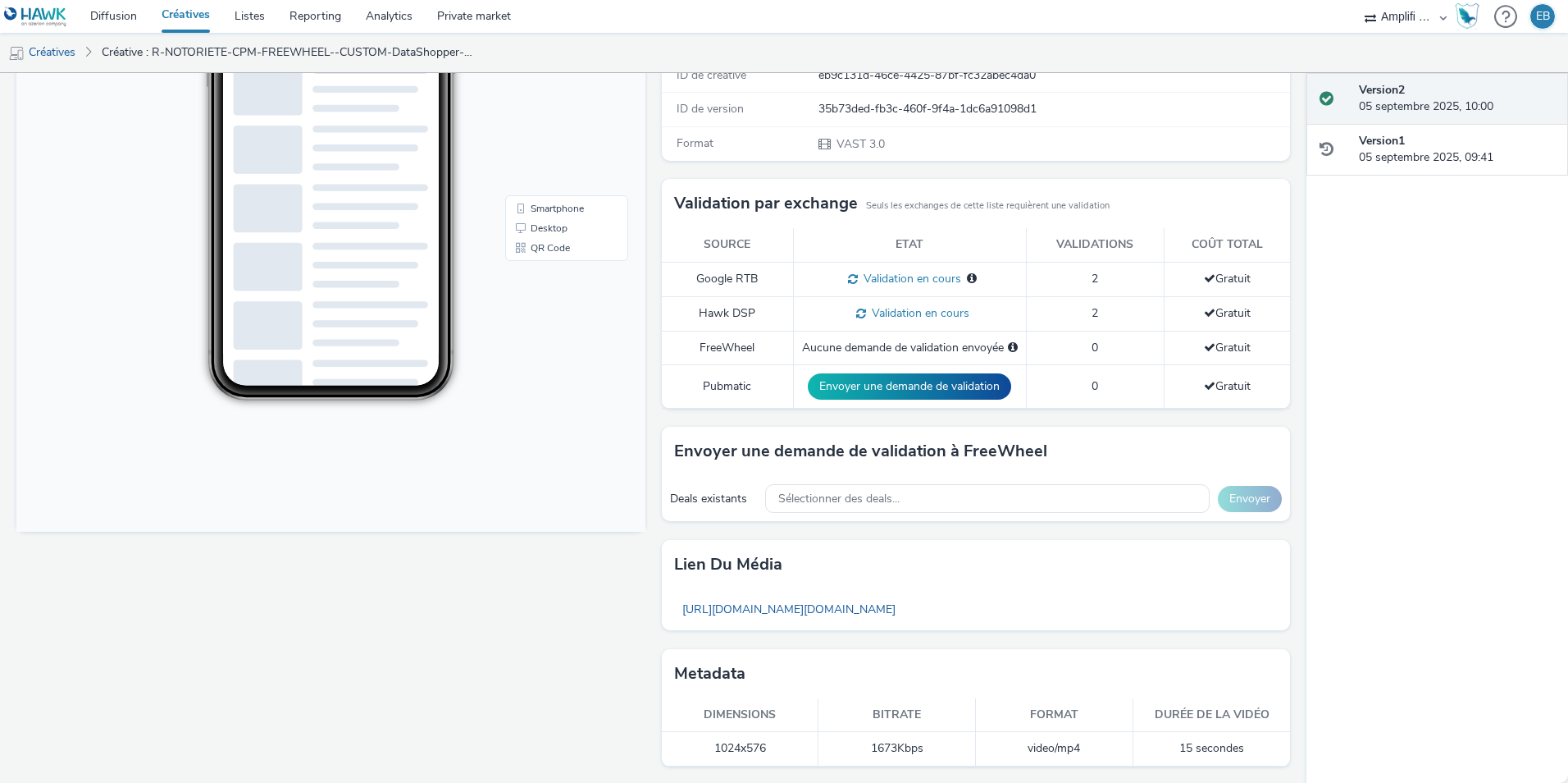
scroll to position [337, 0]
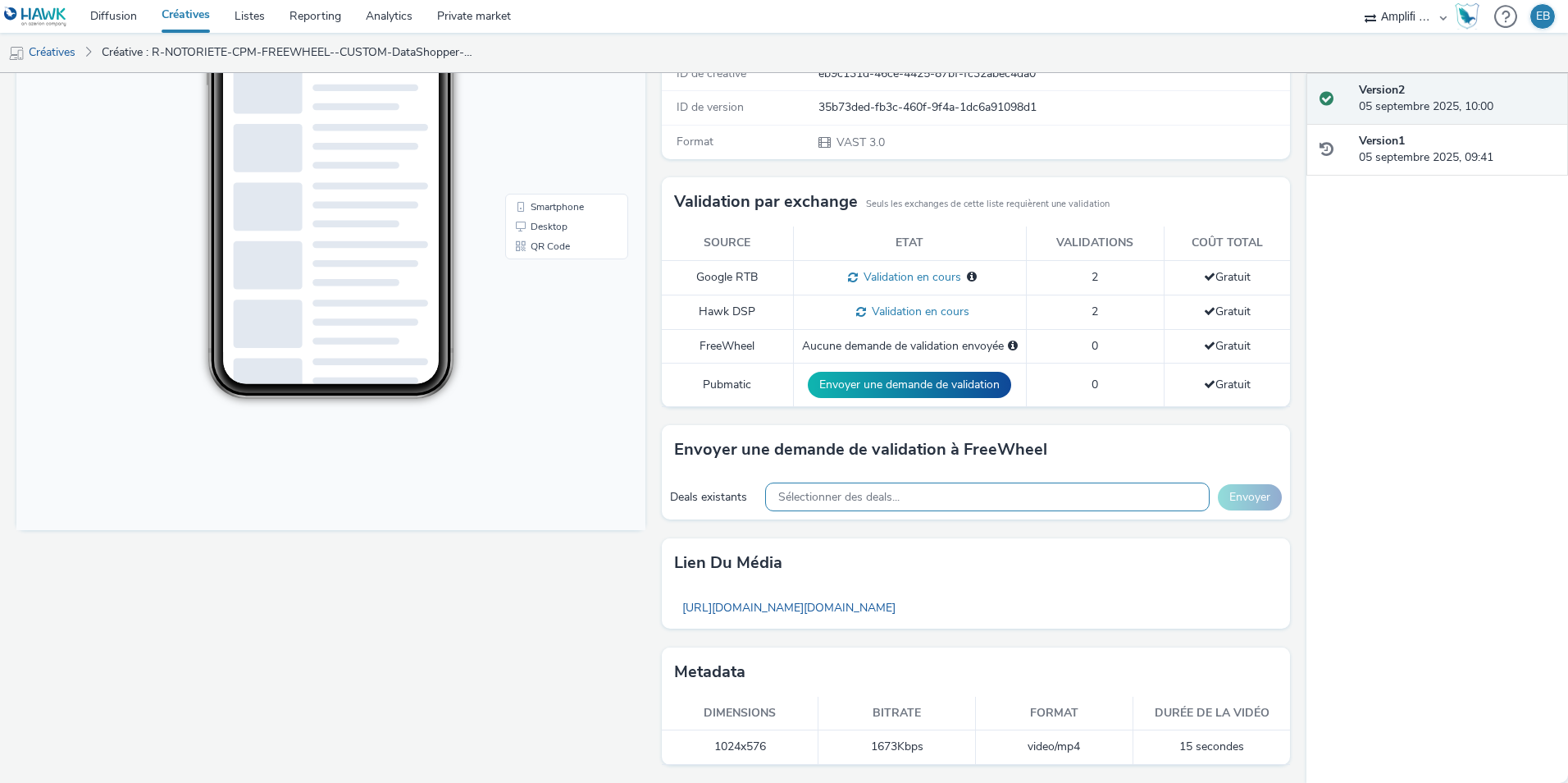
click at [849, 499] on span "Sélectionner des deals..." at bounding box center [838, 498] width 121 height 14
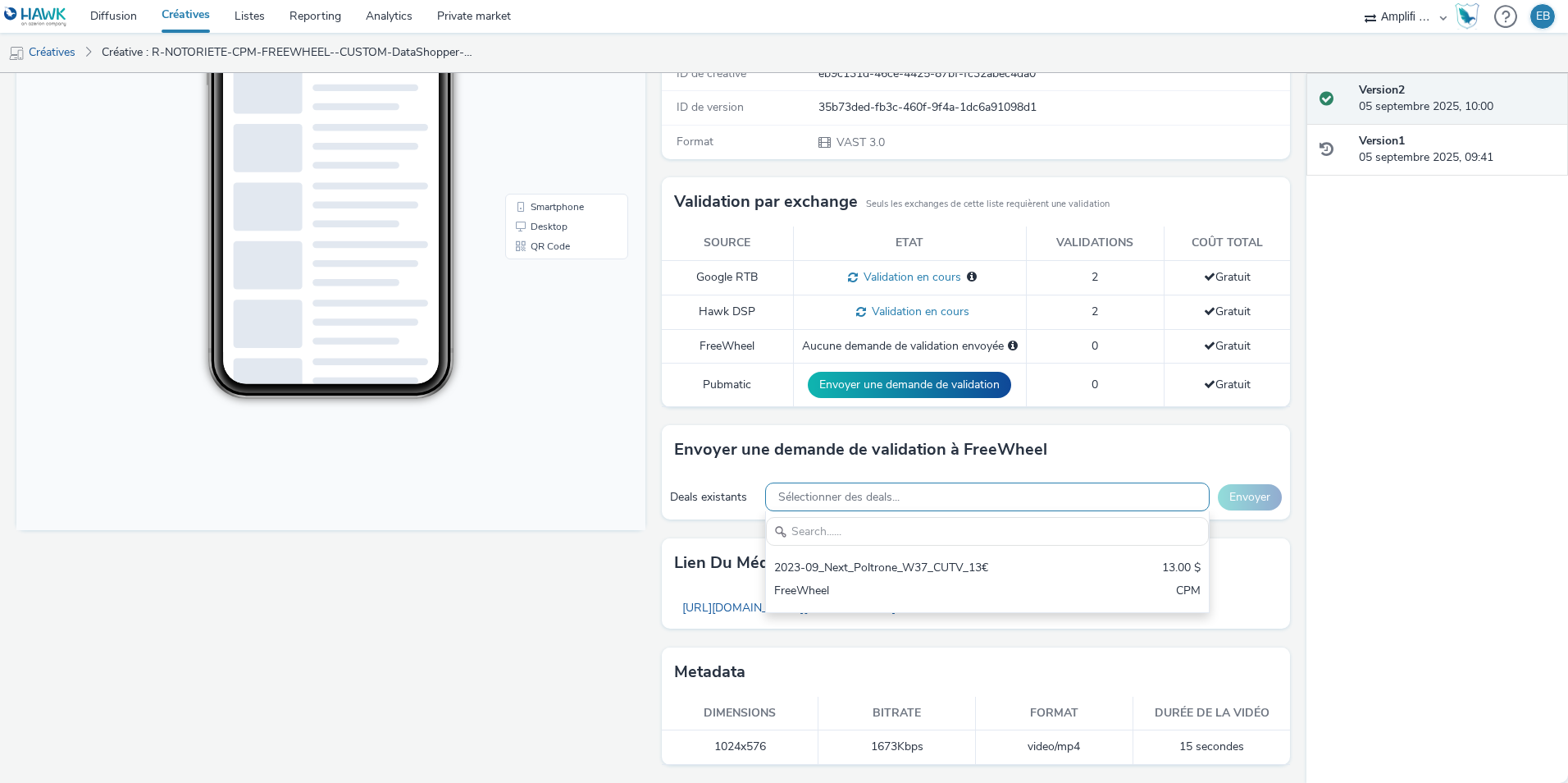
scroll to position [0, 0]
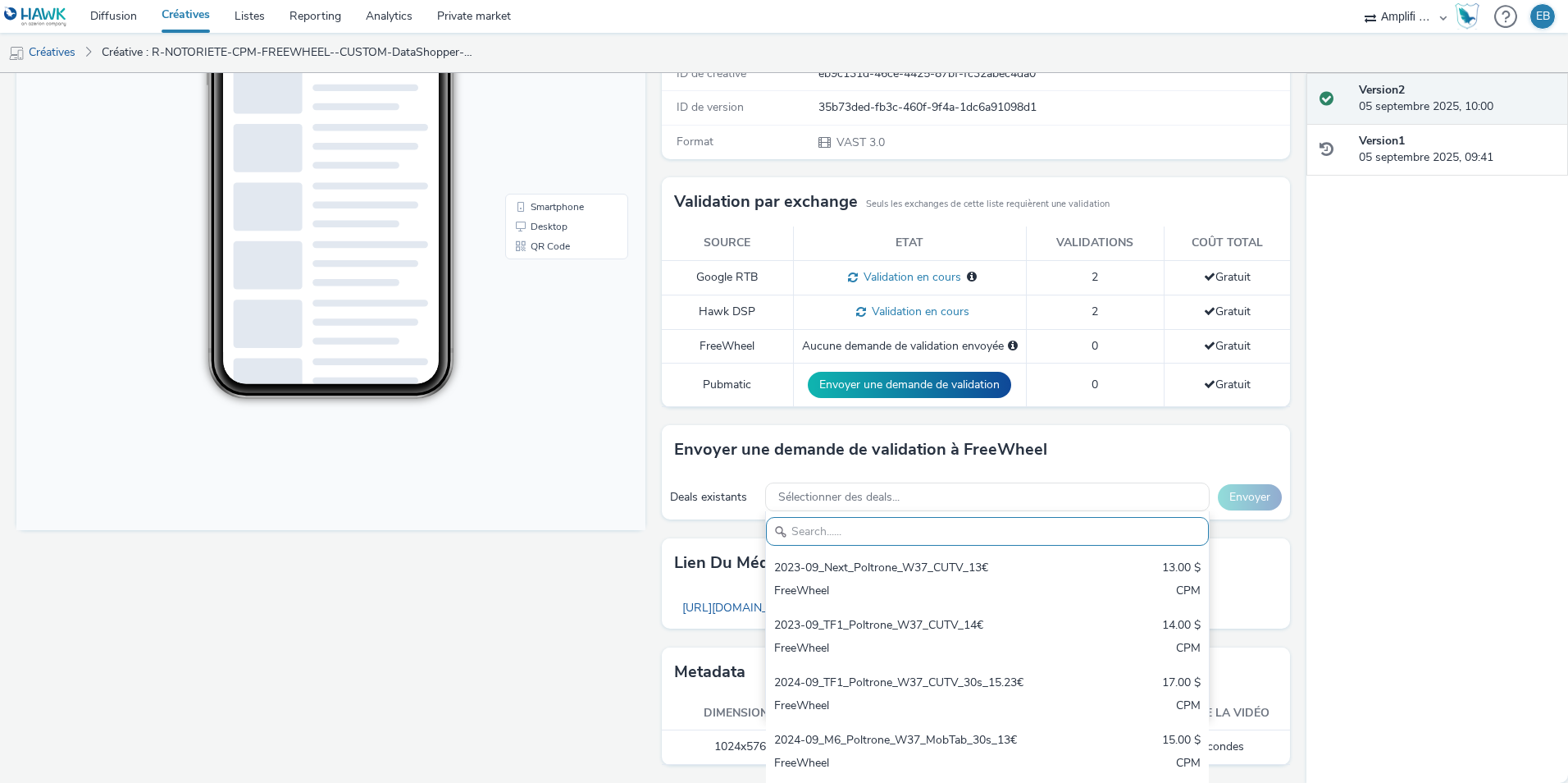
click at [653, 521] on div "Pour diffuser avec : Freewheel : envoyez une demande de validation pour la créa…" at bounding box center [972, 320] width 637 height 926
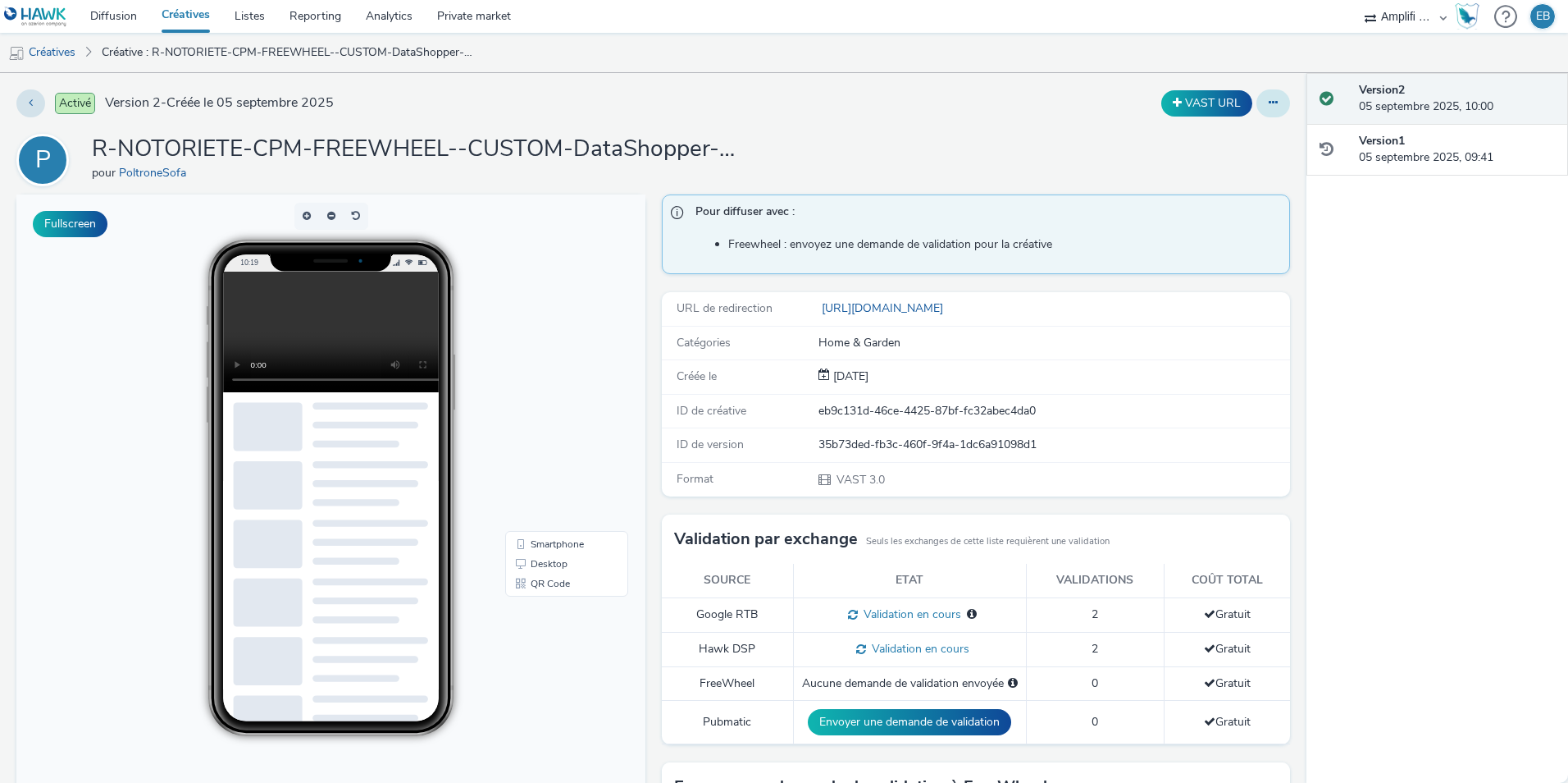
click at [1267, 110] on button at bounding box center [1273, 104] width 34 height 28
click at [1255, 127] on link "Modifier" at bounding box center [1228, 136] width 123 height 33
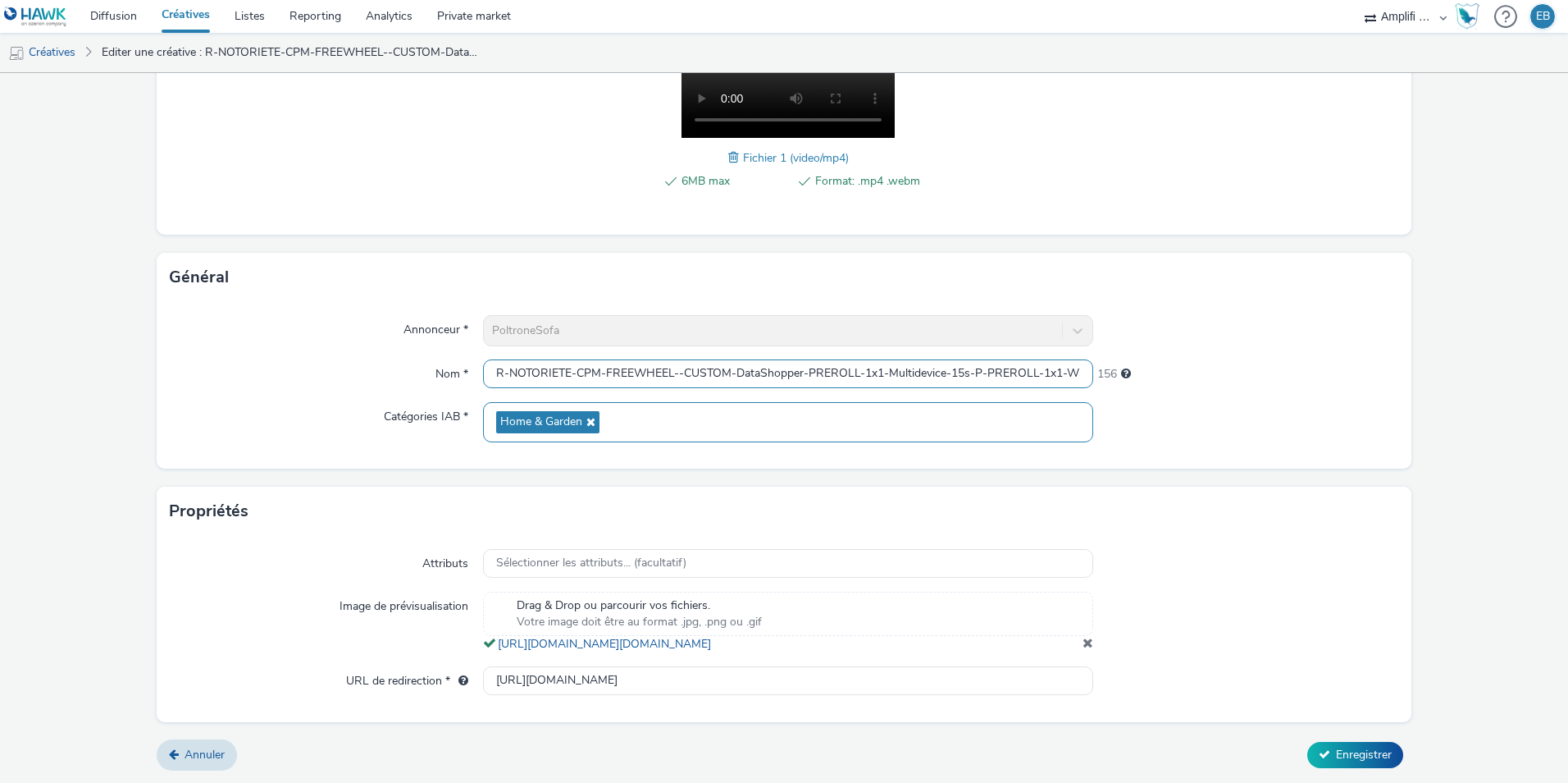
scroll to position [0, 66]
drag, startPoint x: 931, startPoint y: 370, endPoint x: 1092, endPoint y: 392, distance: 162.5
click at [1092, 392] on div "Annonceur * PoltroneSofa Nom * R-NOTORIETE-CPM-FREEWHEEL--CUSTOM-DataShopper-PR…" at bounding box center [784, 385] width 1255 height 167
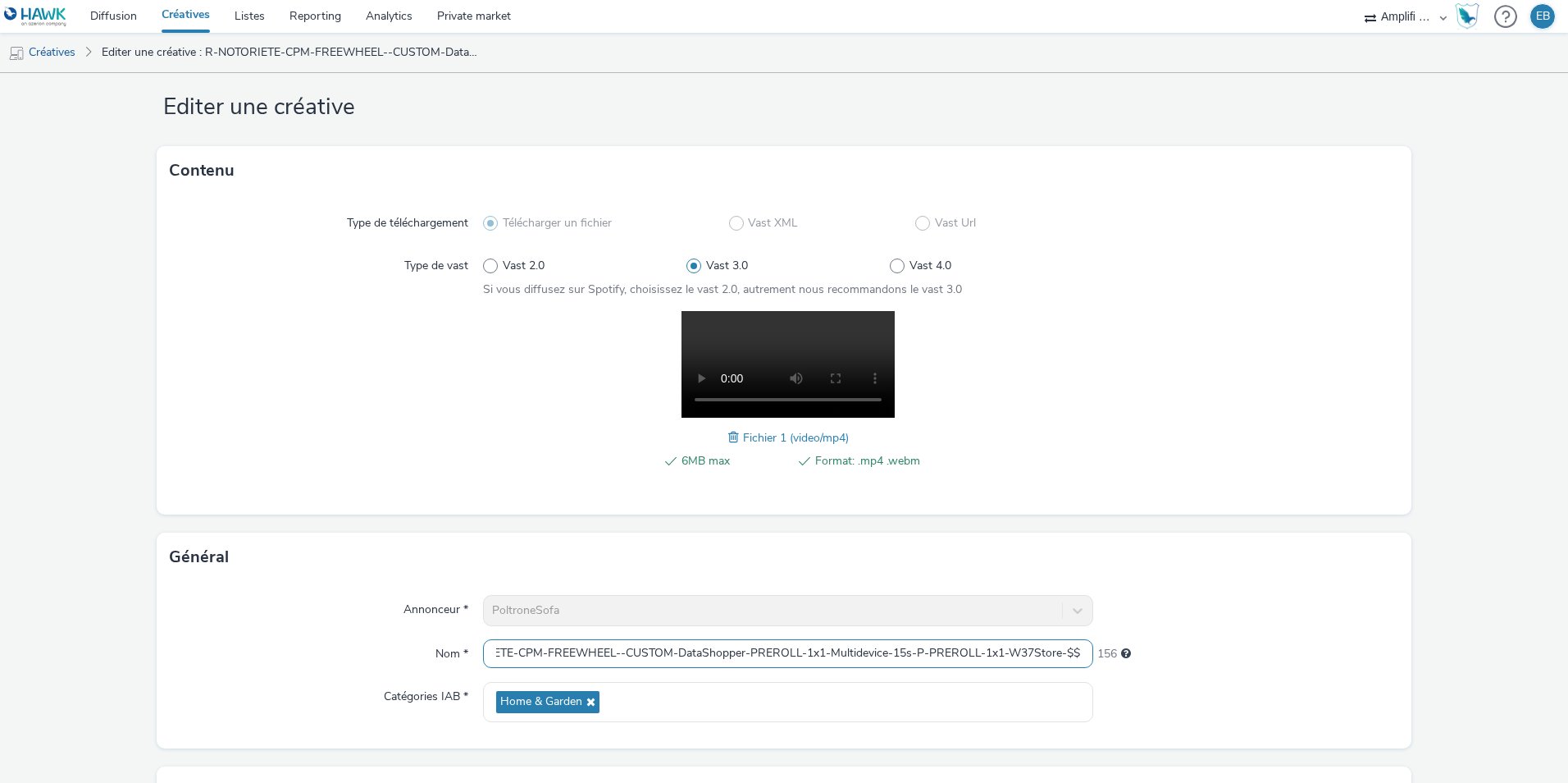
scroll to position [0, 0]
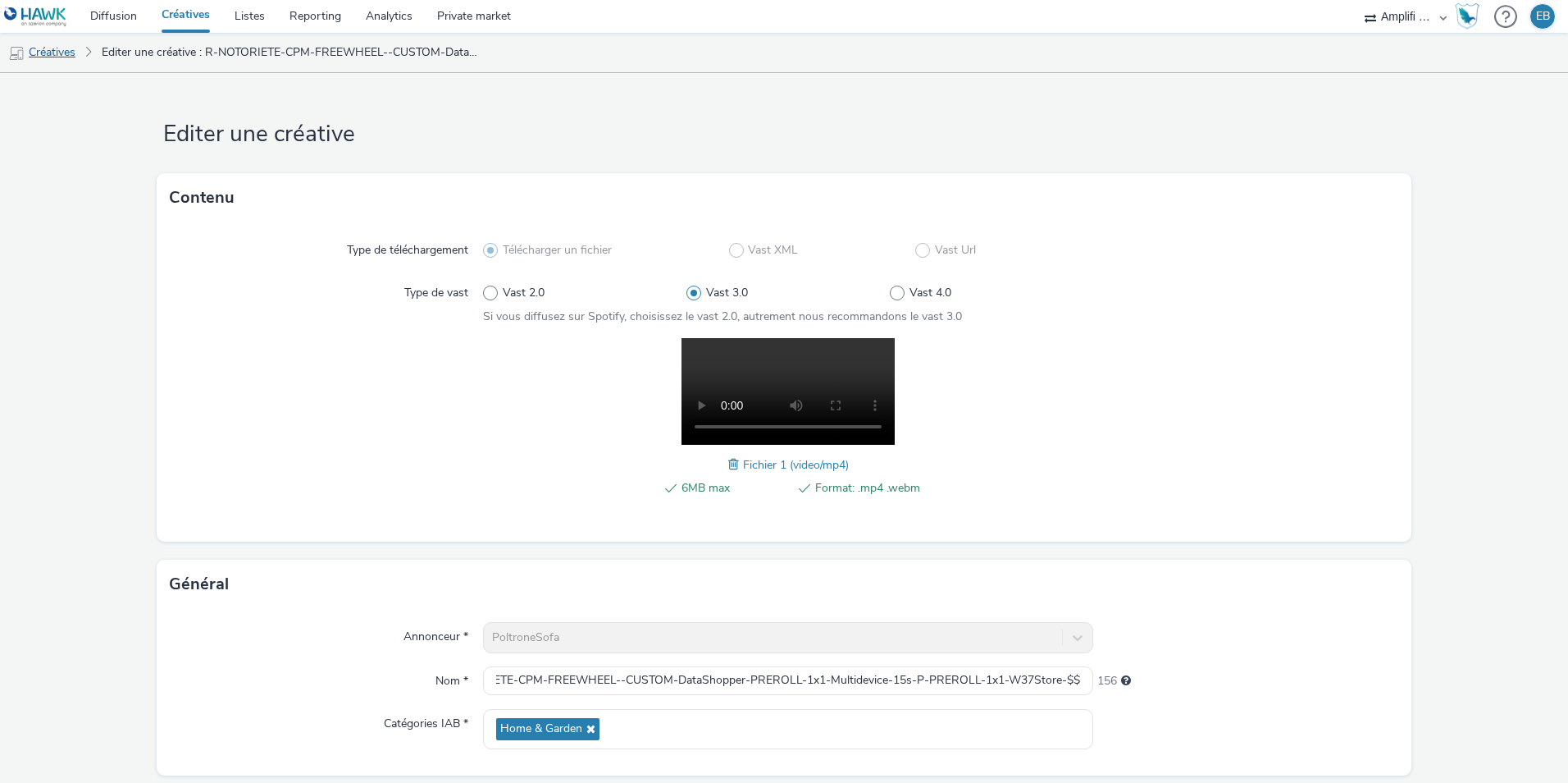
click at [70, 56] on link "Créatives" at bounding box center [42, 52] width 84 height 39
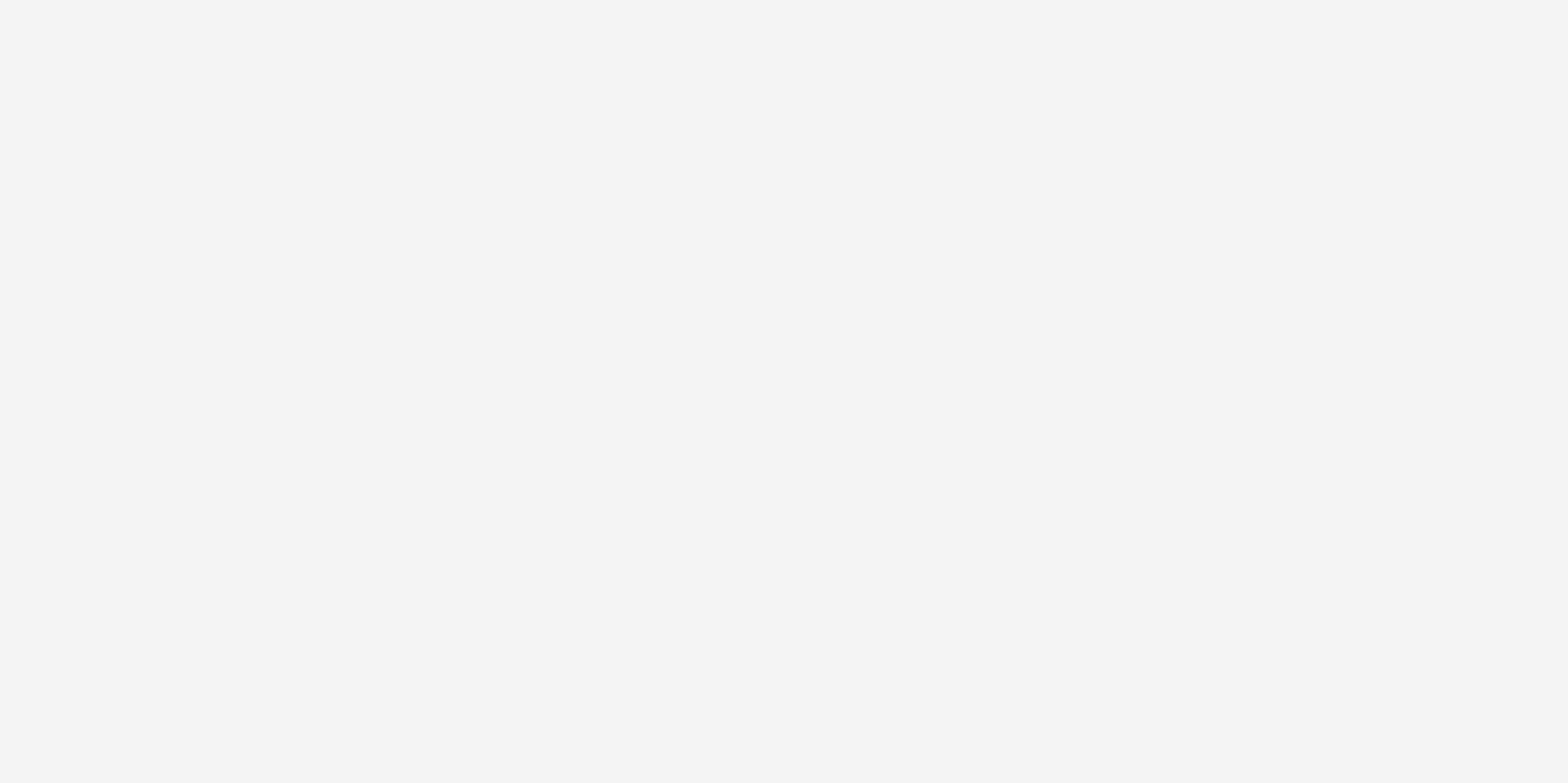
select select "d57a0b46-ef33-4938-977b-e6d07593e41f"
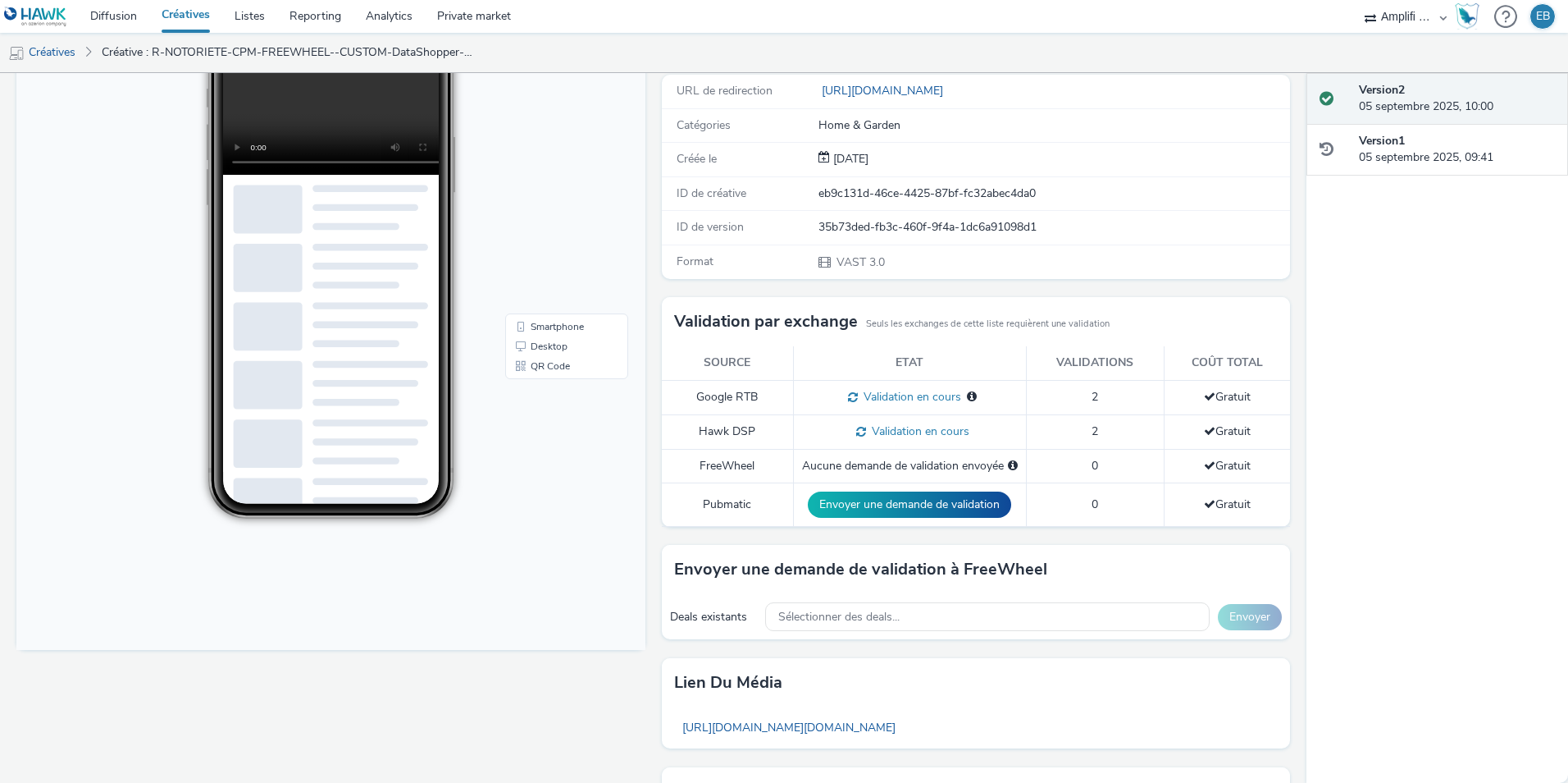
scroll to position [246, 0]
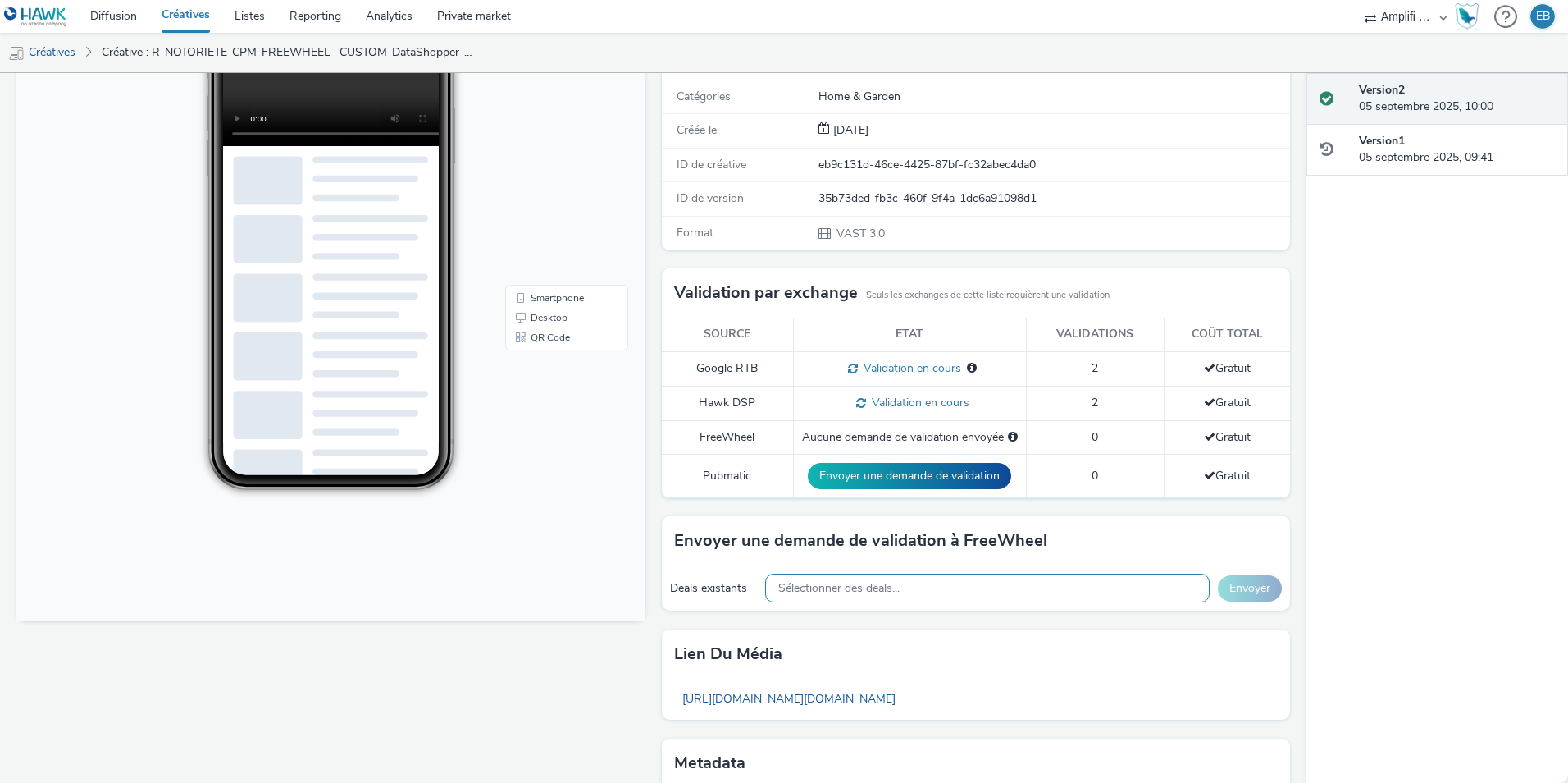
click at [860, 578] on div "Sélectionner des deals..." at bounding box center [987, 588] width 444 height 28
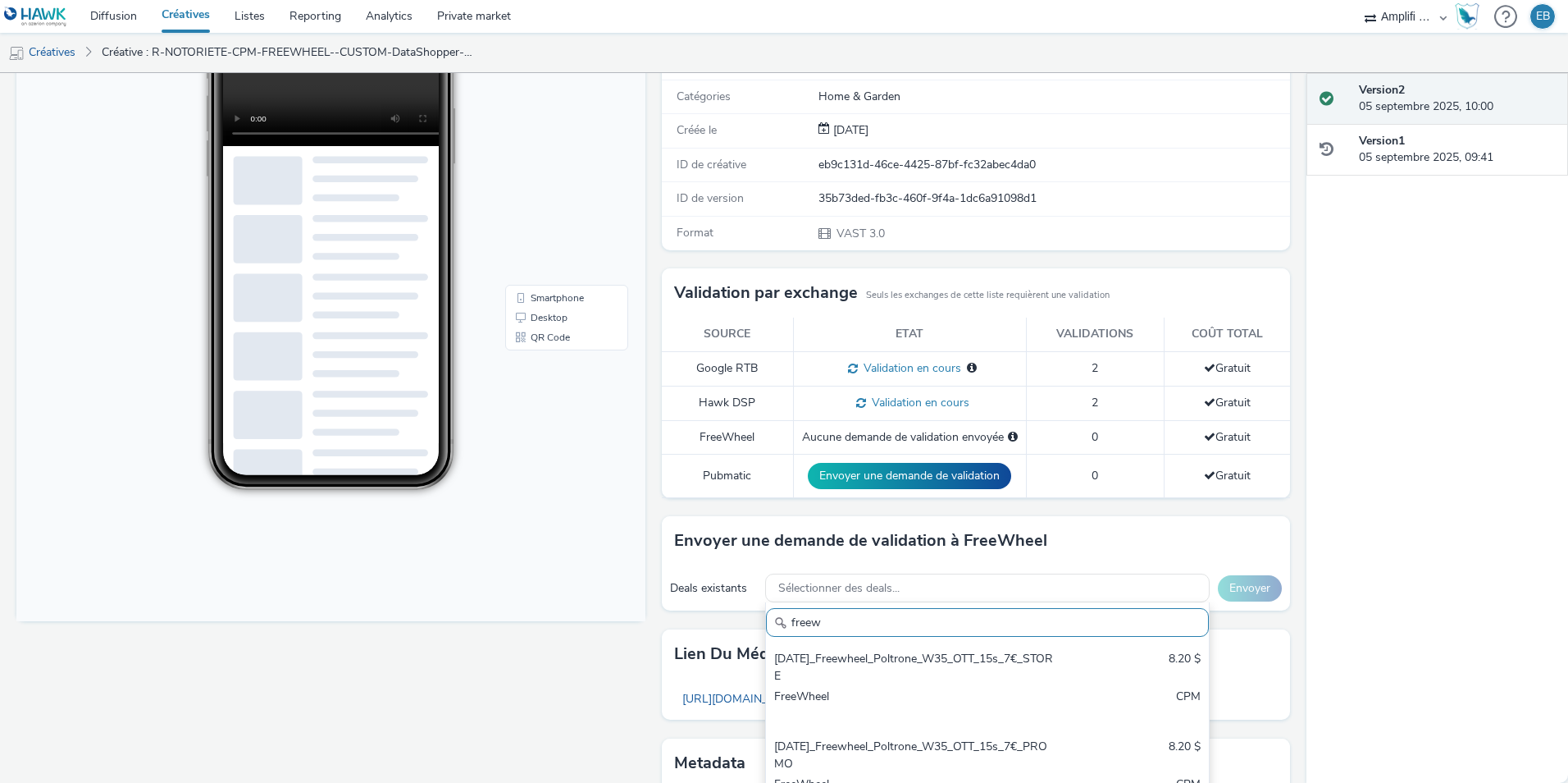
scroll to position [329, 0]
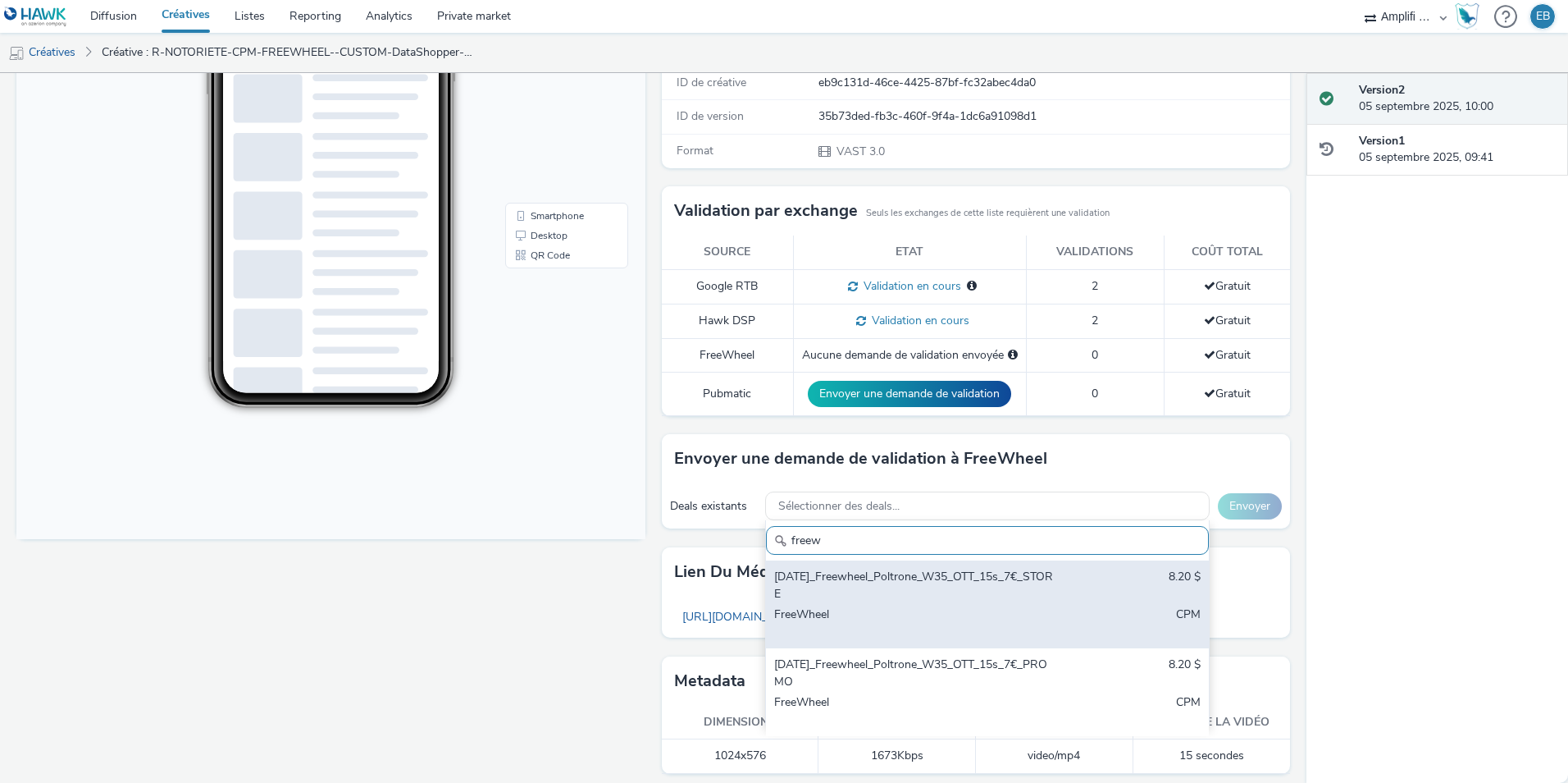
type input "freew"
click at [809, 576] on div "[DATE]_Freewheel_Poltrone_W35_OTT_15s_7€_STORE" at bounding box center [915, 585] width 282 height 34
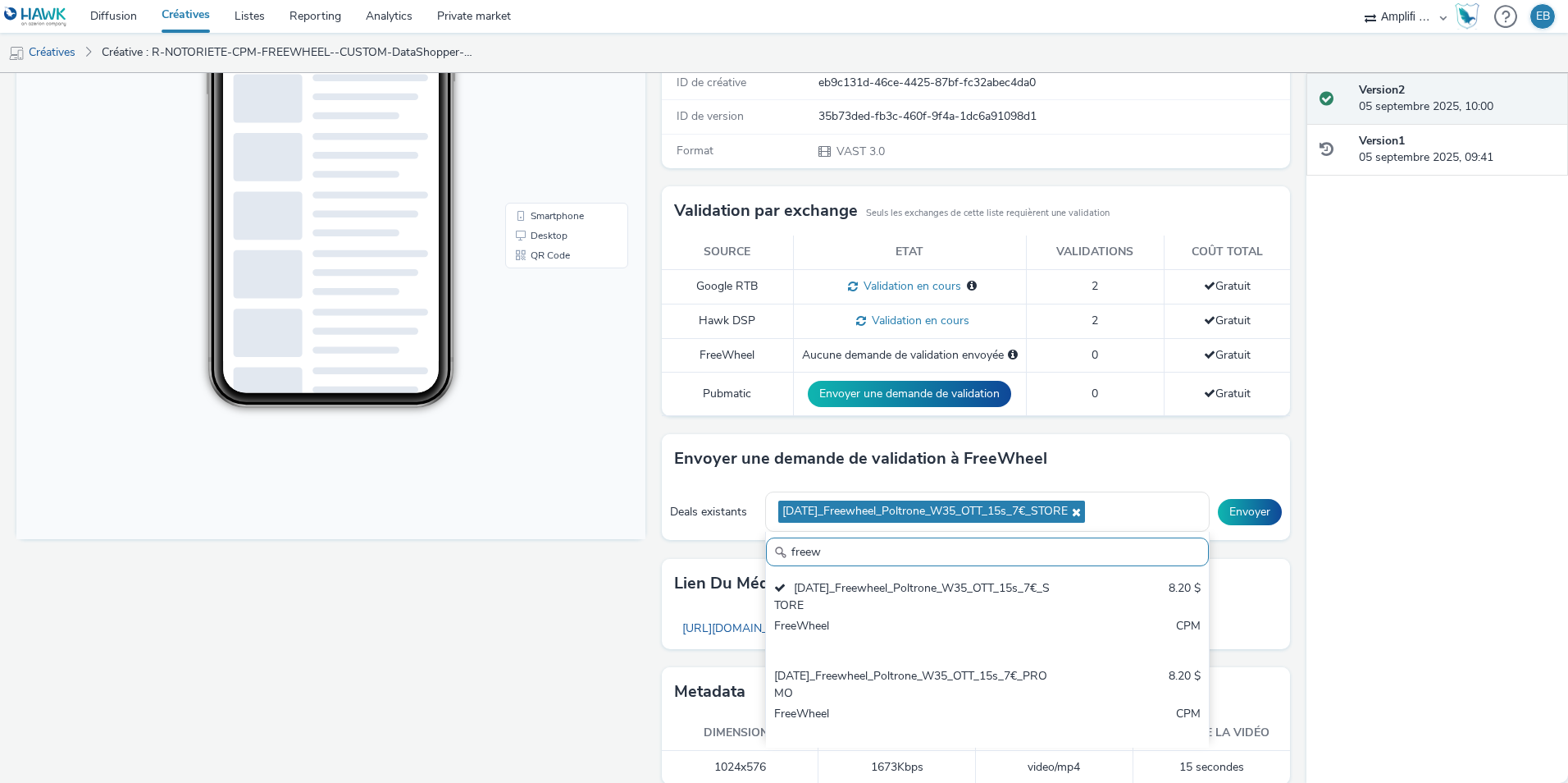
click at [1229, 432] on div "Pour diffuser avec : Freewheel : envoyez une demande de validation pour la créa…" at bounding box center [972, 335] width 637 height 937
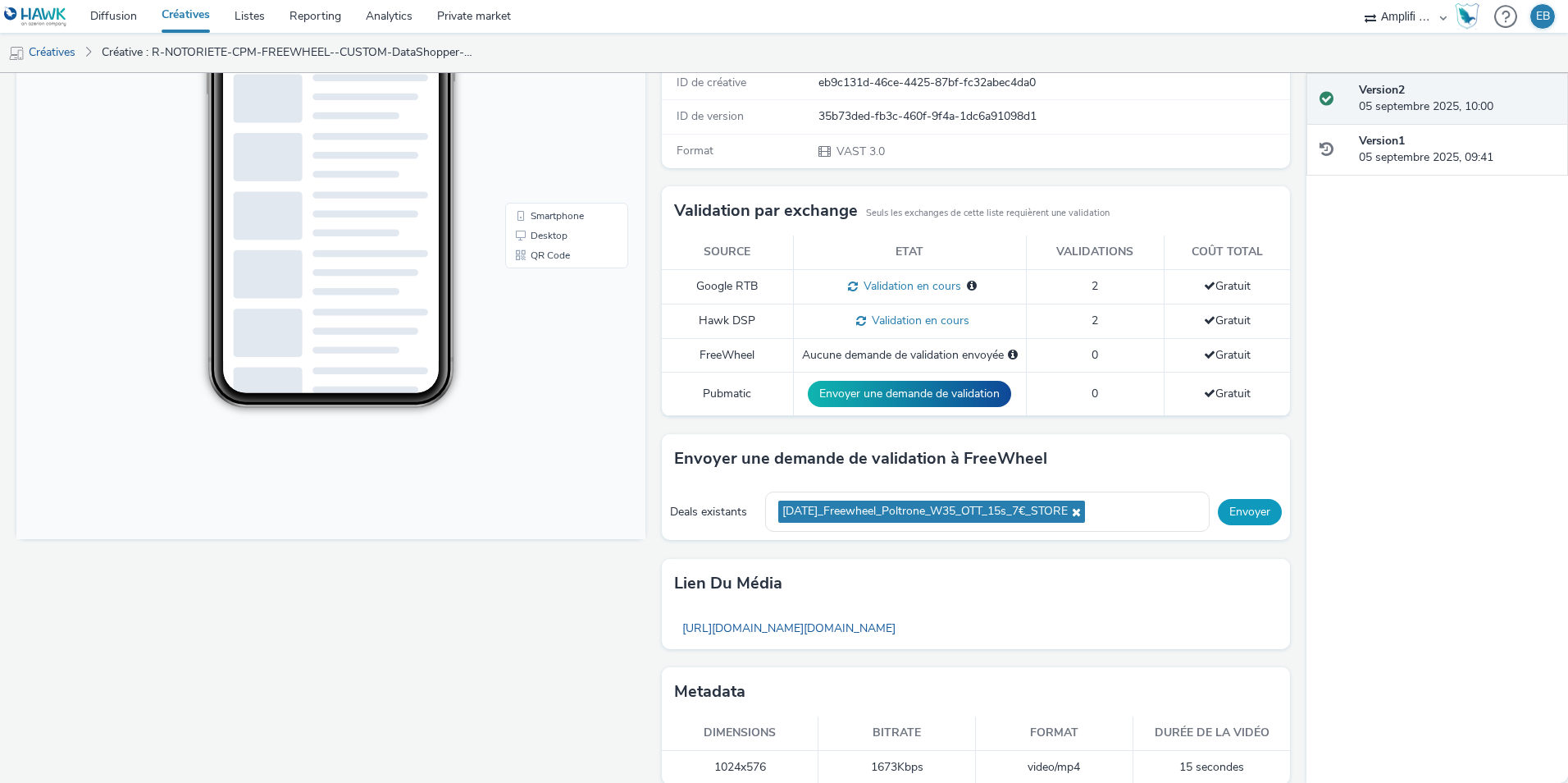
click at [1232, 505] on button "Envoyer" at bounding box center [1250, 512] width 64 height 27
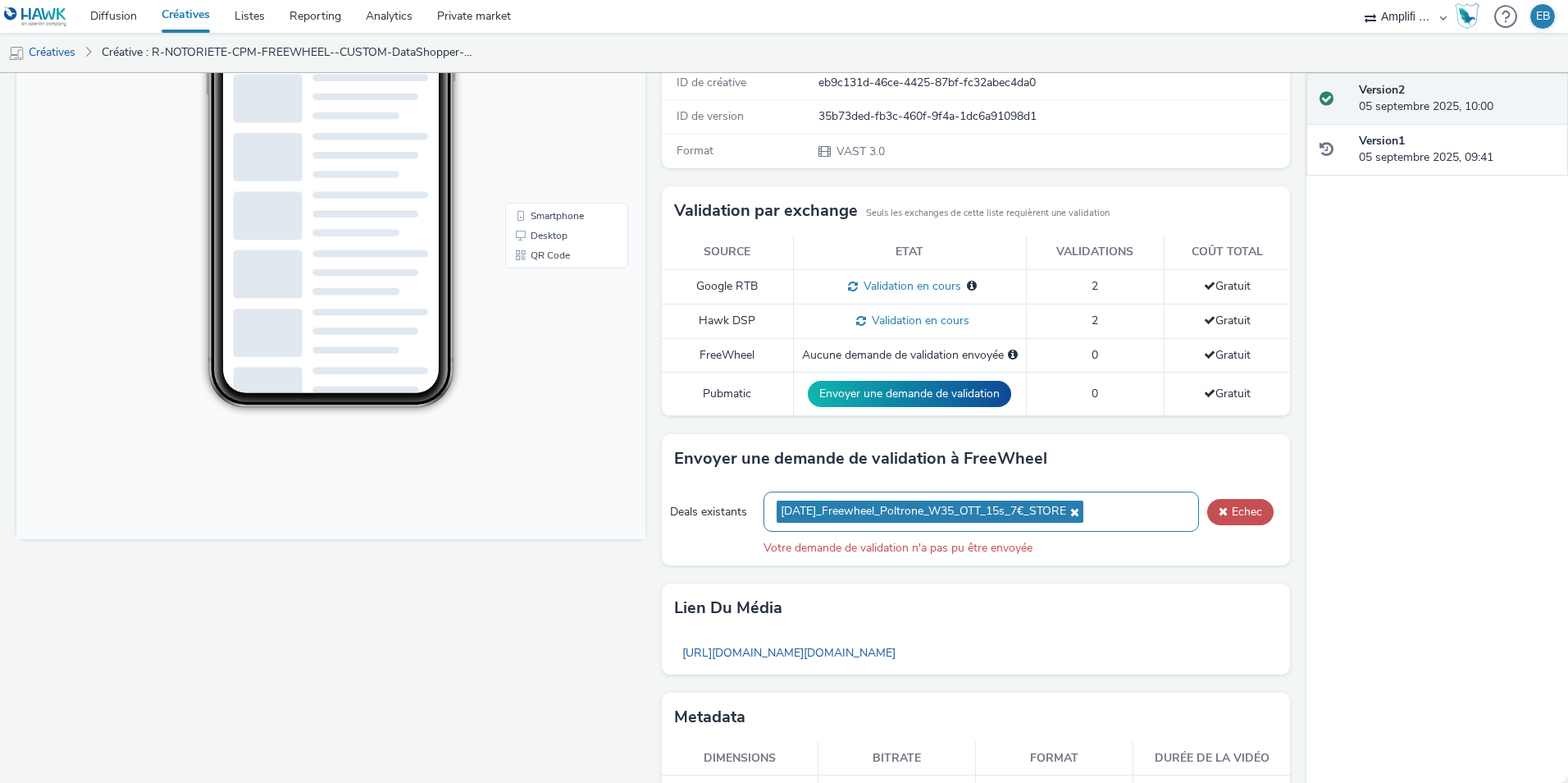
click at [1079, 512] on icon at bounding box center [1072, 512] width 13 height 12
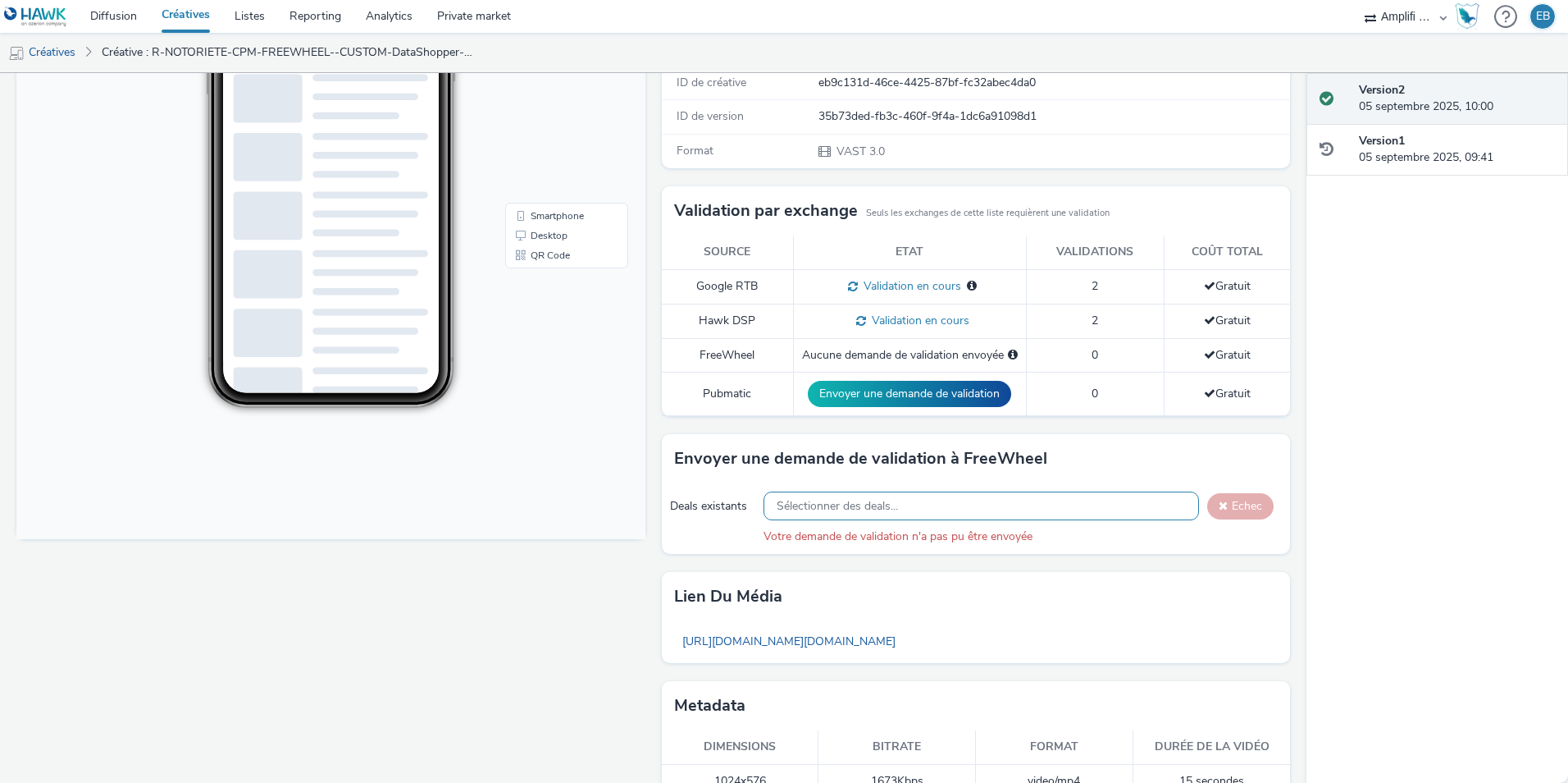
click at [989, 489] on div "Deals existants Sélectionner des deals... Echec Votre demande de validation n'a…" at bounding box center [977, 518] width 630 height 70
click at [983, 503] on div "Sélectionner des deals..." at bounding box center [982, 506] width 436 height 28
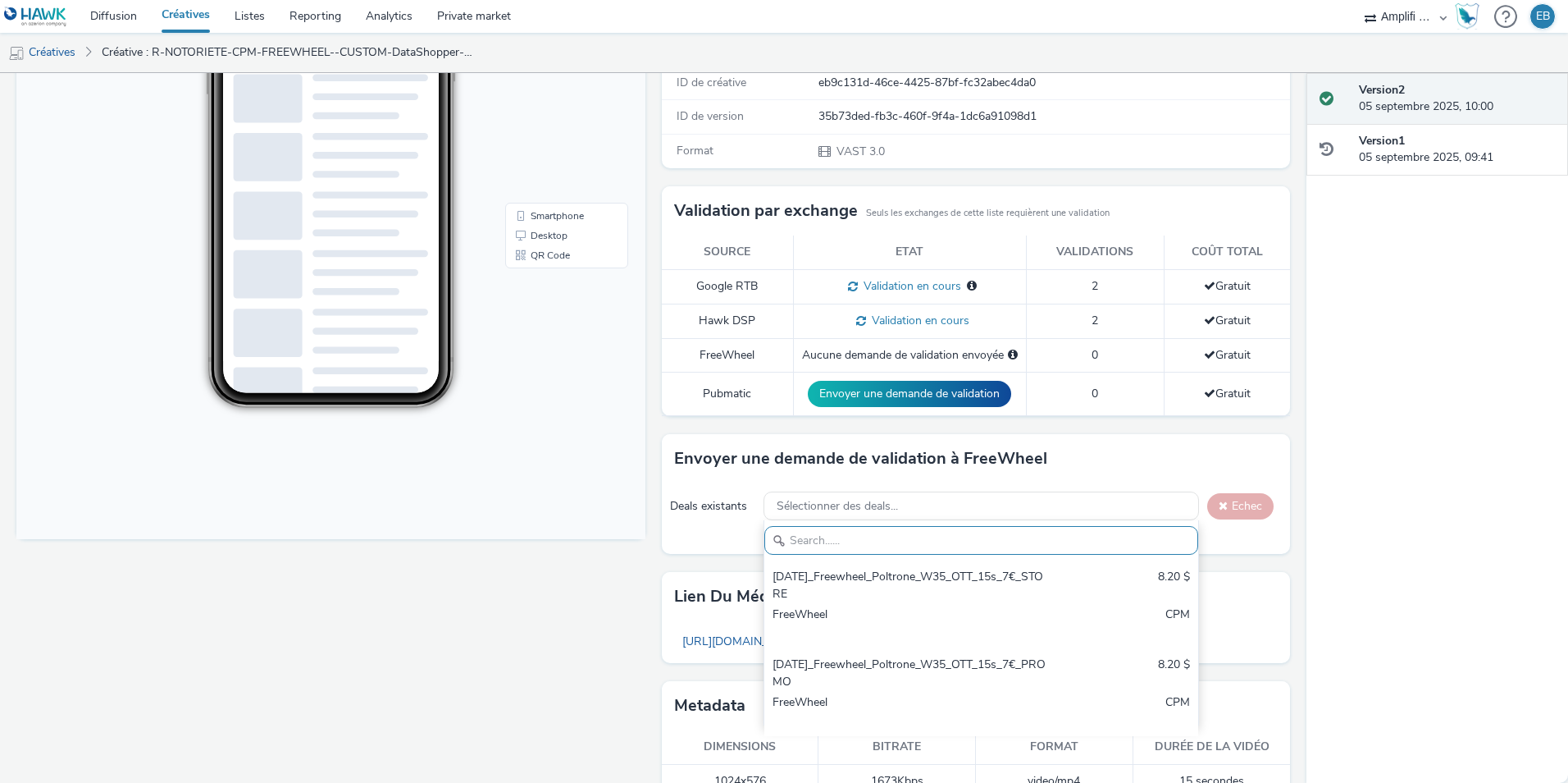
scroll to position [0, 0]
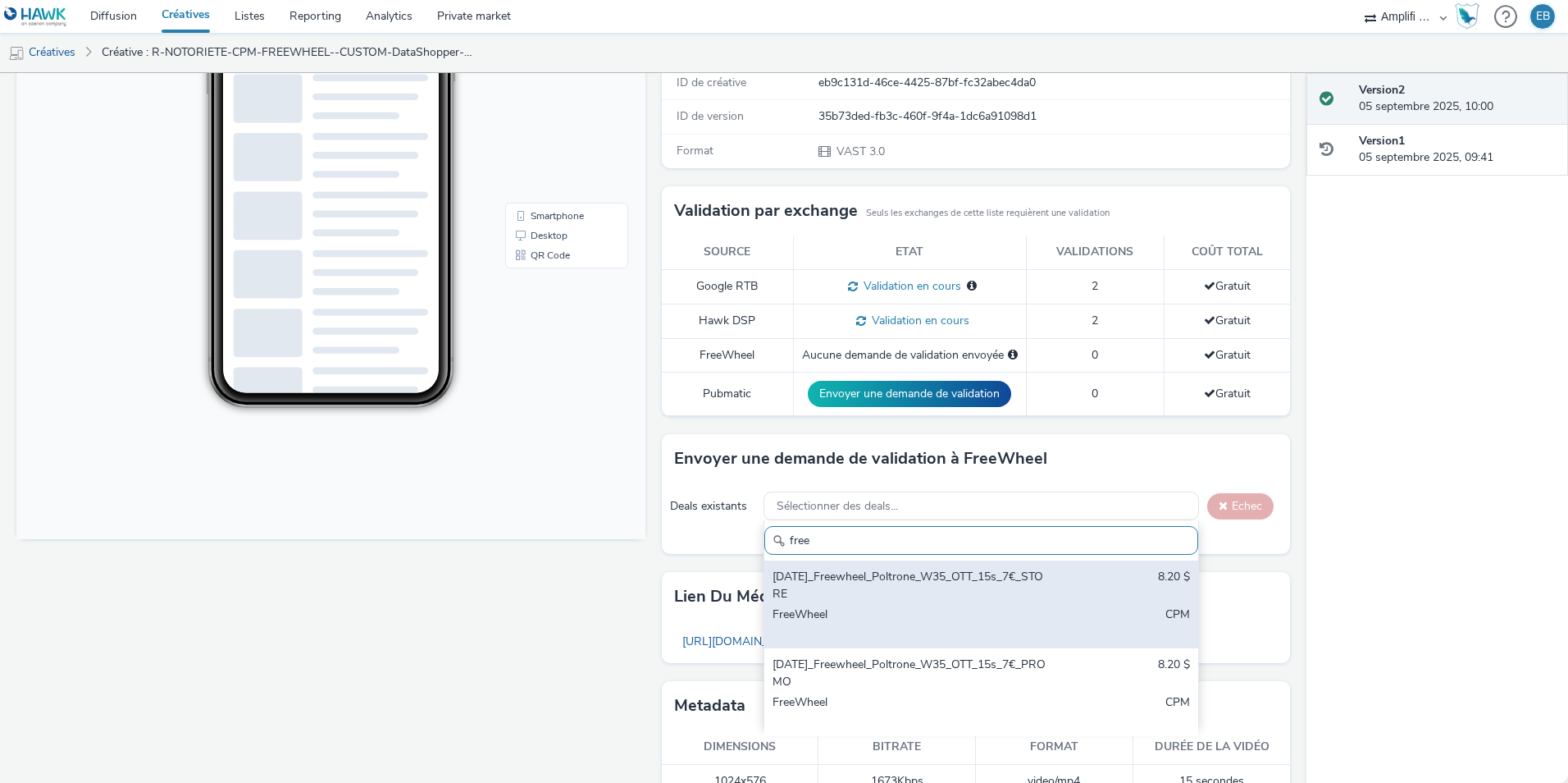
type input "free"
click at [972, 600] on div "[DATE]_Freewheel_Poltrone_W35_OTT_15s_7€_STORE" at bounding box center [910, 585] width 275 height 34
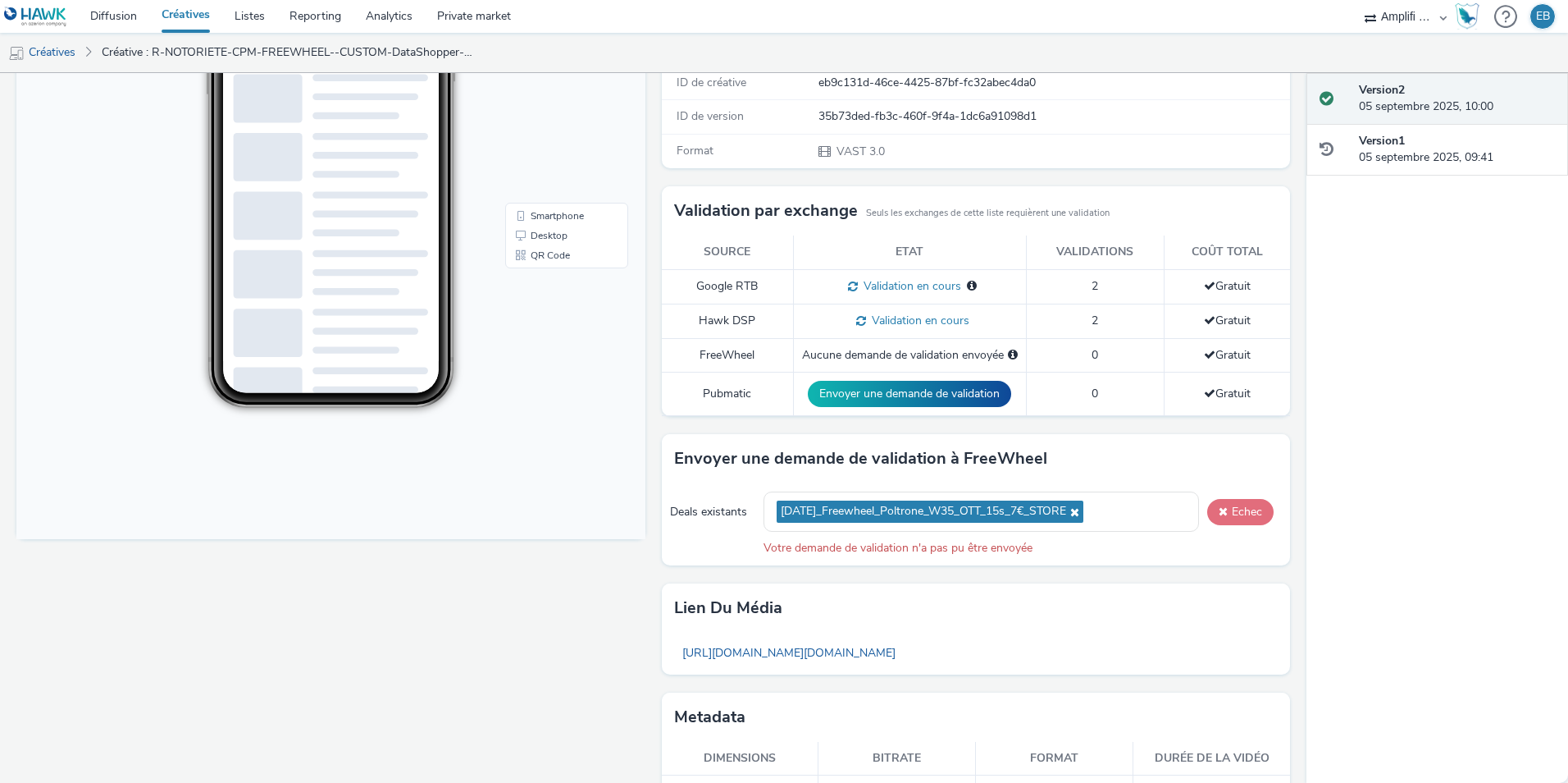
click at [1213, 524] on button "Echec" at bounding box center [1240, 512] width 66 height 27
click at [1079, 512] on icon at bounding box center [1072, 512] width 13 height 12
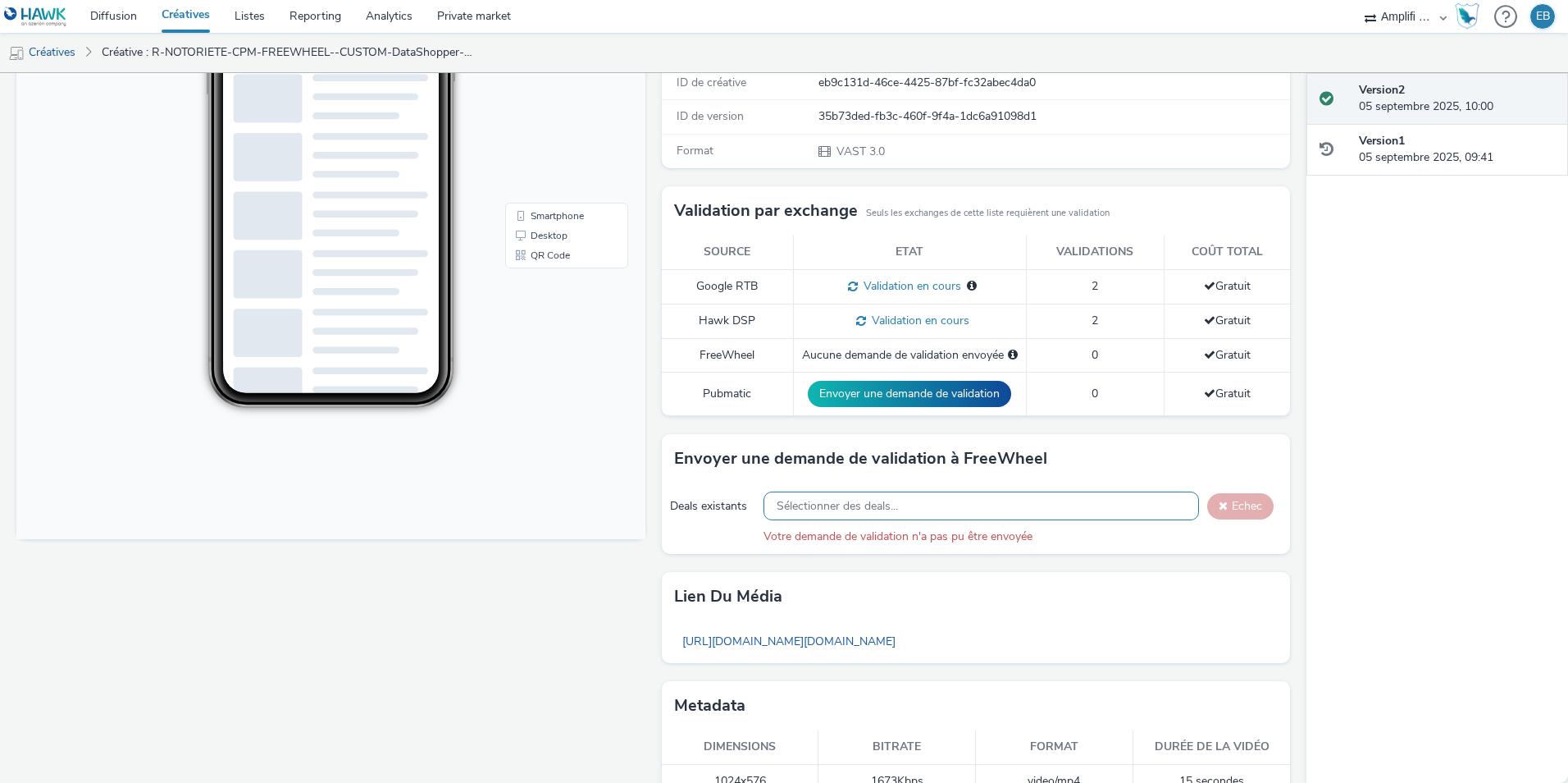
click at [887, 508] on span "Sélectionner des deals..." at bounding box center [837, 507] width 121 height 14
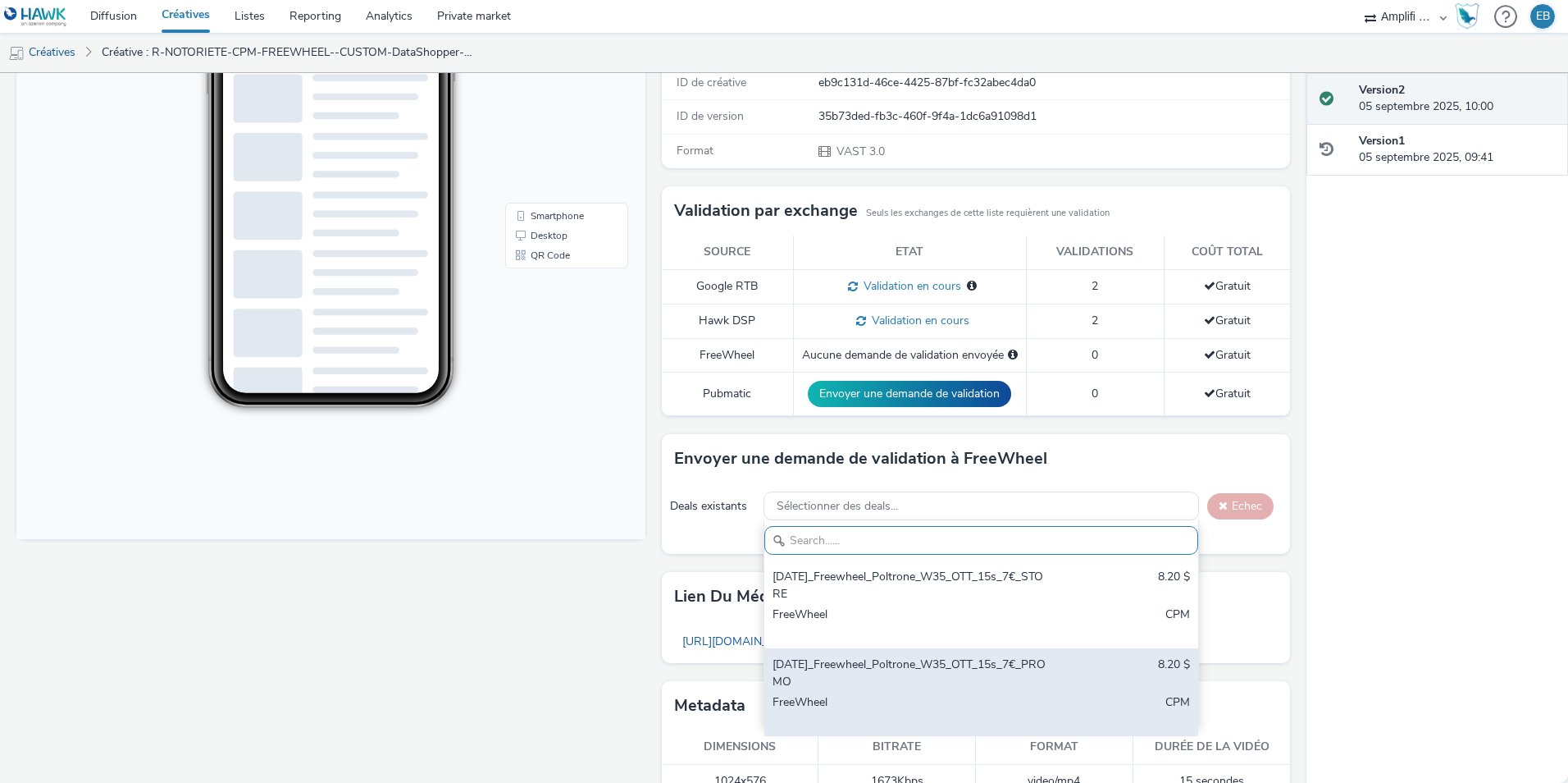
click at [876, 656] on div "[DATE]_Freewheel_Poltrone_W35_OTT_15s_7€_PROMO" at bounding box center [910, 673] width 275 height 34
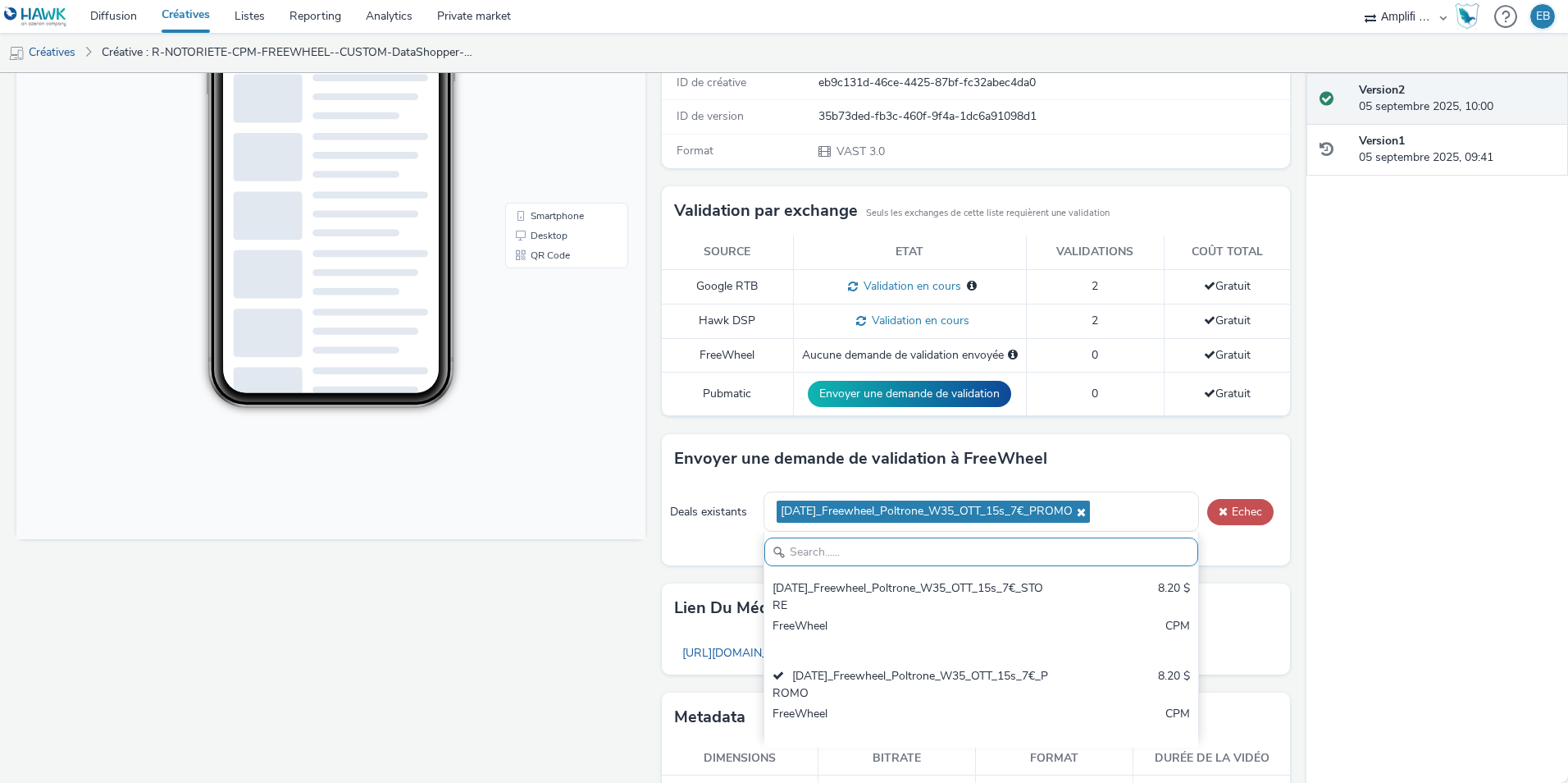
click at [1204, 567] on div "Envoyer une demande de validation à FreeWheel Deals existants [DATE]_Freewheel_…" at bounding box center [977, 508] width 630 height 150
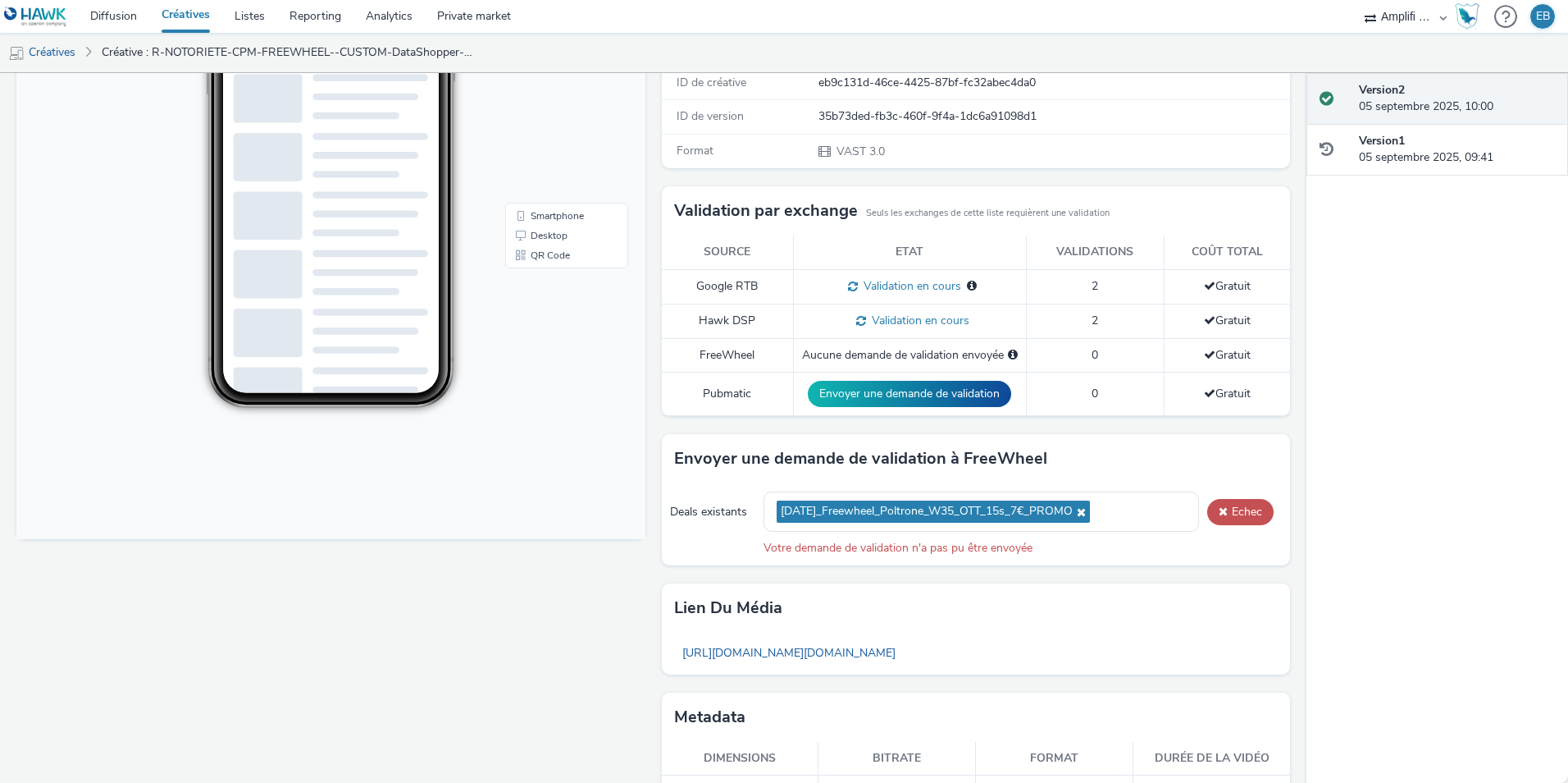
click at [1086, 508] on icon at bounding box center [1079, 512] width 13 height 12
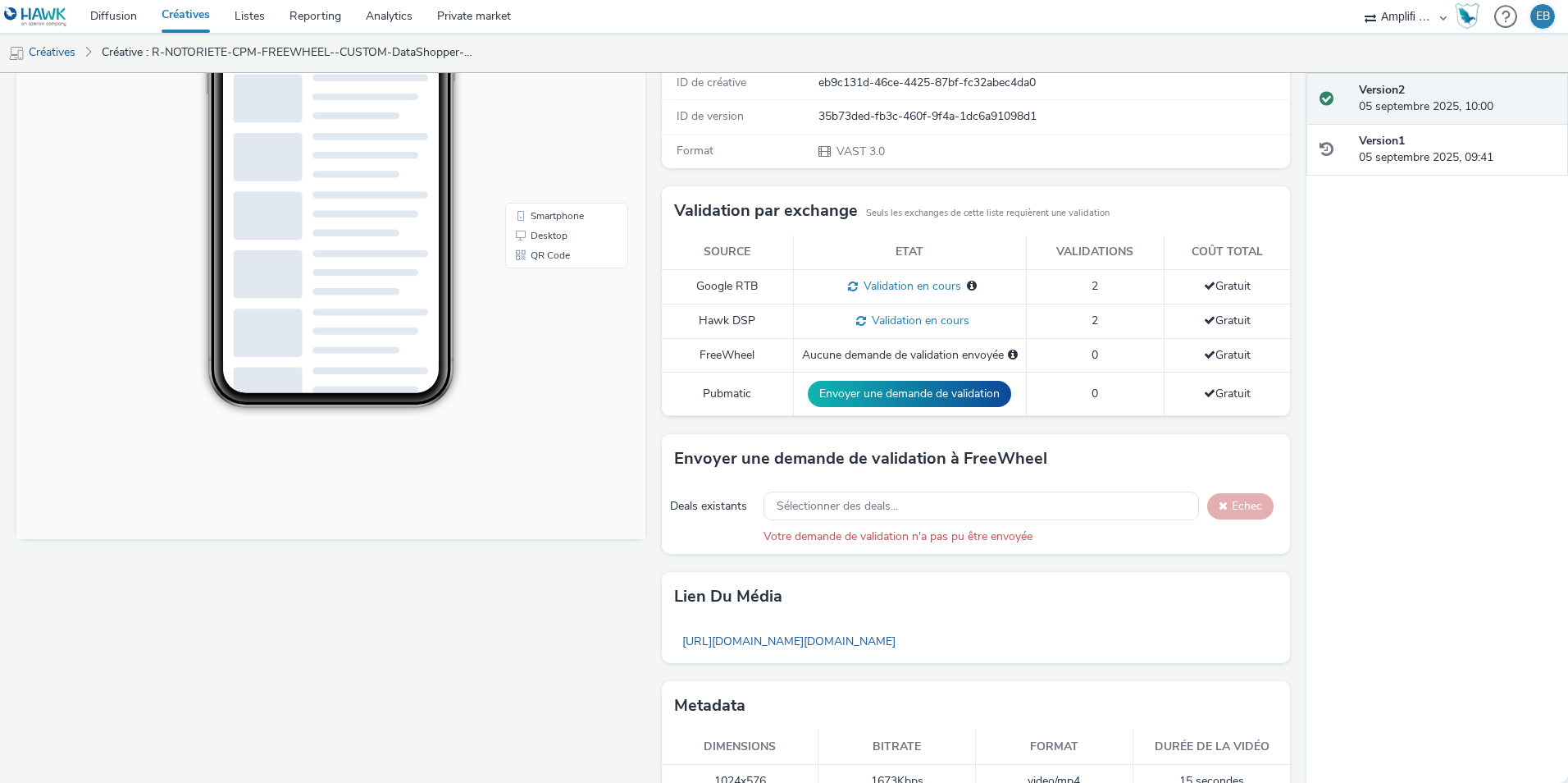
click at [1018, 483] on div "Envoyer une demande de validation à FreeWheel" at bounding box center [977, 459] width 630 height 50
click at [1013, 500] on div "Sélectionner des deals..." at bounding box center [982, 506] width 436 height 28
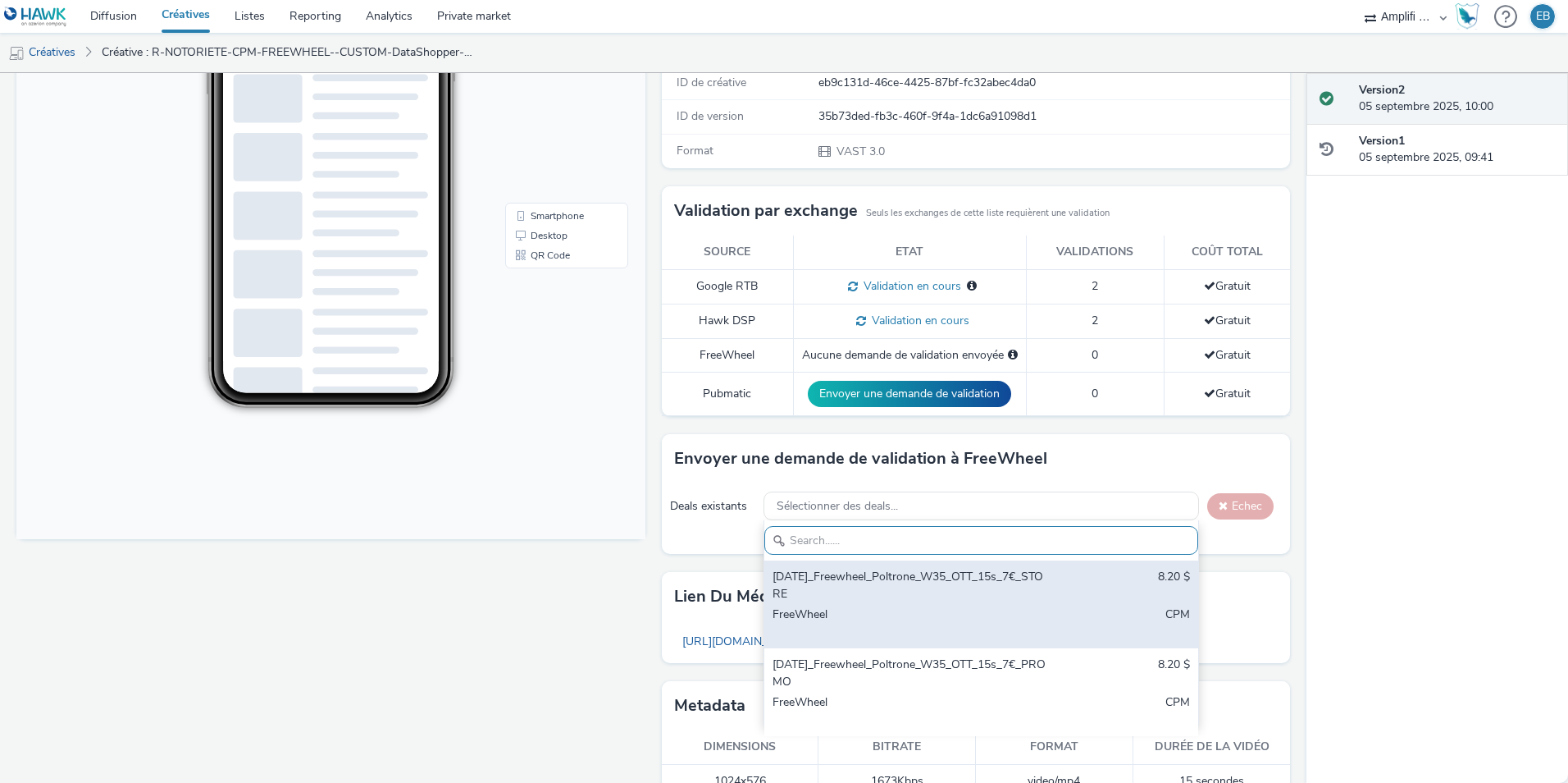
click at [878, 588] on div "[DATE]_Freewheel_Poltrone_W35_OTT_15s_7€_STORE" at bounding box center [910, 585] width 275 height 34
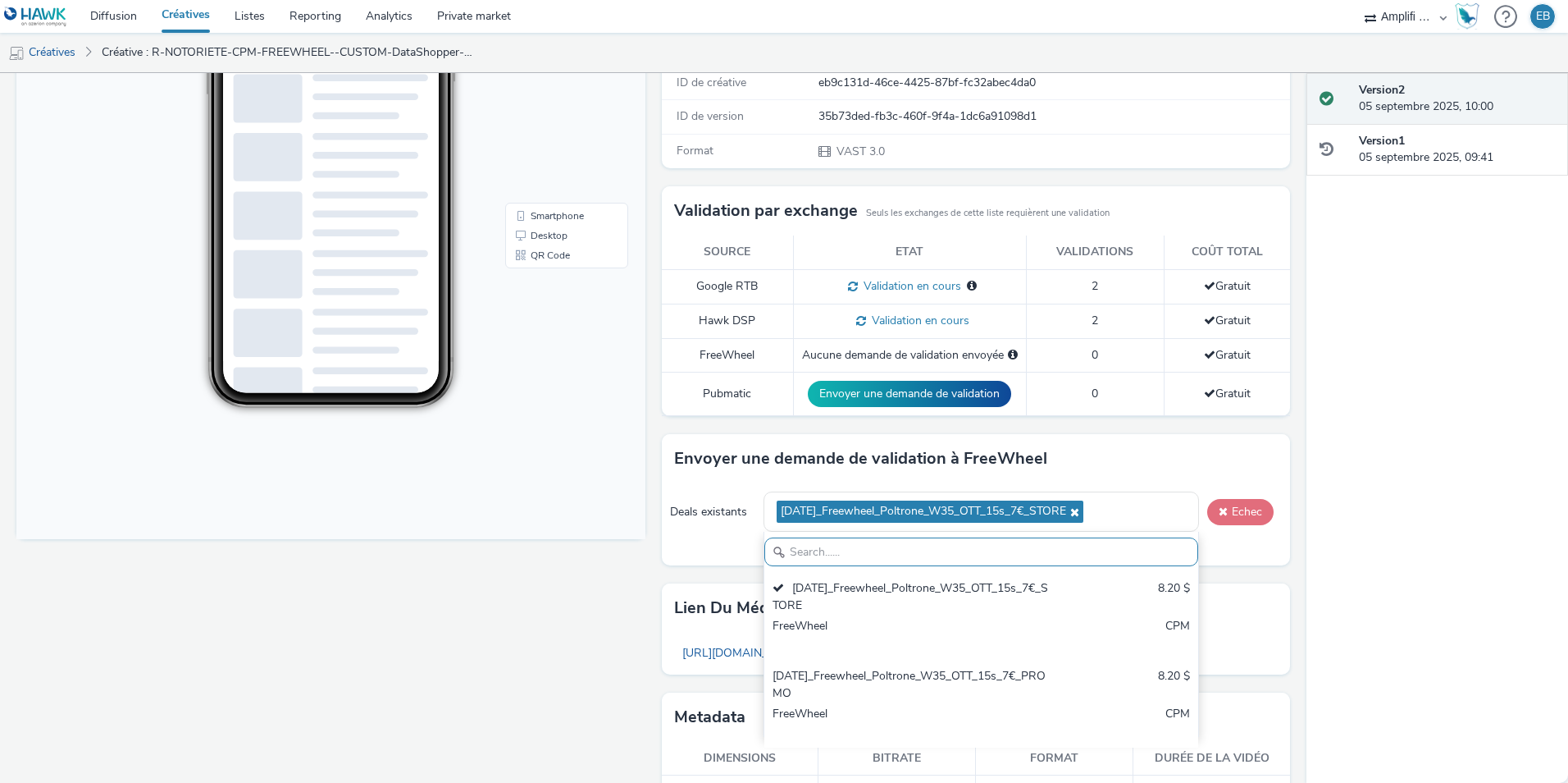
click at [1219, 507] on span at bounding box center [1224, 511] width 9 height 12
